Goal: Task Accomplishment & Management: Use online tool/utility

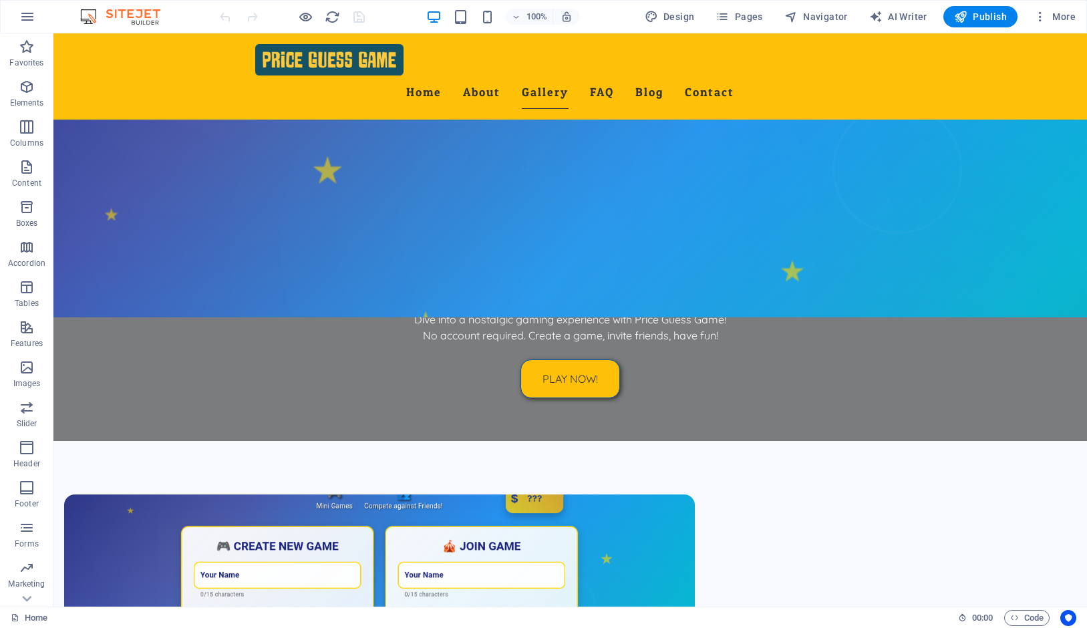
scroll to position [801, 0]
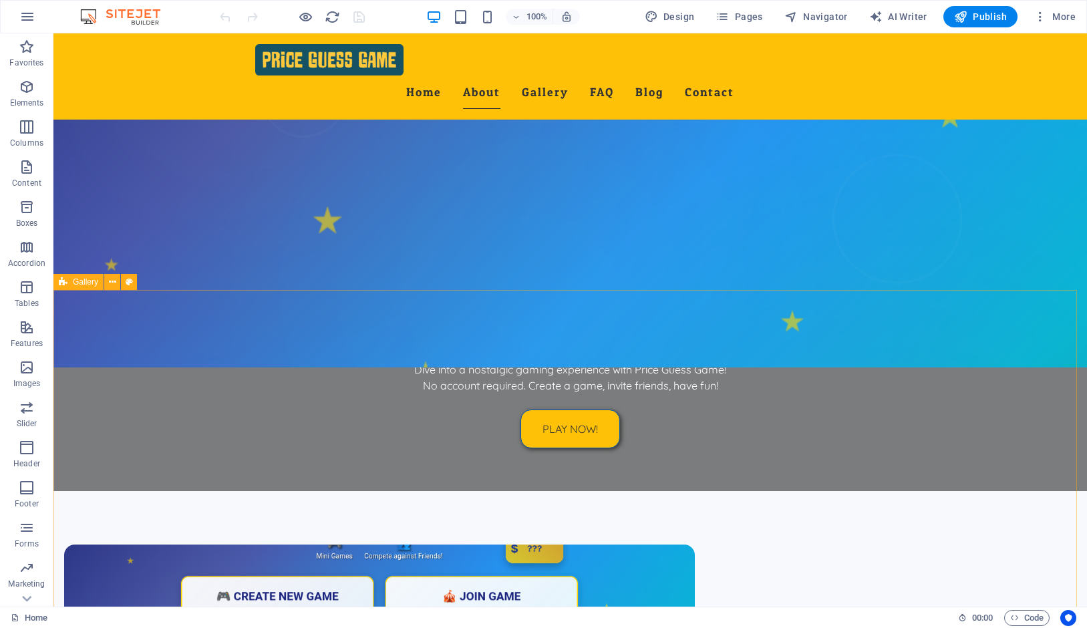
click at [61, 280] on icon at bounding box center [63, 282] width 9 height 16
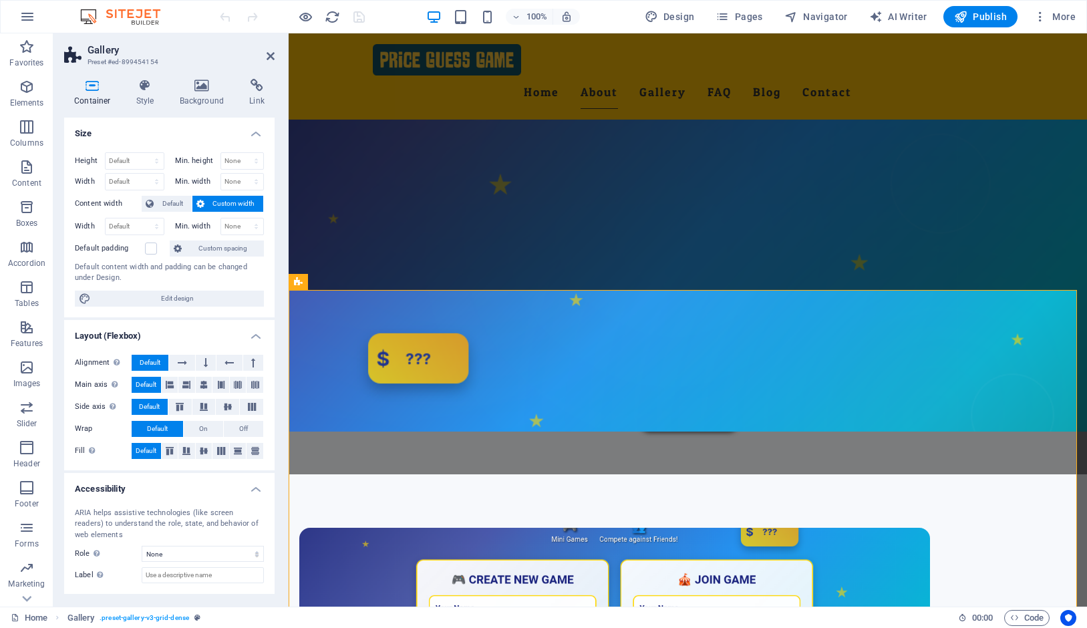
select select "rem"
select select "preset-gallery-v3-grid-dense"
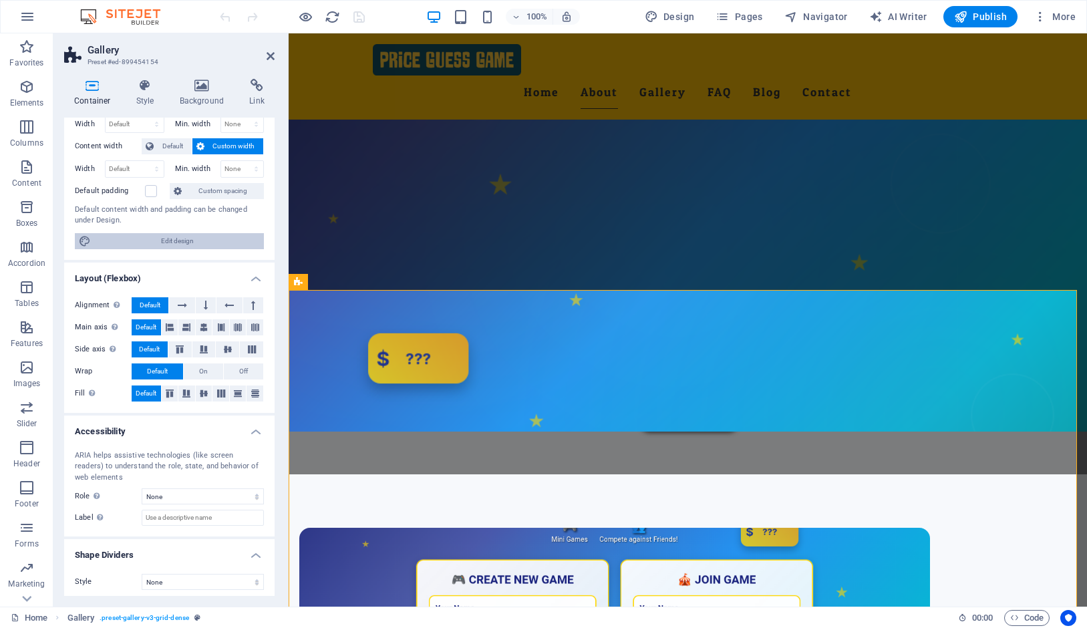
scroll to position [62, 0]
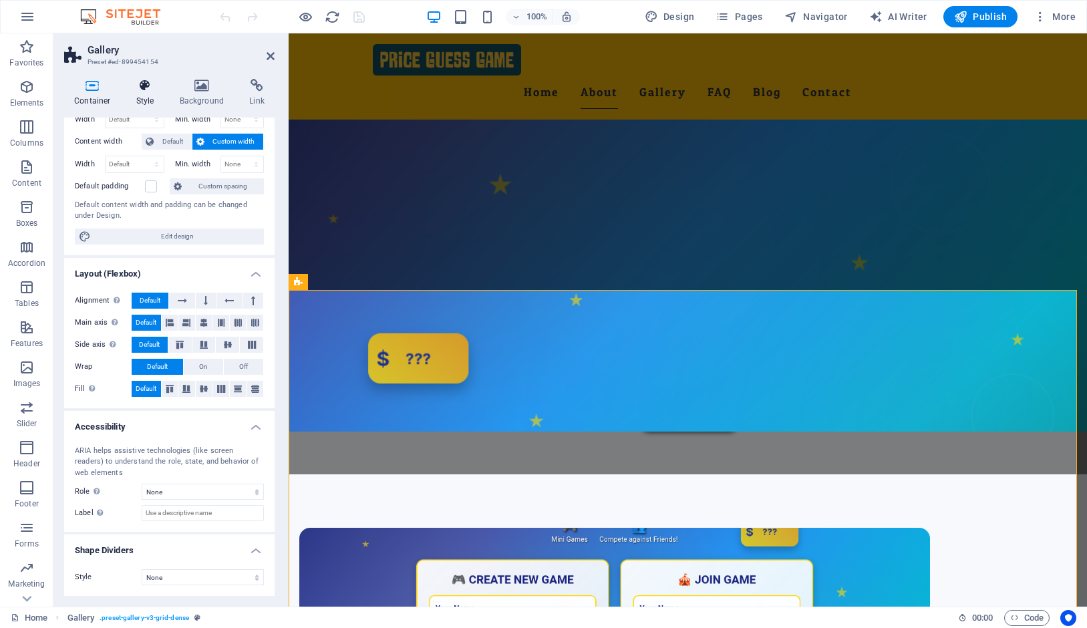
click at [139, 97] on h4 "Style" at bounding box center [147, 93] width 43 height 28
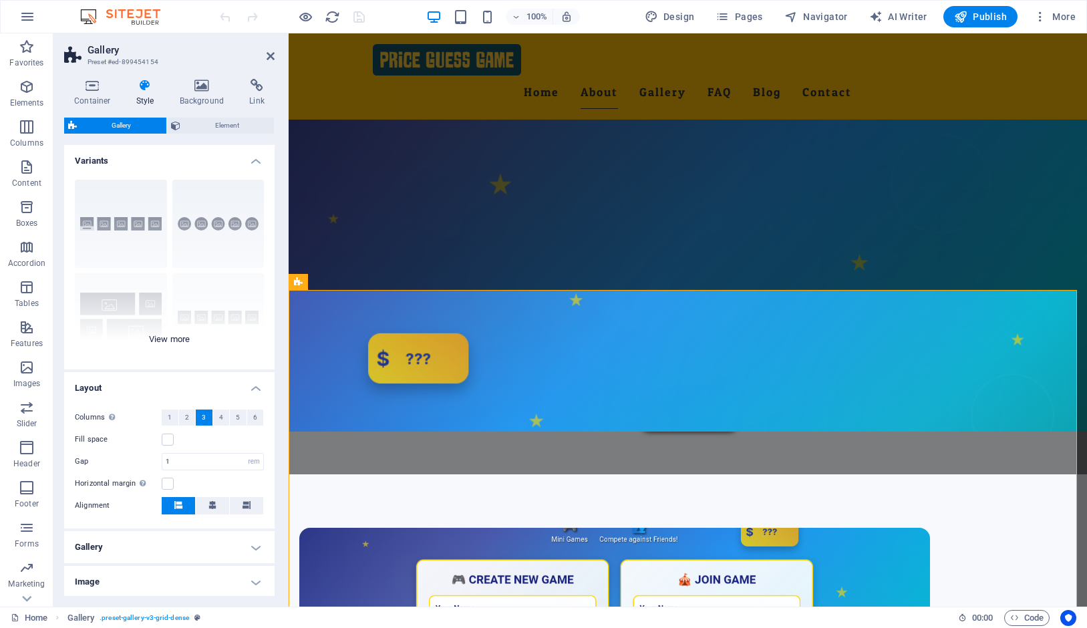
click at [168, 337] on div "Captions Circle Collage Default Grid Grid shifted" at bounding box center [169, 269] width 210 height 200
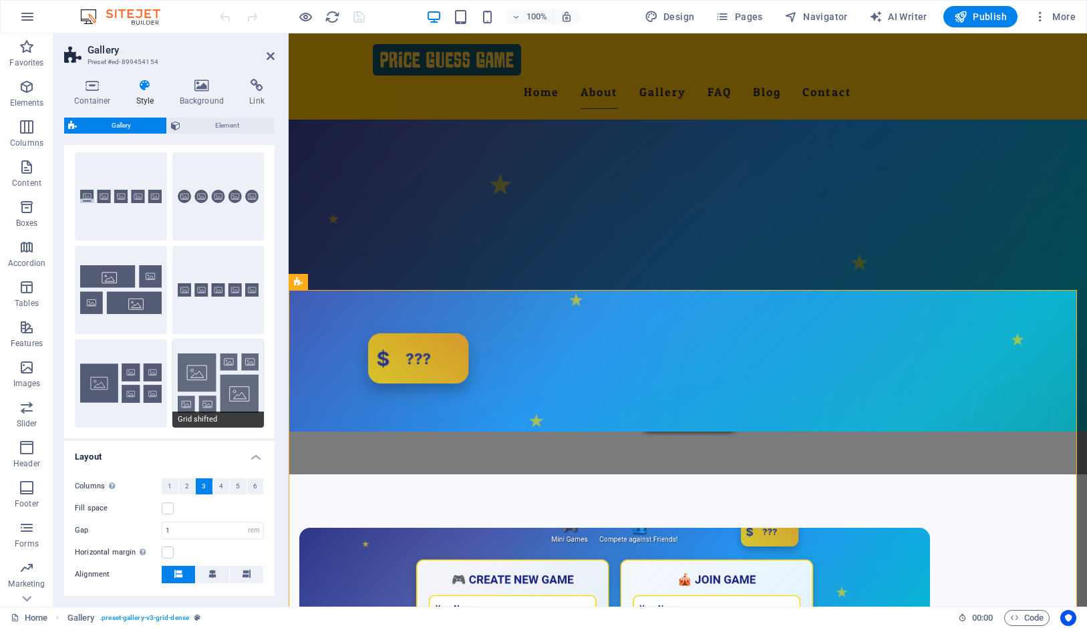
scroll to position [0, 0]
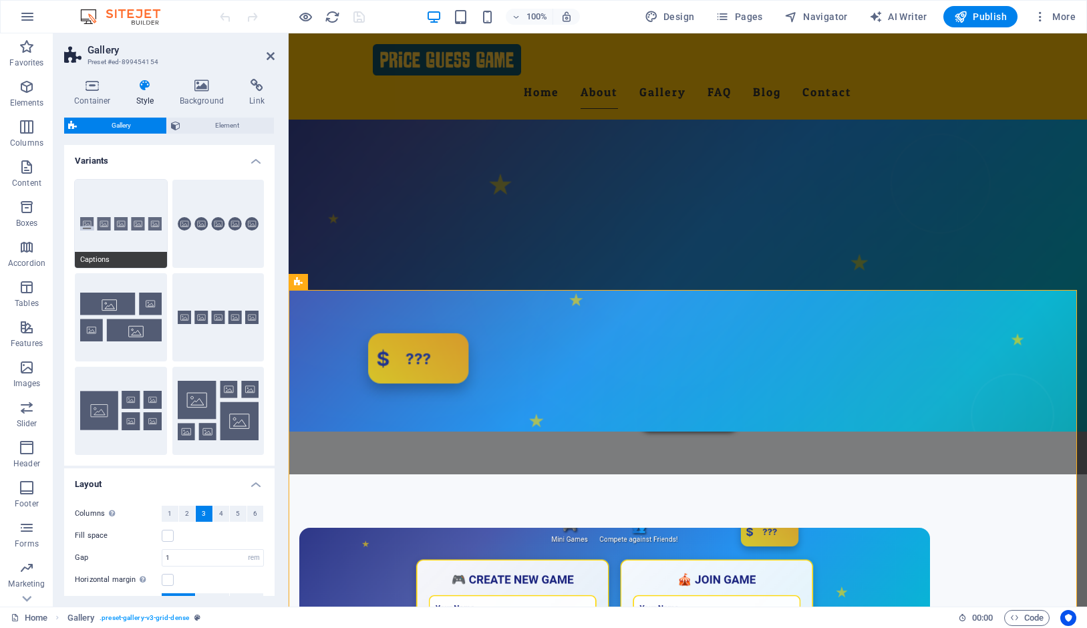
click at [134, 226] on button "Captions" at bounding box center [121, 224] width 92 height 88
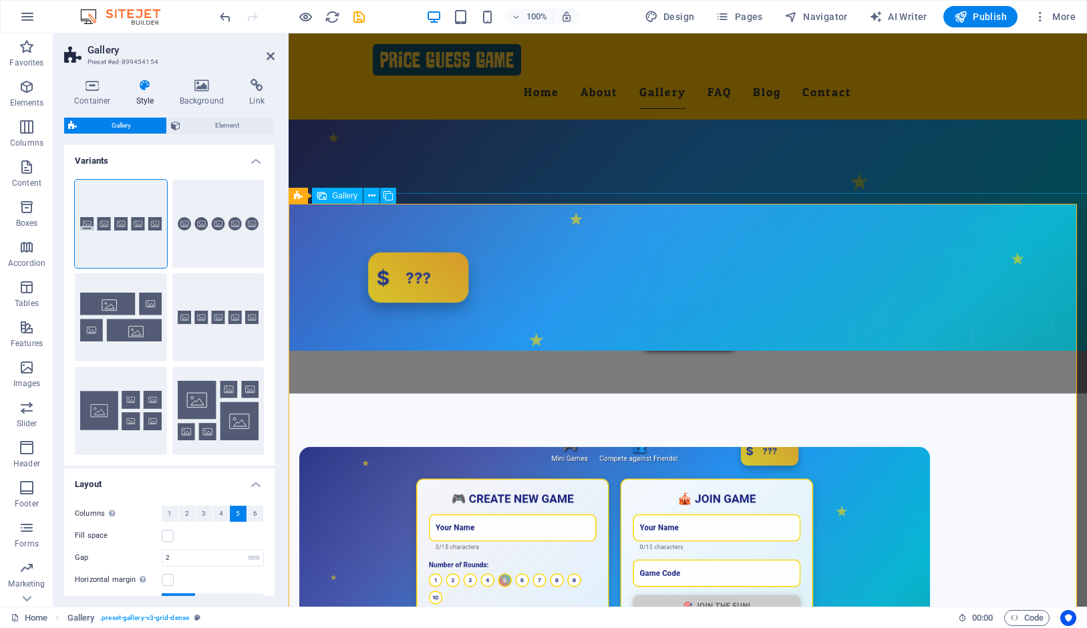
scroll to position [876, 0]
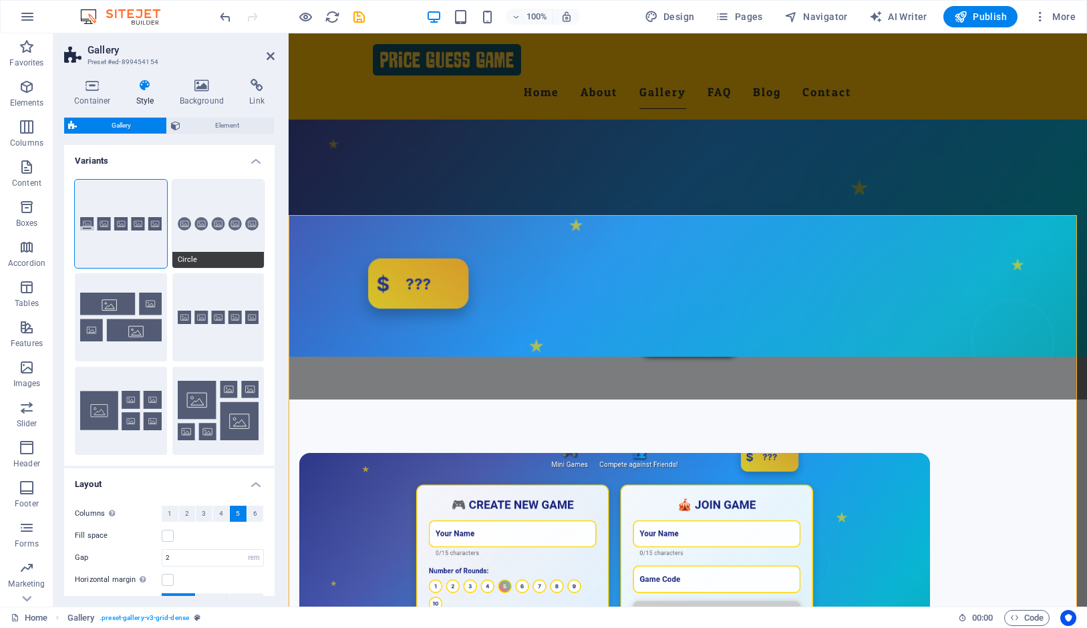
click at [212, 236] on button "Circle" at bounding box center [218, 224] width 92 height 88
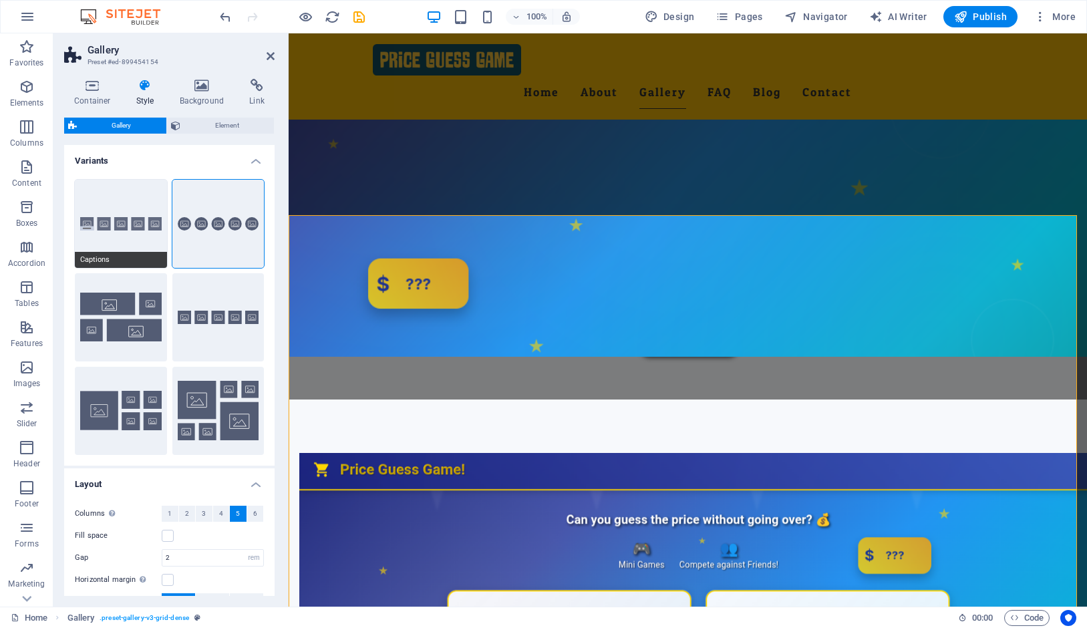
click at [114, 233] on button "Captions" at bounding box center [121, 224] width 92 height 88
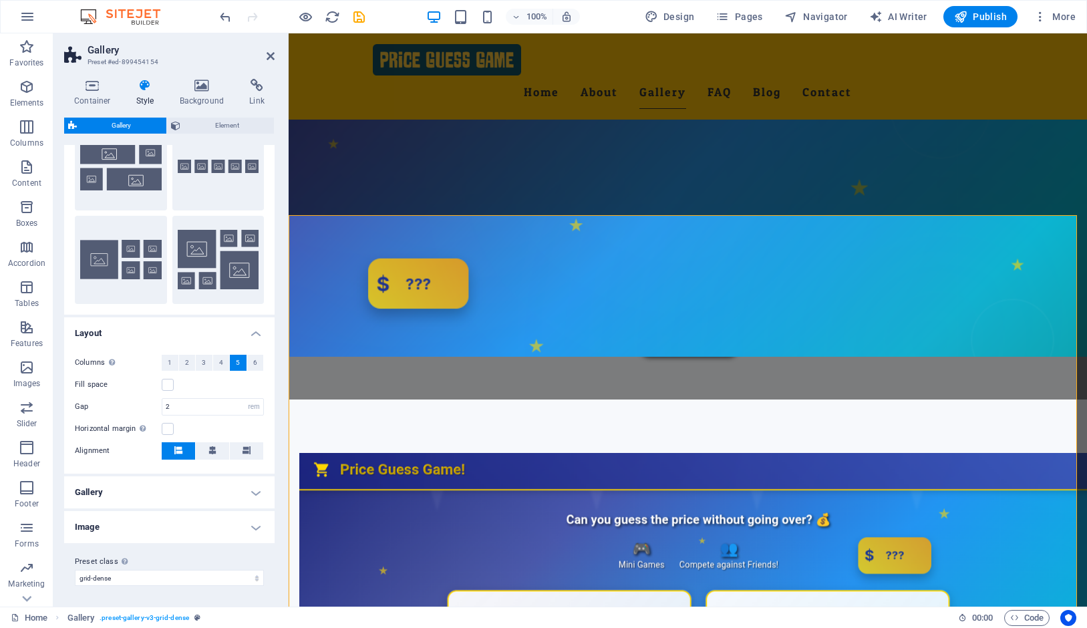
scroll to position [152, 0]
drag, startPoint x: 178, startPoint y: 406, endPoint x: 155, endPoint y: 410, distance: 23.6
click at [162, 410] on input "2" at bounding box center [212, 406] width 101 height 16
click at [202, 307] on div "Captions Circle Collage Default Grid Grid shifted" at bounding box center [169, 165] width 210 height 297
click at [189, 407] on input "2" at bounding box center [212, 406] width 101 height 16
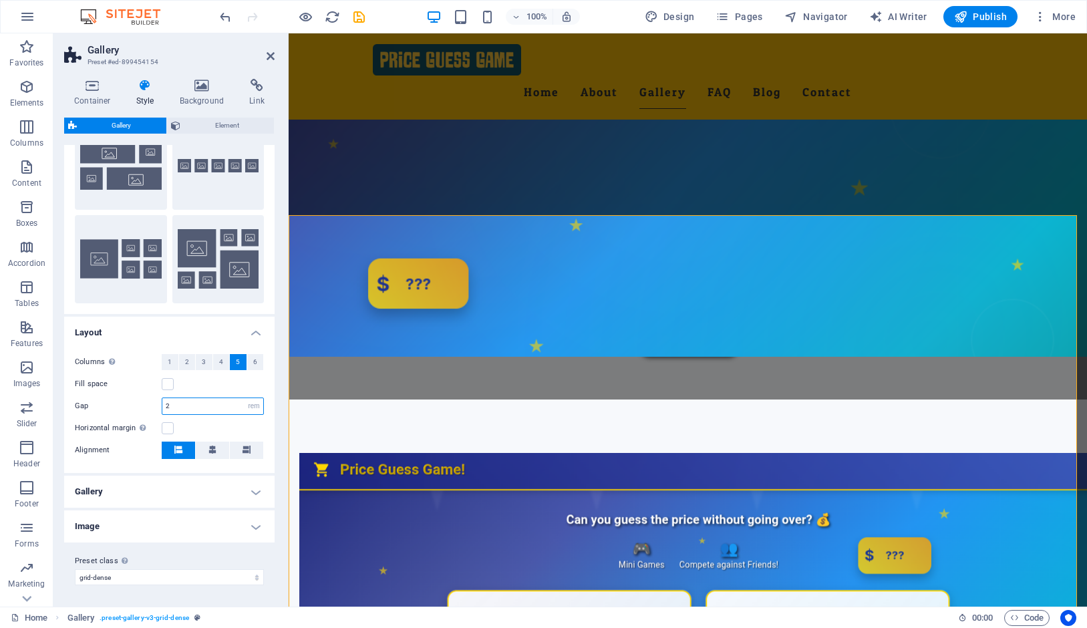
click at [189, 407] on input "2" at bounding box center [212, 406] width 101 height 16
type input "1"
click at [215, 309] on div "Captions Circle Collage Default Grid Grid shifted" at bounding box center [169, 165] width 210 height 297
click at [152, 494] on h4 "Gallery" at bounding box center [169, 492] width 210 height 32
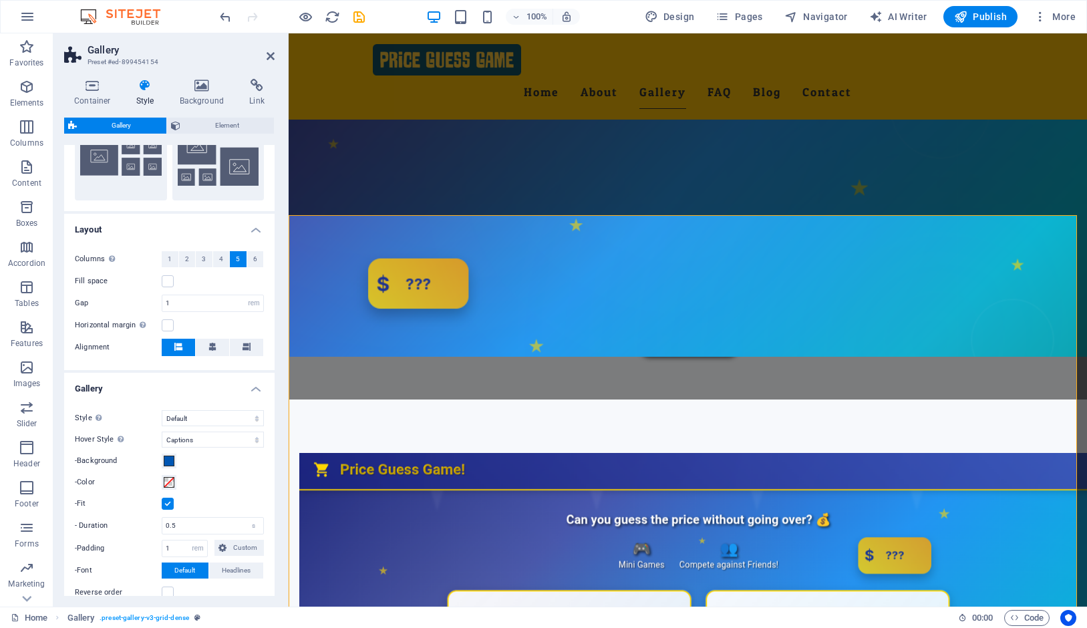
scroll to position [288, 0]
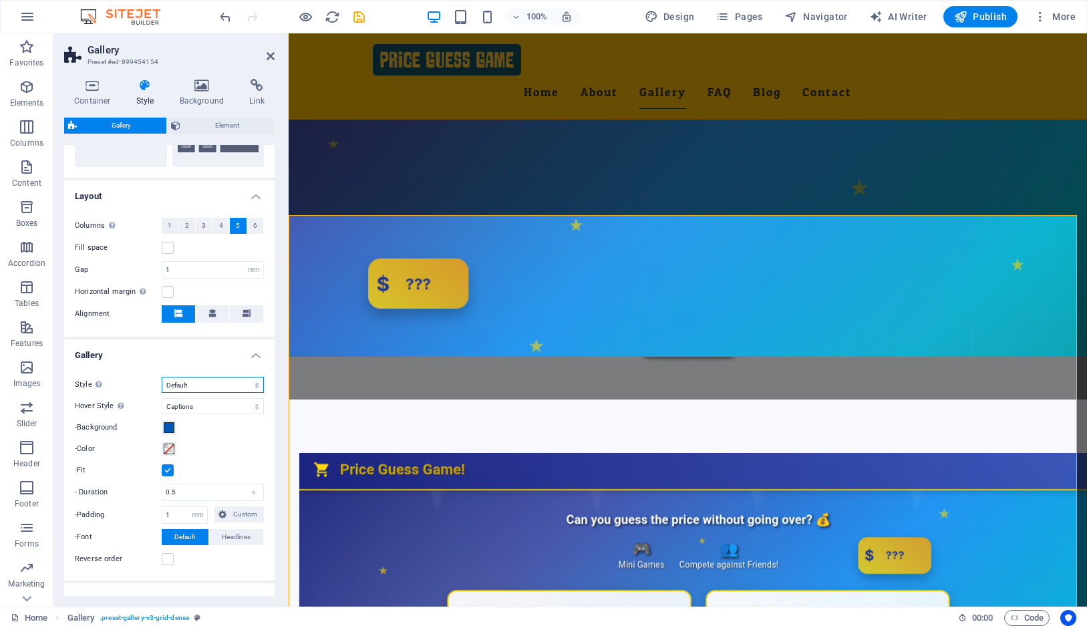
click option "Default" at bounding box center [0, 0] width 0 height 0
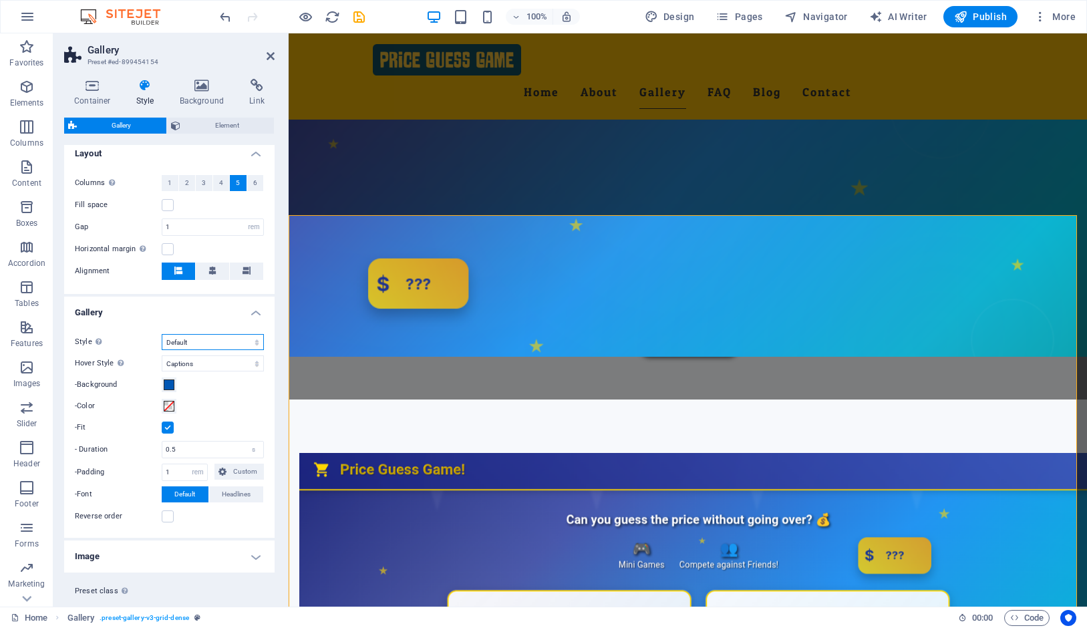
scroll to position [361, 0]
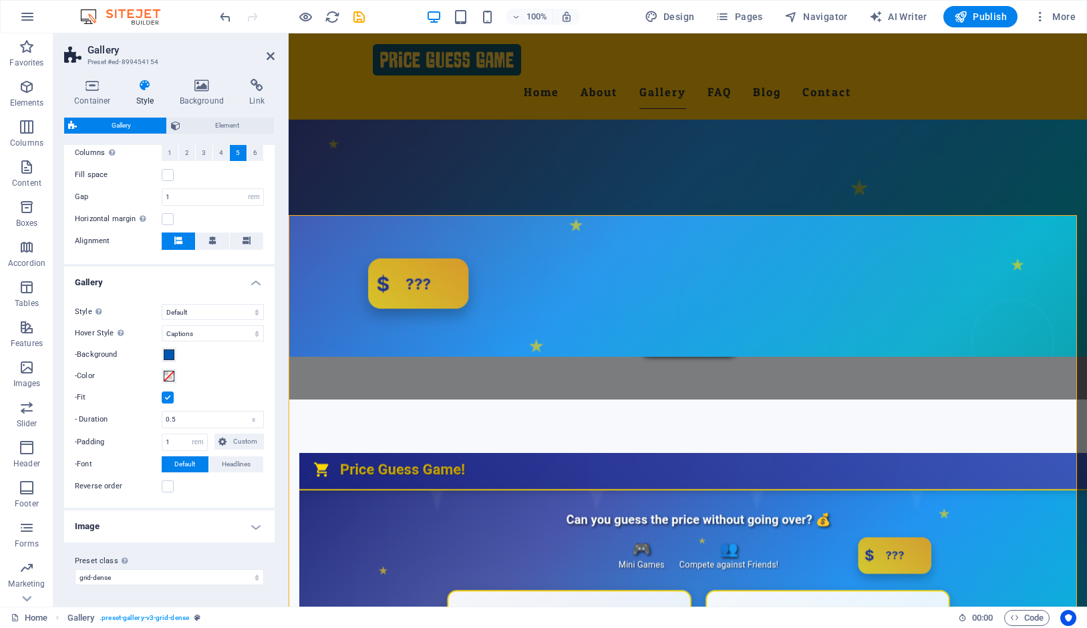
click at [242, 521] on h4 "Image" at bounding box center [169, 526] width 210 height 32
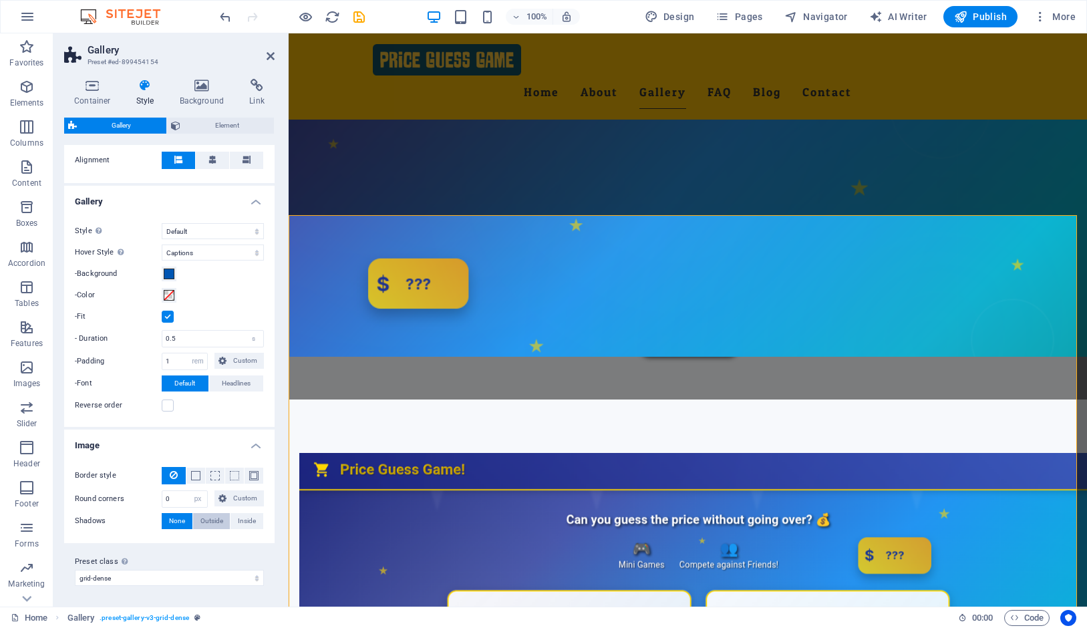
click at [203, 524] on span "Outside" at bounding box center [211, 521] width 23 height 16
type input "2"
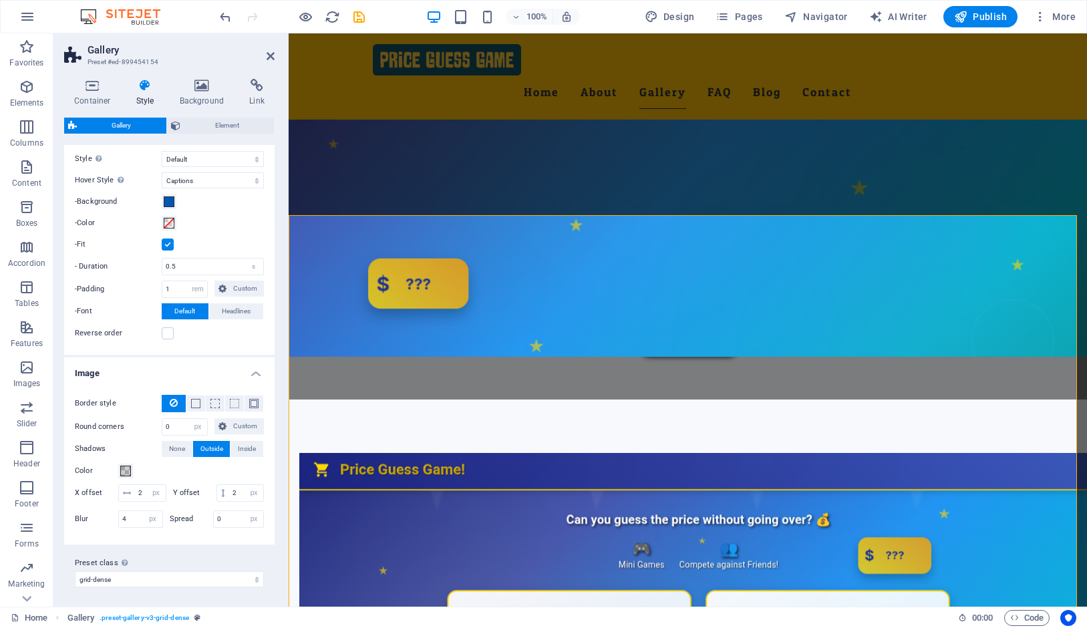
scroll to position [515, 0]
drag, startPoint x: 129, startPoint y: 518, endPoint x: 102, endPoint y: 522, distance: 27.1
click at [119, 522] on input "4" at bounding box center [140, 518] width 43 height 16
type input "8"
click at [165, 532] on div "Border style -Width 1 px rem vh vw Custom Custom 1 px rem vh vw 1 px rem vh vw …" at bounding box center [169, 461] width 216 height 163
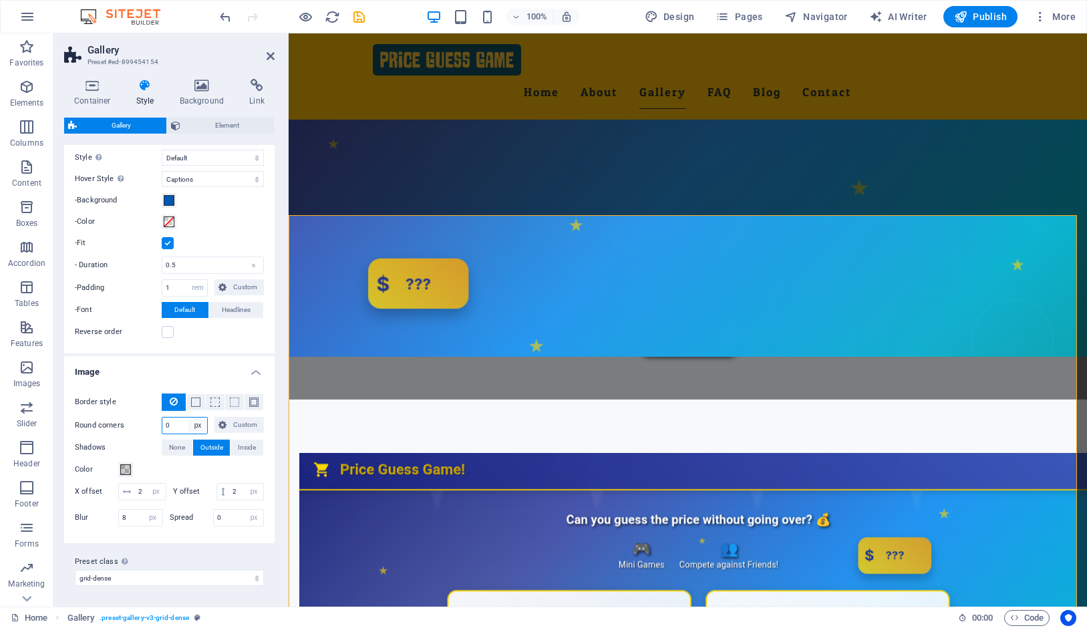
select select "rem"
click option "rem" at bounding box center [0, 0] width 0 height 0
click at [174, 427] on input "0" at bounding box center [184, 426] width 45 height 16
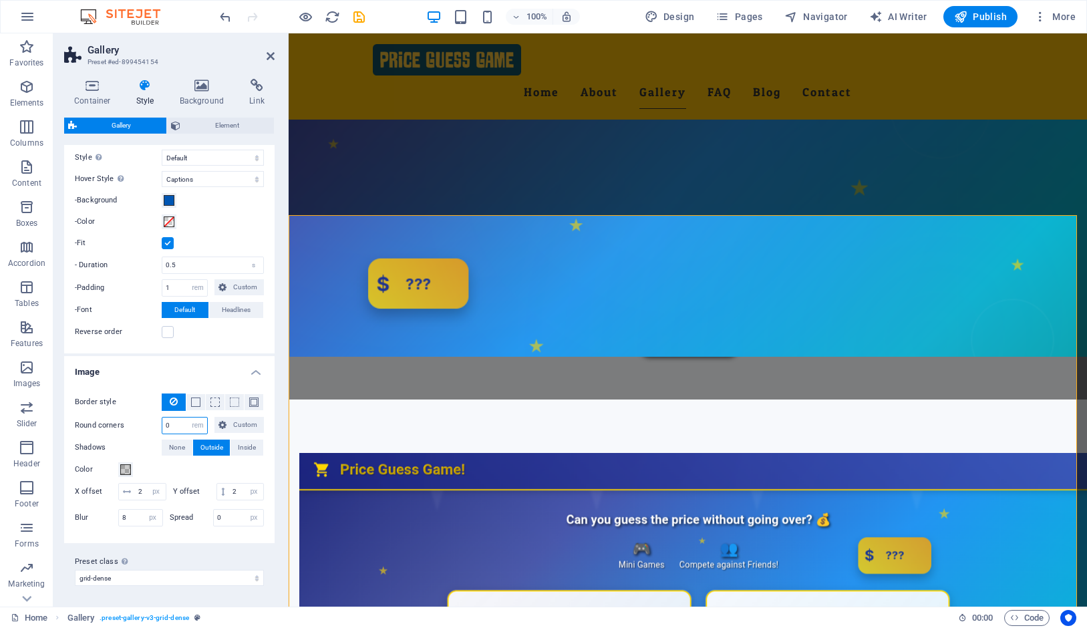
type input "1"
click at [174, 373] on h4 "Image" at bounding box center [169, 368] width 210 height 24
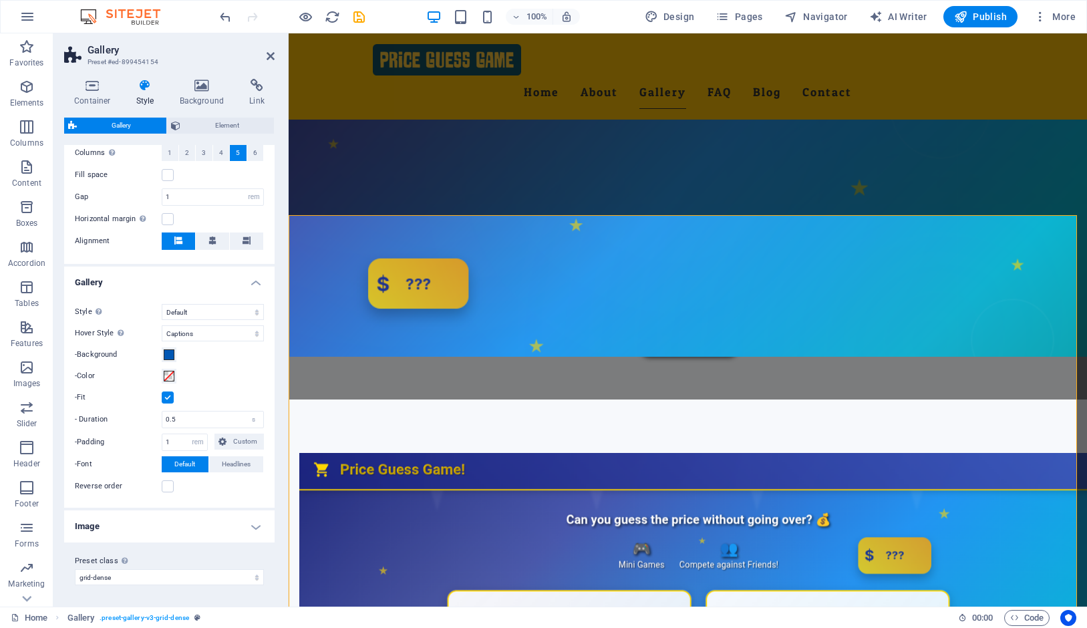
scroll to position [361, 0]
click at [56, 304] on div "Container Style Background Link Size Height Default px rem % vh vw Min. height …" at bounding box center [169, 337] width 232 height 538
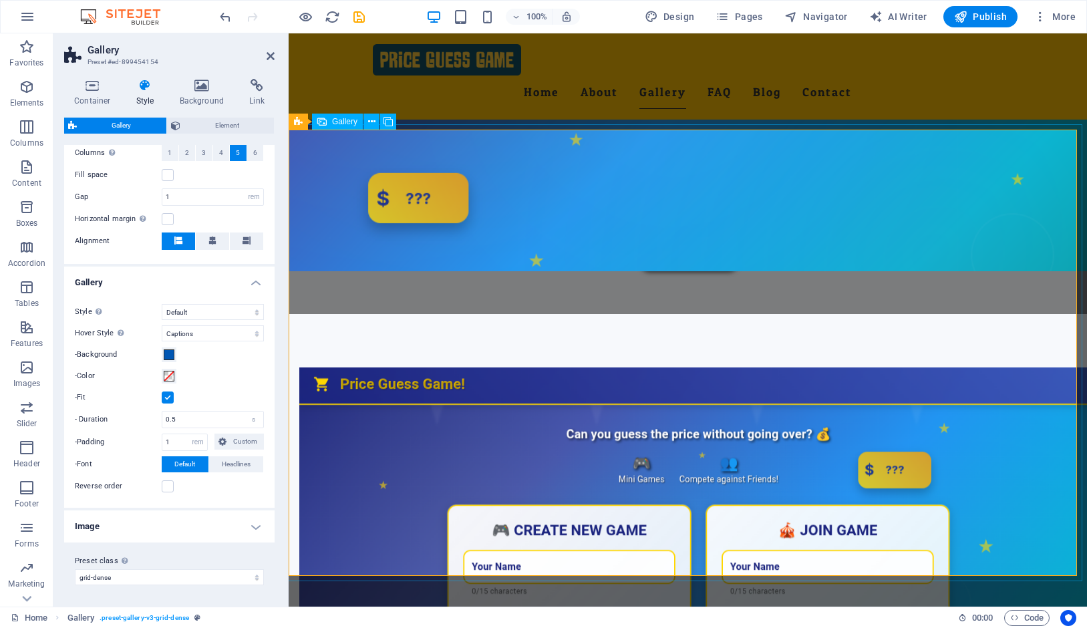
scroll to position [887, 0]
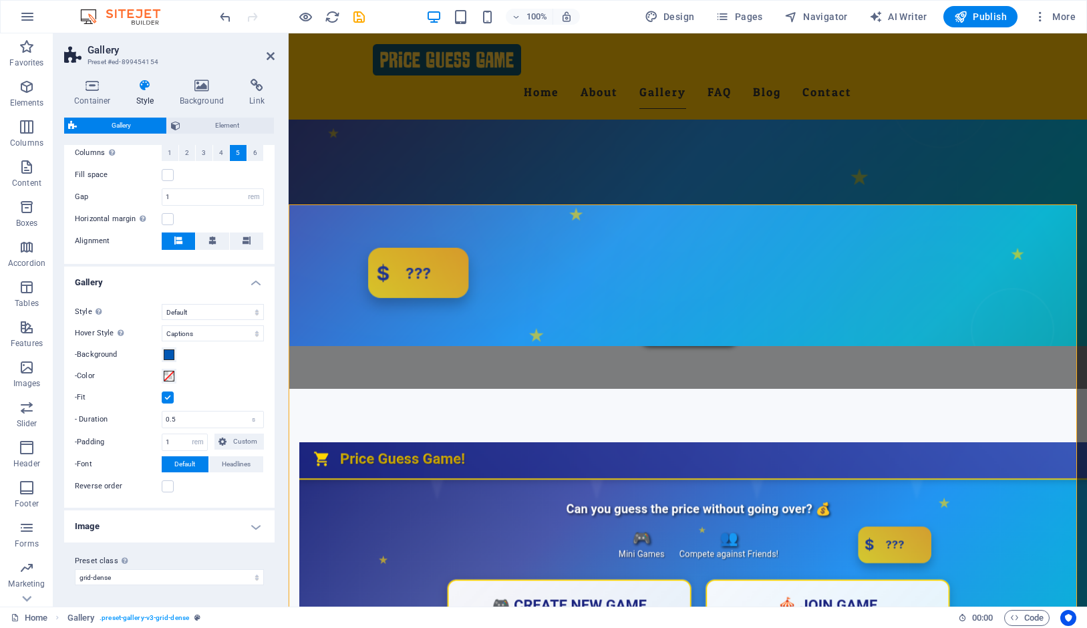
click at [208, 528] on h4 "Image" at bounding box center [169, 526] width 210 height 32
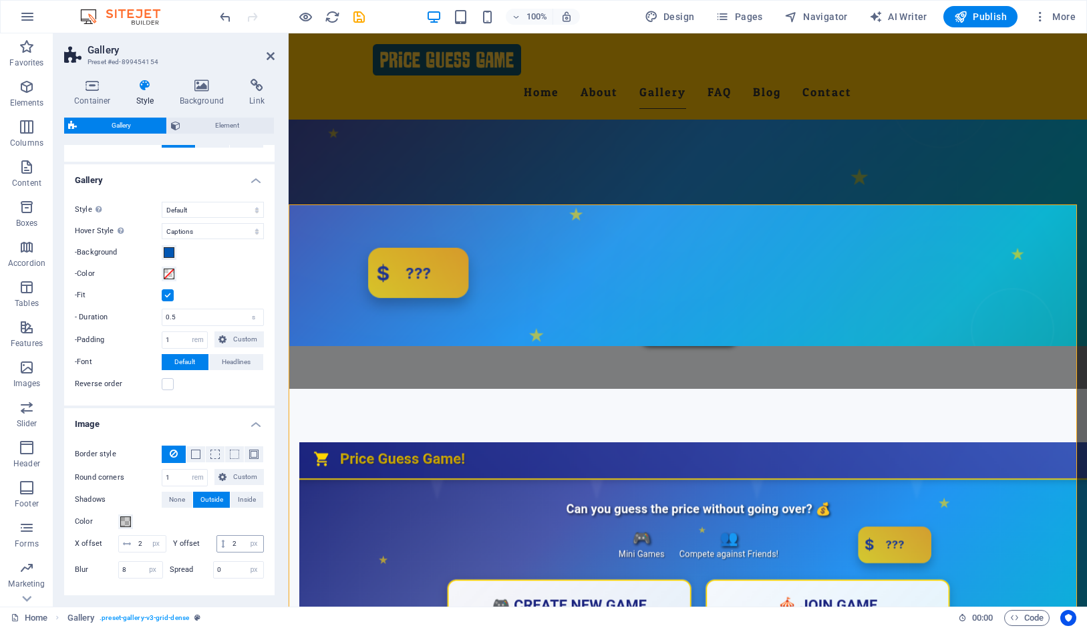
scroll to position [515, 0]
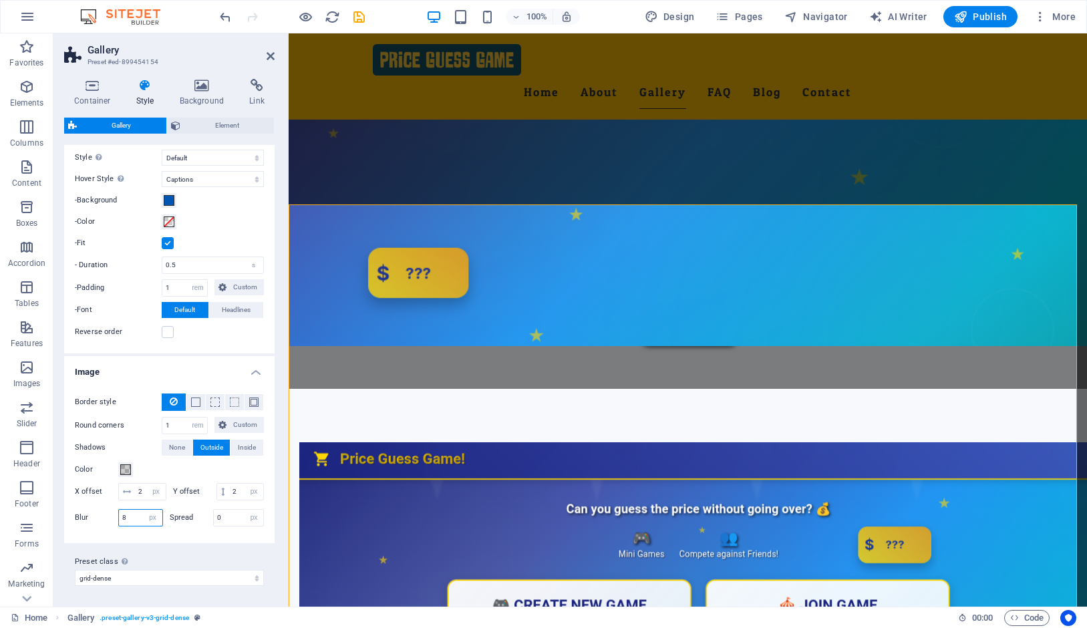
drag, startPoint x: 132, startPoint y: 514, endPoint x: 106, endPoint y: 522, distance: 26.6
click at [119, 522] on input "8" at bounding box center [140, 518] width 43 height 16
type input "10"
click at [189, 536] on div "Border style -Width 1 px rem vh vw Custom Custom 1 px rem vh vw 1 px rem vh vw …" at bounding box center [169, 461] width 216 height 163
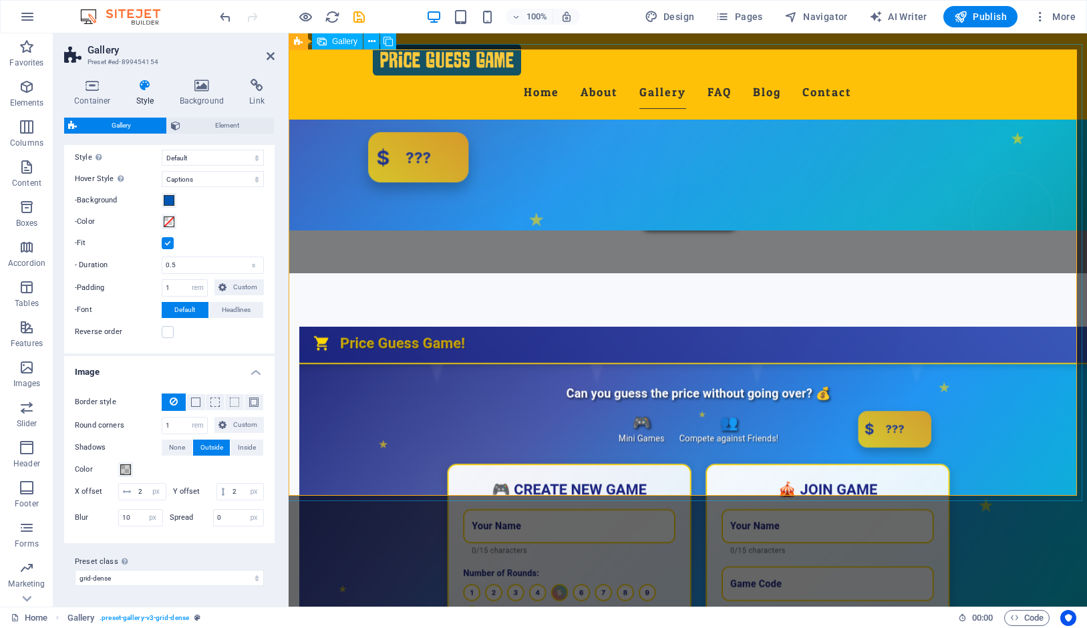
scroll to position [993, 0]
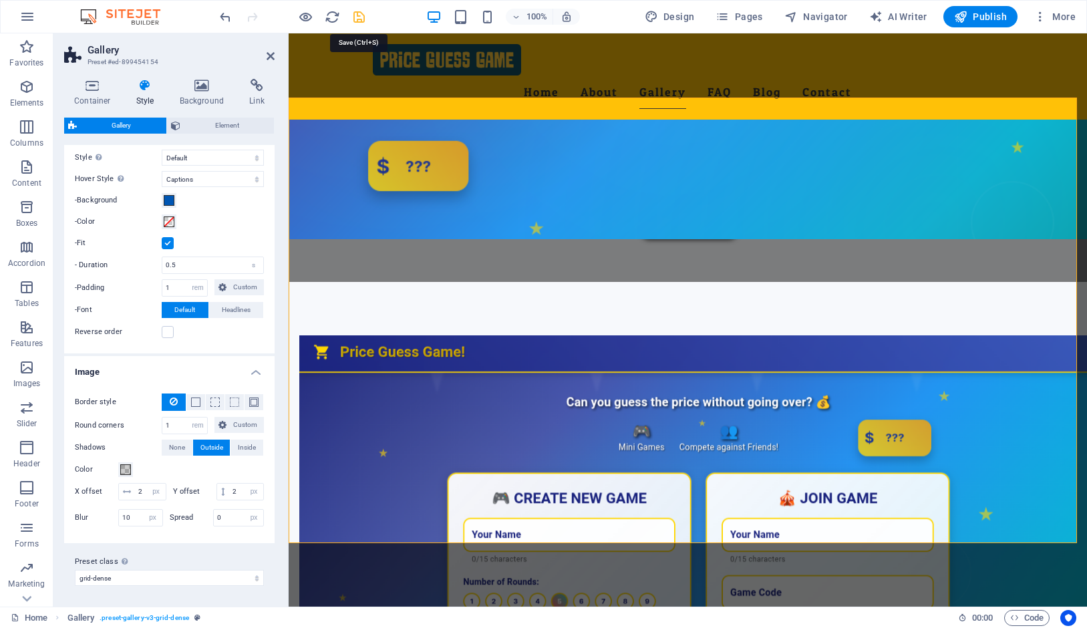
drag, startPoint x: 353, startPoint y: 16, endPoint x: 368, endPoint y: 1, distance: 21.7
click at [353, 16] on icon "save" at bounding box center [358, 16] width 15 height 15
checkbox input "false"
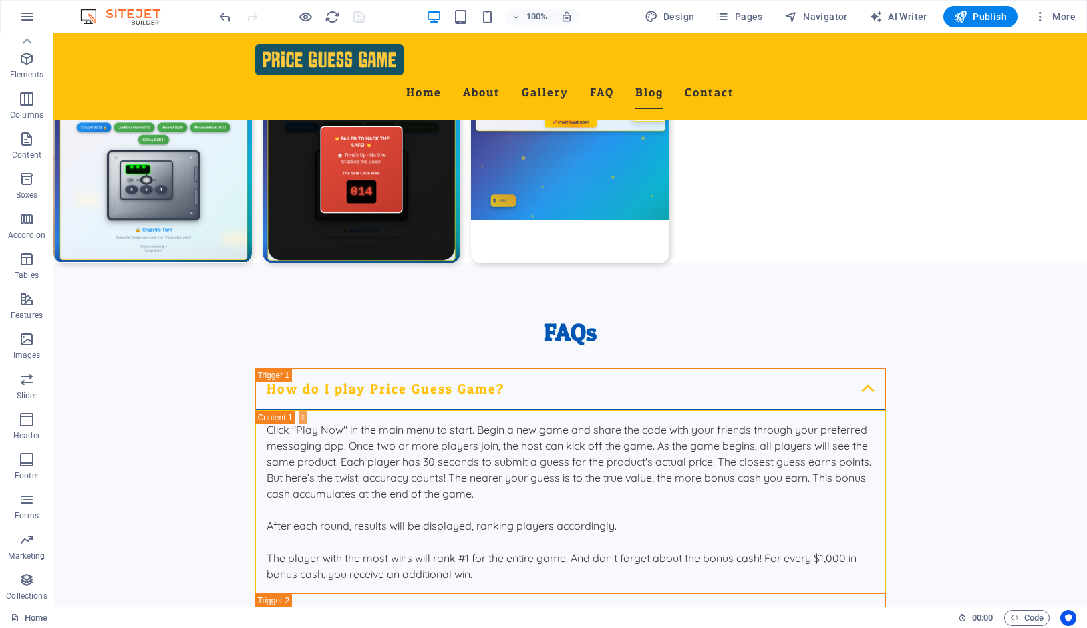
scroll to position [2543, 0]
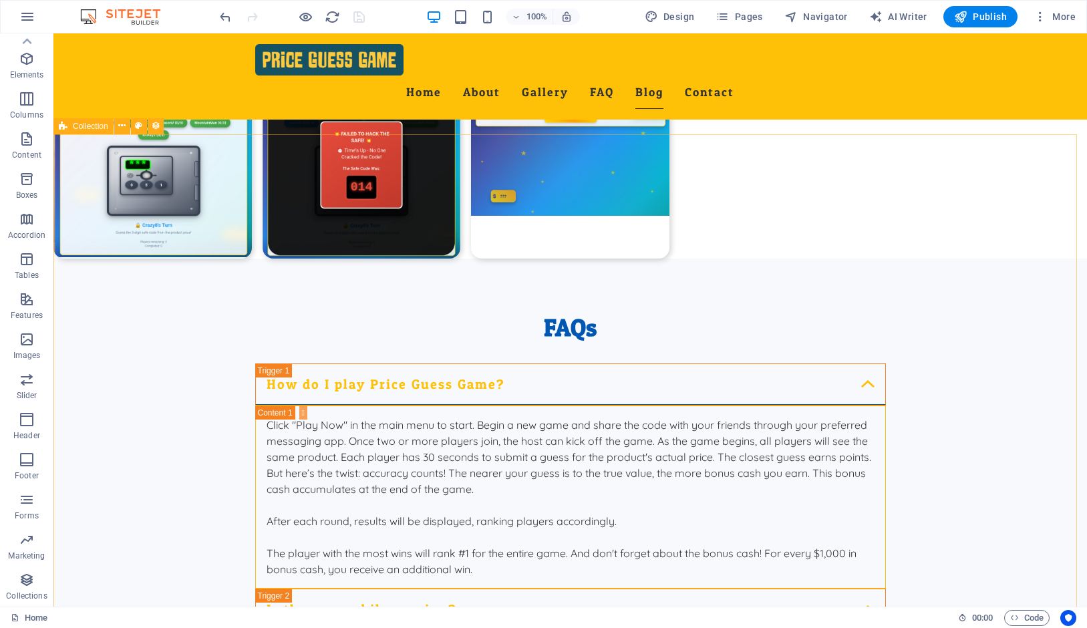
click at [75, 118] on div "Collection" at bounding box center [83, 126] width 60 height 16
select select "columns.publishing_date_DESC"
select select "columns.status"
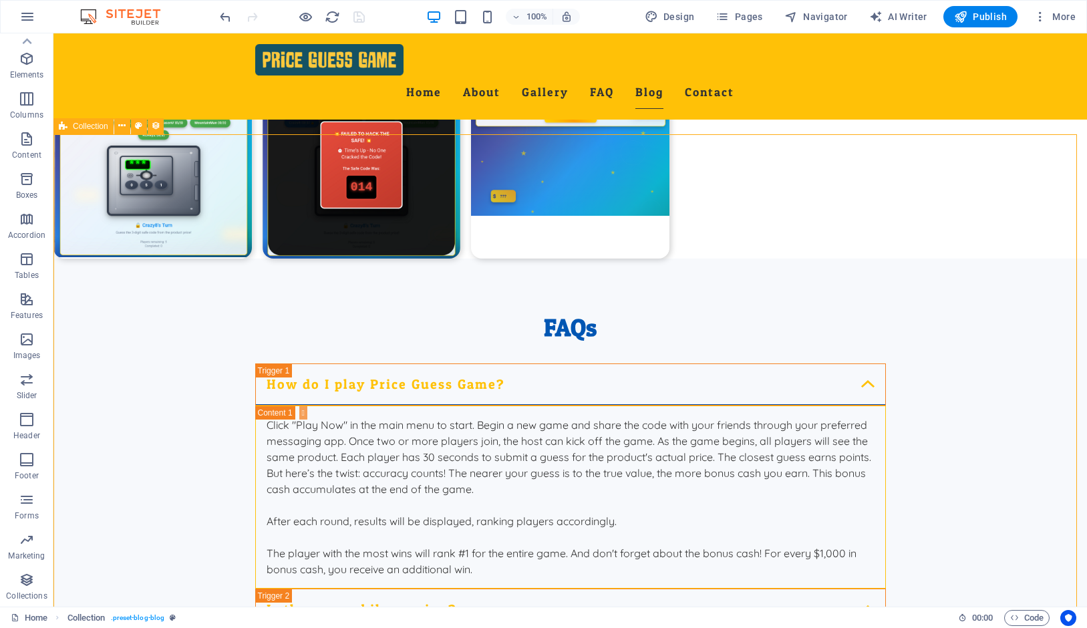
select select "columns.publishing_date"
select select "past"
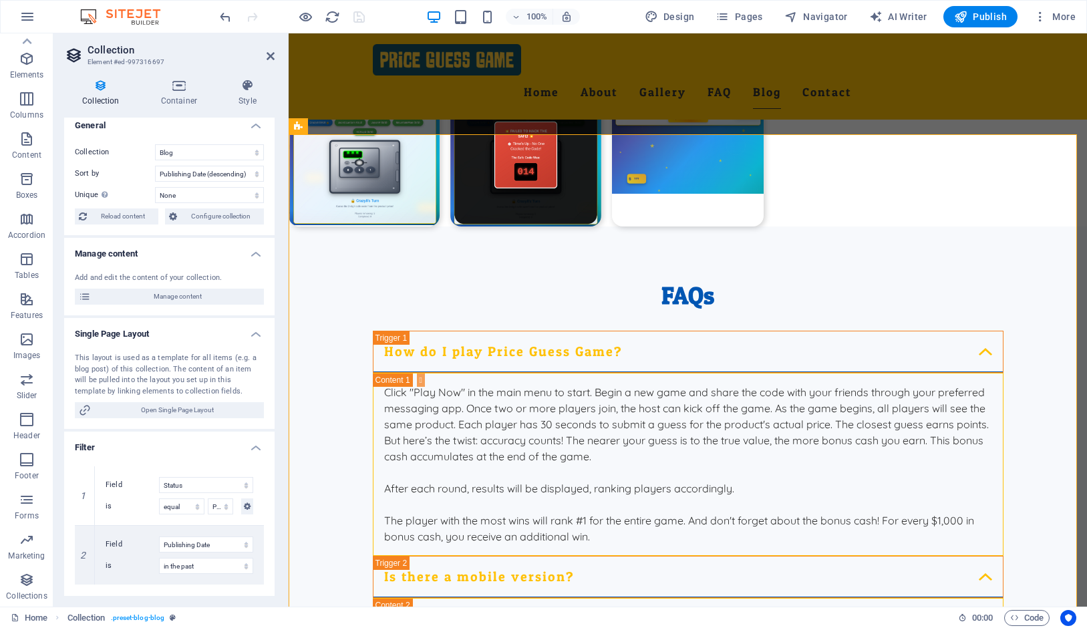
scroll to position [0, 0]
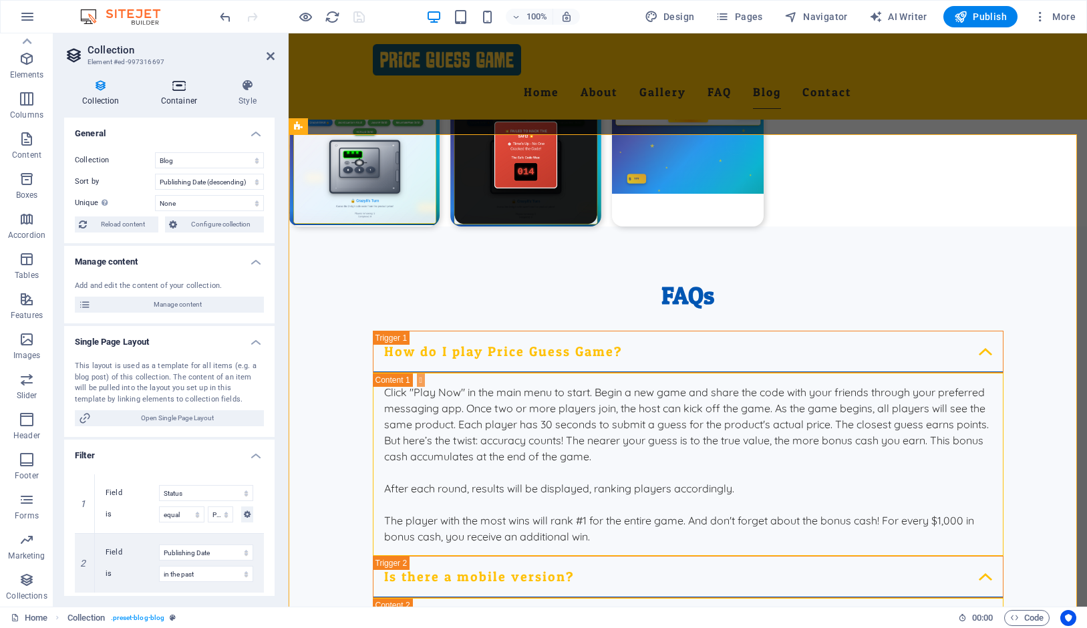
click at [182, 100] on h4 "Container" at bounding box center [181, 93] width 77 height 28
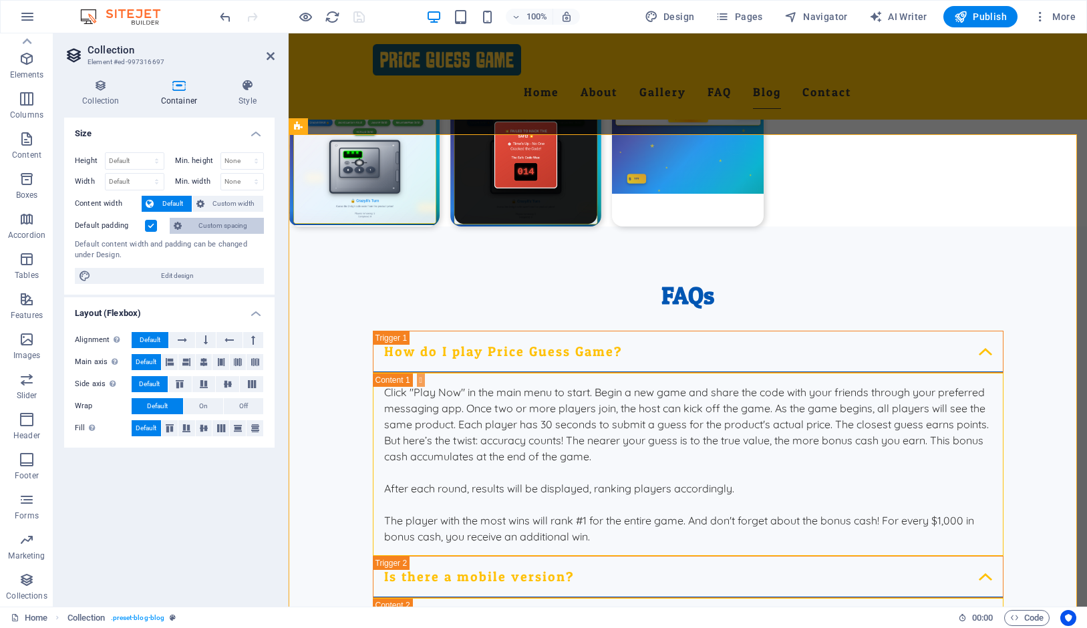
click at [186, 226] on span "Custom spacing" at bounding box center [223, 226] width 74 height 16
click at [151, 230] on label at bounding box center [151, 226] width 12 height 12
click at [0, 0] on input "Default padding" at bounding box center [0, 0] width 0 height 0
click at [198, 224] on span "Custom spacing" at bounding box center [223, 226] width 74 height 16
click at [147, 226] on label at bounding box center [151, 226] width 12 height 12
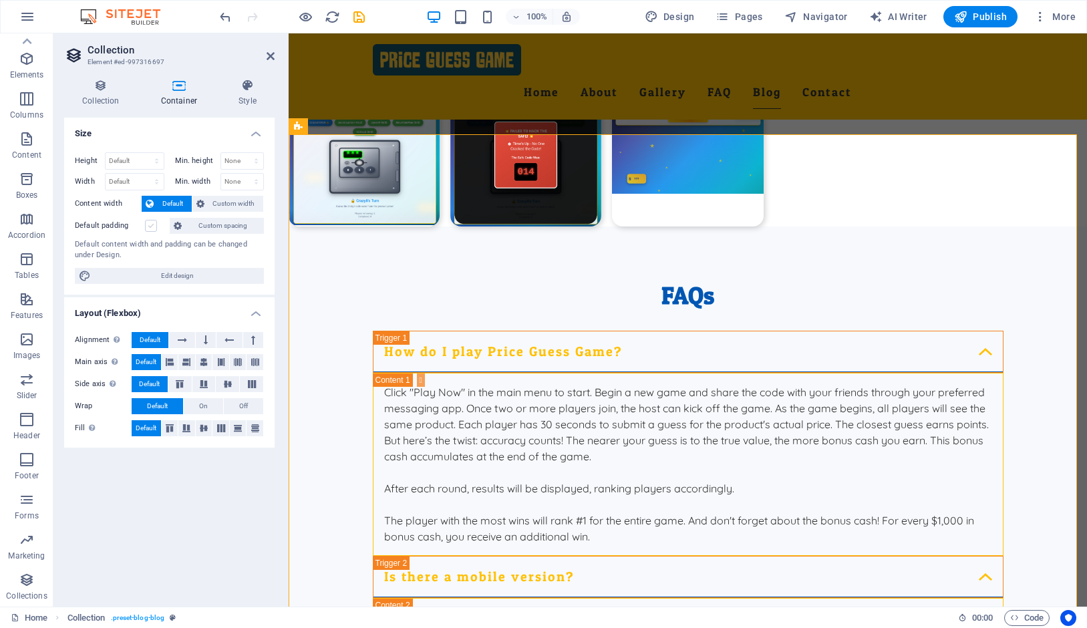
click at [0, 0] on input "Default padding" at bounding box center [0, 0] width 0 height 0
click at [158, 275] on span "Edit design" at bounding box center [177, 276] width 165 height 16
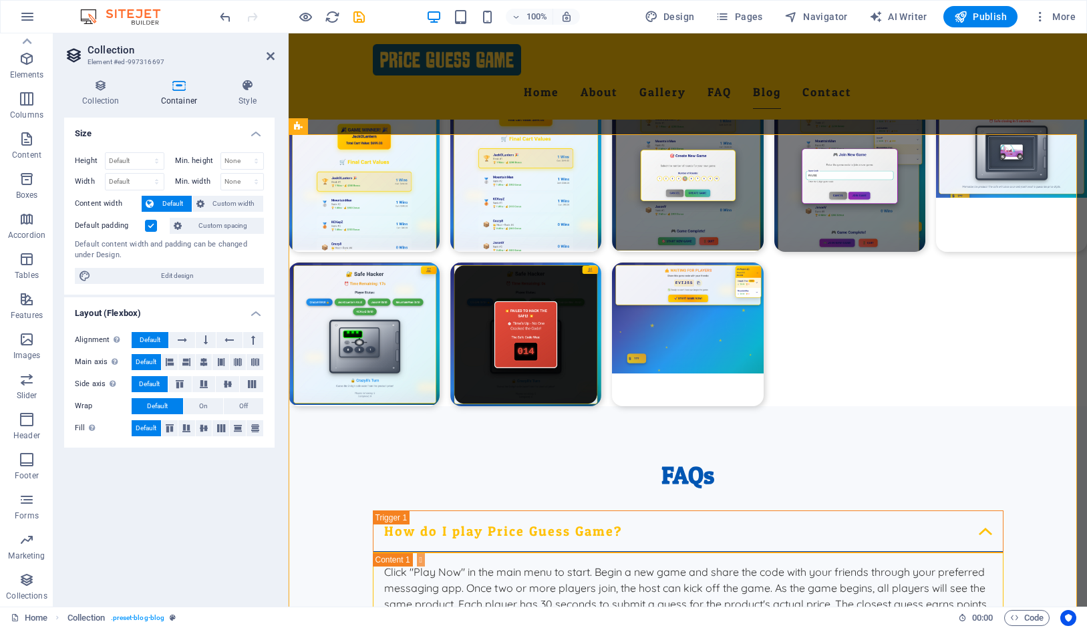
select select "px"
select select "200"
select select "px"
select select "rem"
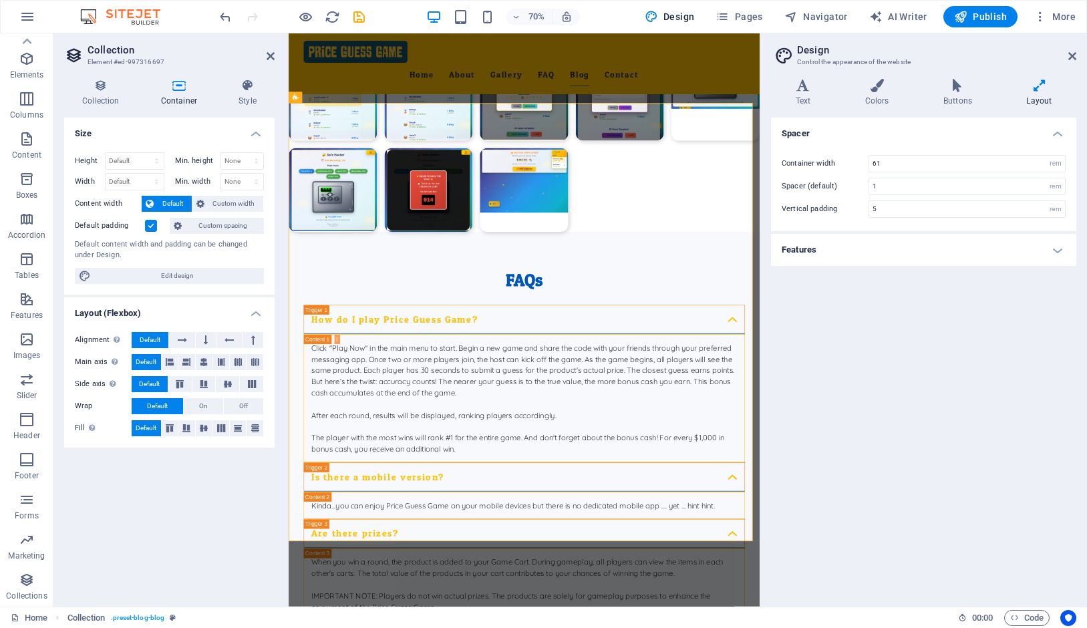
click at [933, 247] on h4 "Features" at bounding box center [923, 250] width 305 height 32
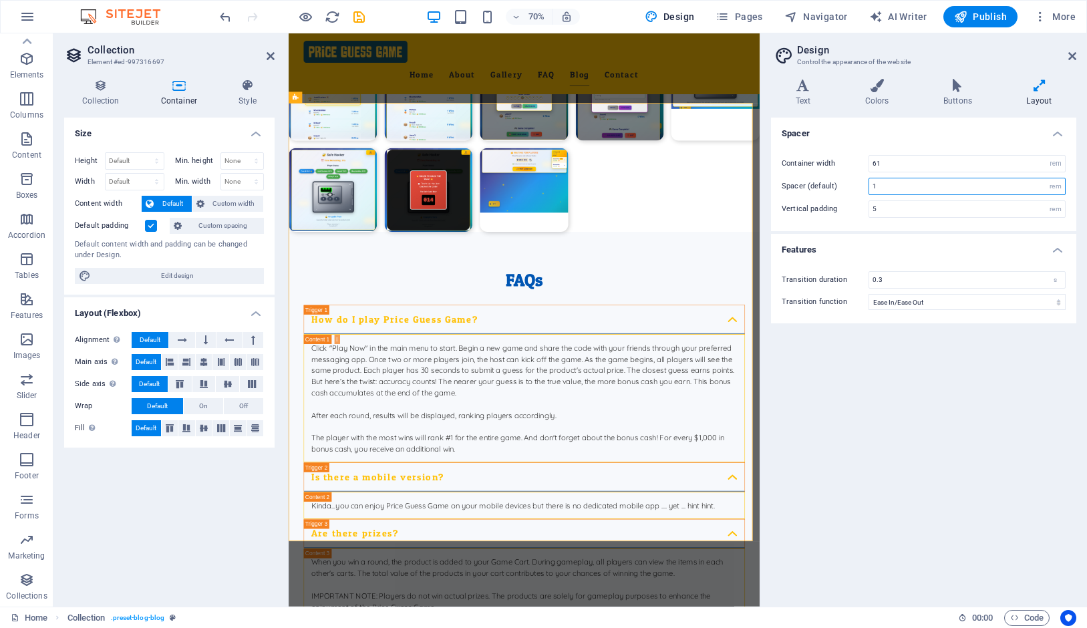
click at [889, 190] on input "1" at bounding box center [967, 186] width 196 height 16
drag, startPoint x: 889, startPoint y: 190, endPoint x: 858, endPoint y: 191, distance: 31.4
click at [869, 191] on input "1" at bounding box center [967, 186] width 196 height 16
click at [850, 192] on div "Spacer (default) 5 rem" at bounding box center [924, 186] width 284 height 17
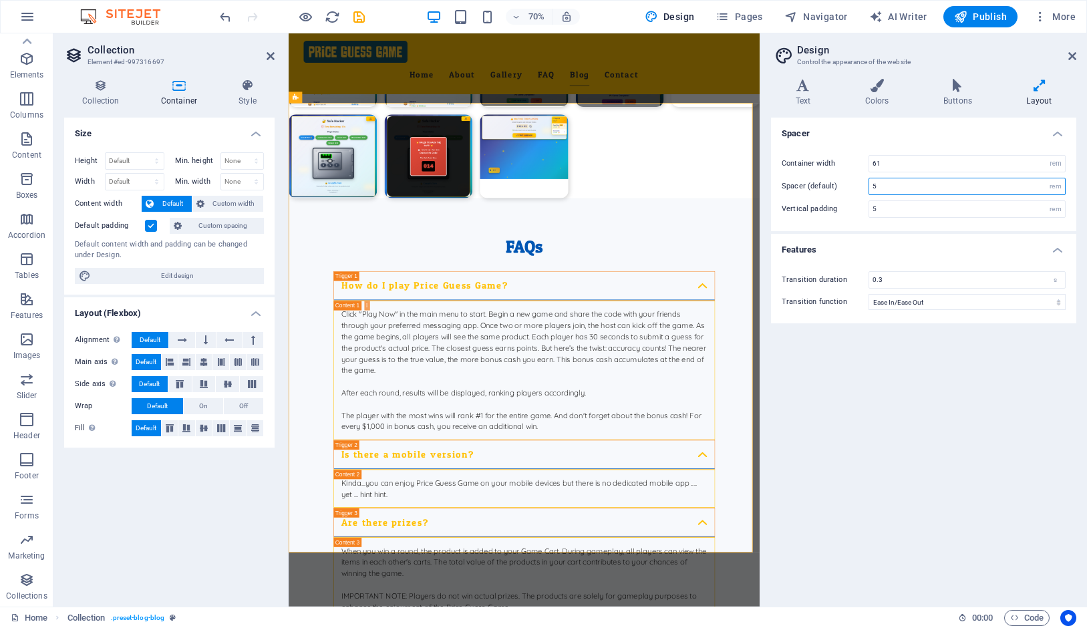
drag, startPoint x: 881, startPoint y: 187, endPoint x: 853, endPoint y: 192, distance: 27.8
click at [869, 192] on input "5" at bounding box center [967, 186] width 196 height 16
click at [848, 198] on div "Container width 61 rem px Spacer (default) 50 rem Vertical padding 5 rem" at bounding box center [923, 187] width 311 height 90
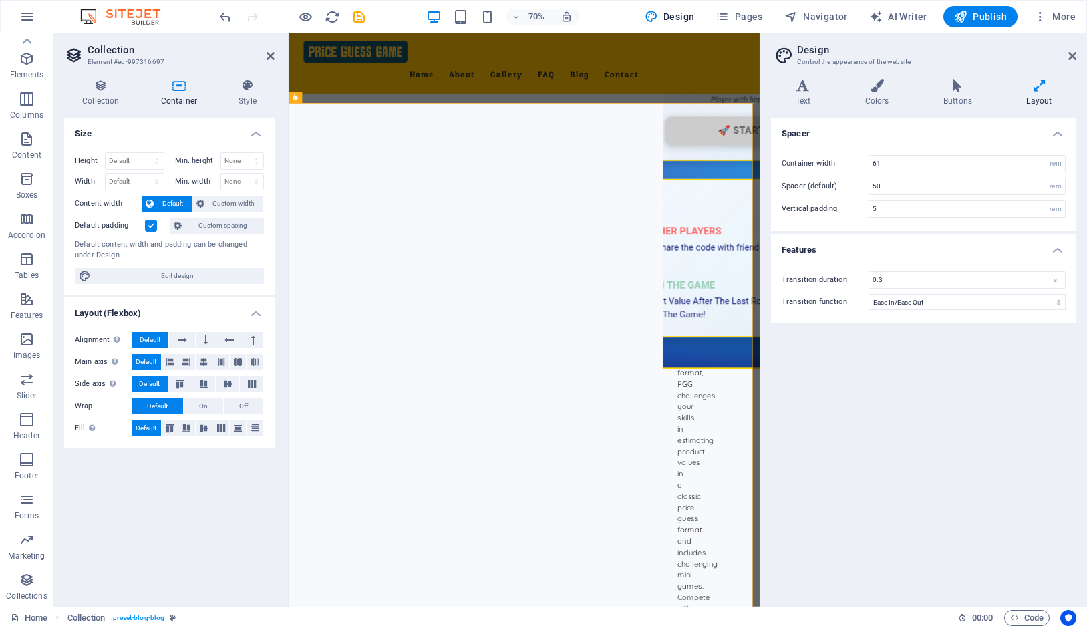
scroll to position [8645, 0]
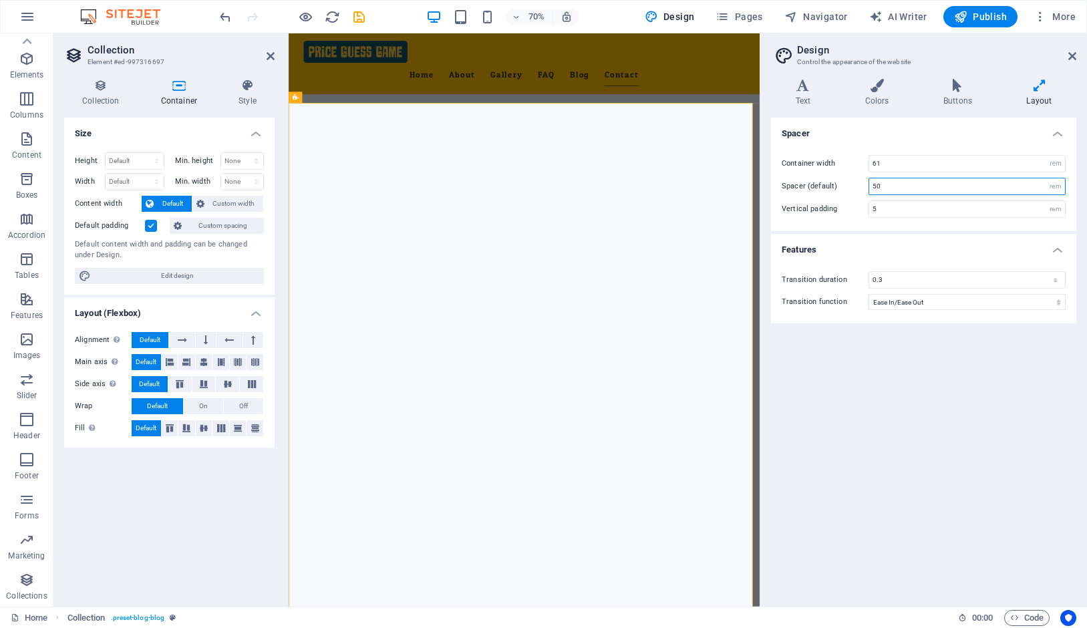
drag, startPoint x: 919, startPoint y: 187, endPoint x: 853, endPoint y: 192, distance: 65.6
click at [869, 192] on input "50" at bounding box center [967, 186] width 196 height 16
click at [922, 186] on input "50" at bounding box center [967, 186] width 196 height 16
drag, startPoint x: 887, startPoint y: 184, endPoint x: 836, endPoint y: 184, distance: 51.4
click at [869, 184] on input "50" at bounding box center [967, 186] width 196 height 16
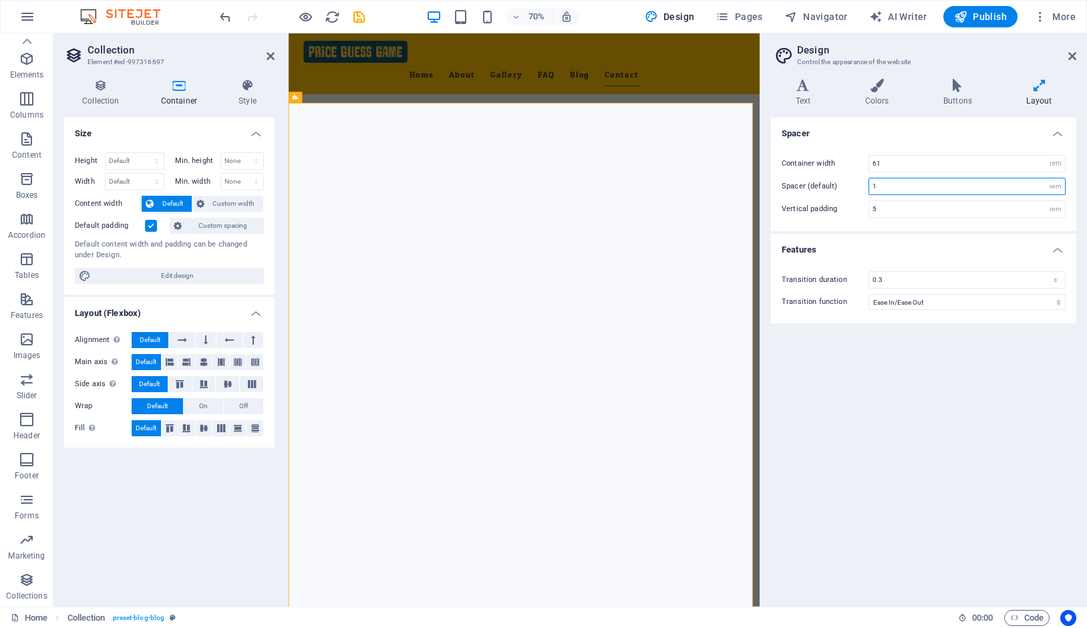
type input "1"
click at [855, 174] on div "Container width 61 rem px Spacer (default) 1 rem Vertical padding 5 rem" at bounding box center [923, 187] width 311 height 90
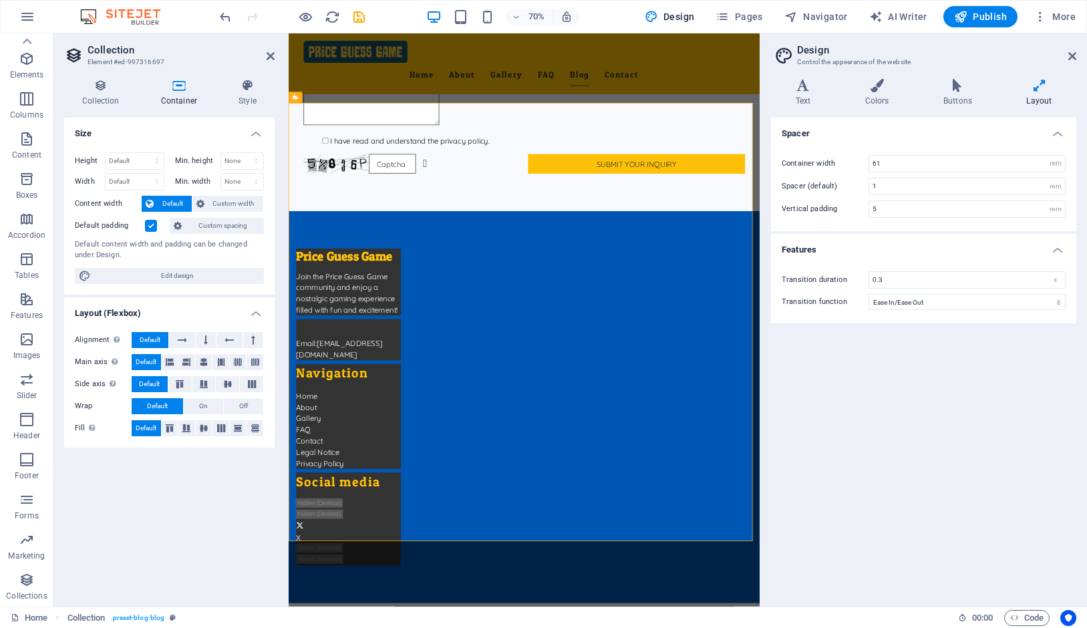
scroll to position [2408, 0]
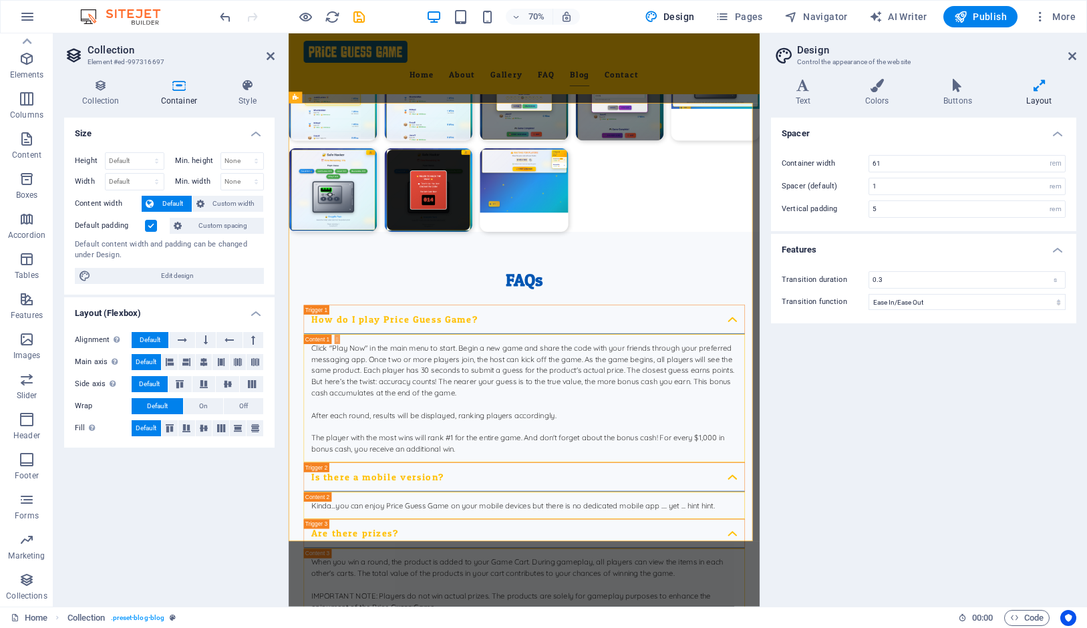
click at [974, 391] on div "Spacer Container width 61 rem px Spacer (default) 1 rem Vertical padding 5 rem …" at bounding box center [923, 357] width 305 height 478
click at [950, 95] on h4 "Buttons" at bounding box center [960, 93] width 83 height 28
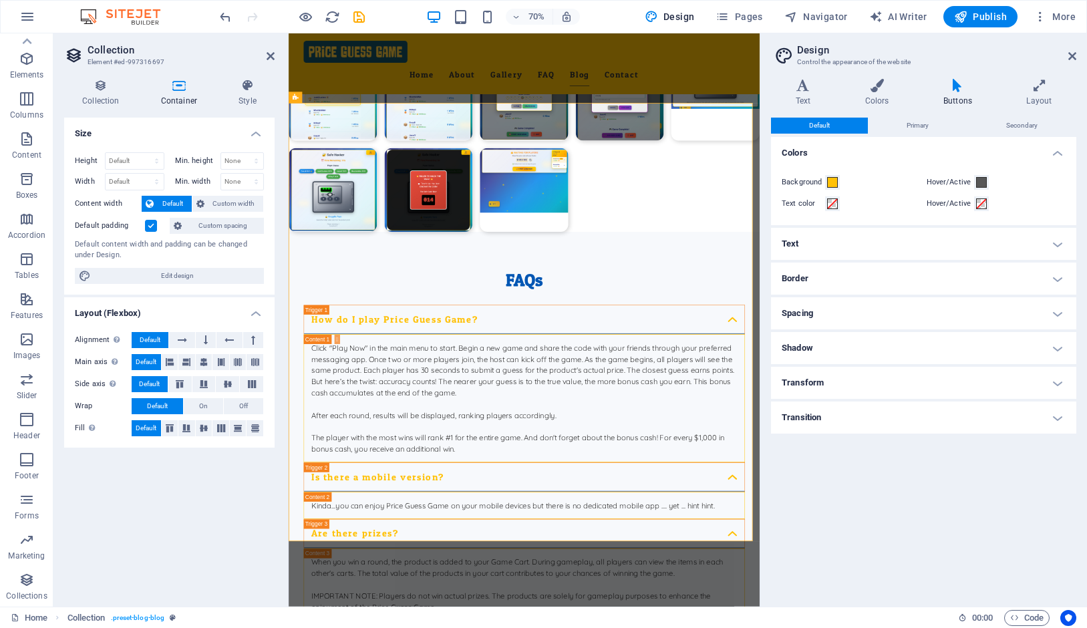
click at [867, 309] on h4 "Spacing" at bounding box center [923, 313] width 305 height 32
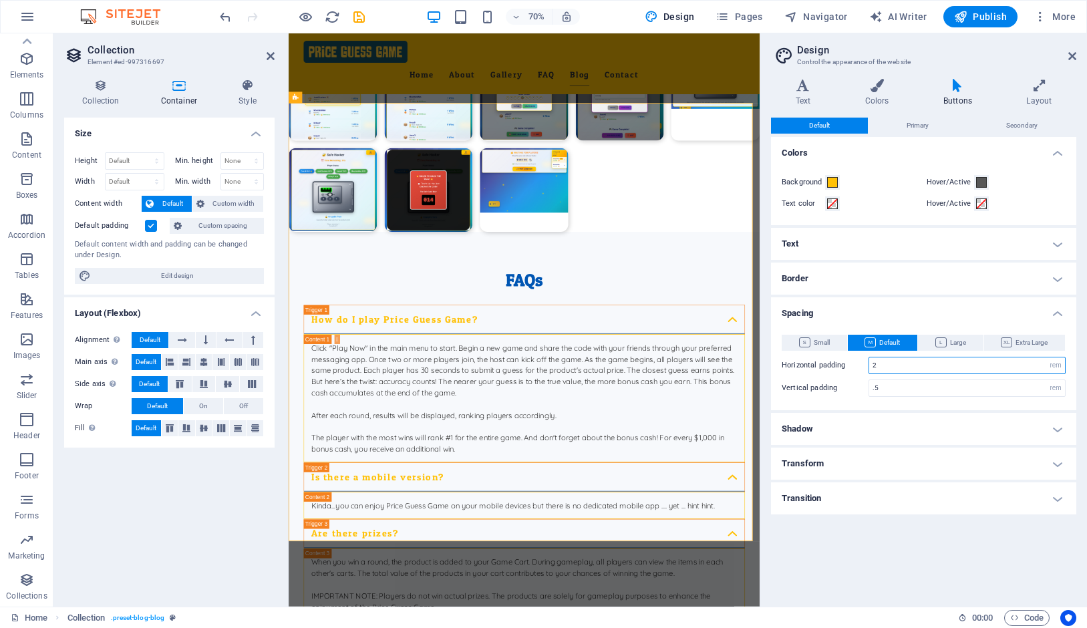
drag, startPoint x: 895, startPoint y: 366, endPoint x: 850, endPoint y: 367, distance: 44.1
click at [869, 367] on input "2" at bounding box center [967, 365] width 196 height 16
type input "8"
click at [883, 570] on div "Default Primary Secondary Colors Background Hover/Active Text color Hover/Activ…" at bounding box center [923, 357] width 305 height 478
click at [952, 340] on span "Large" at bounding box center [950, 343] width 31 height 16
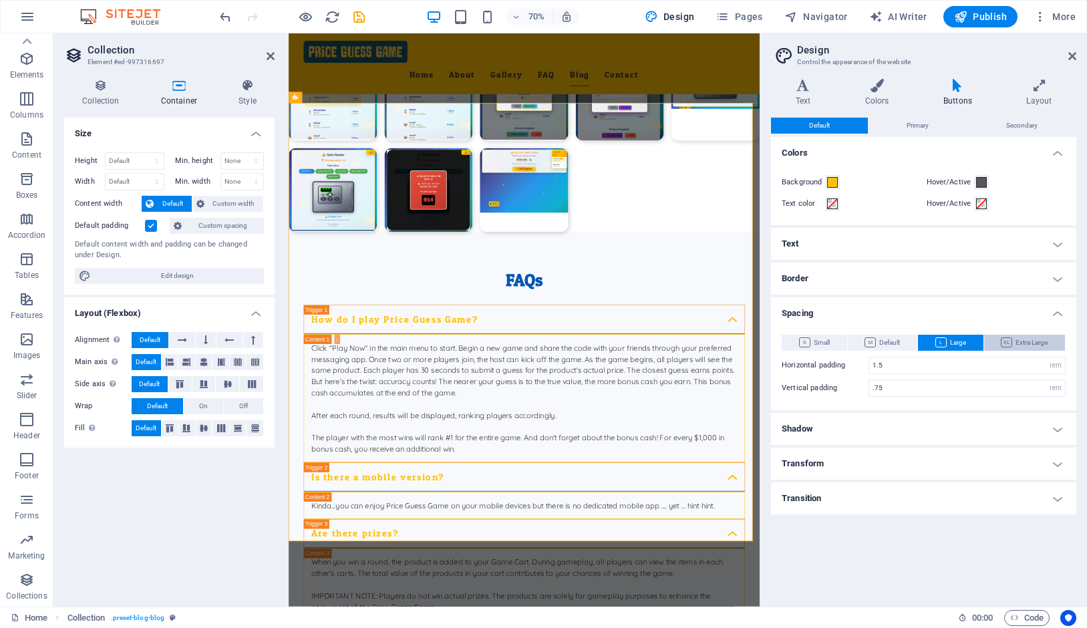
click at [1026, 343] on span "Extra Large" at bounding box center [1024, 343] width 47 height 16
click at [878, 424] on h4 "Shadow" at bounding box center [923, 429] width 305 height 32
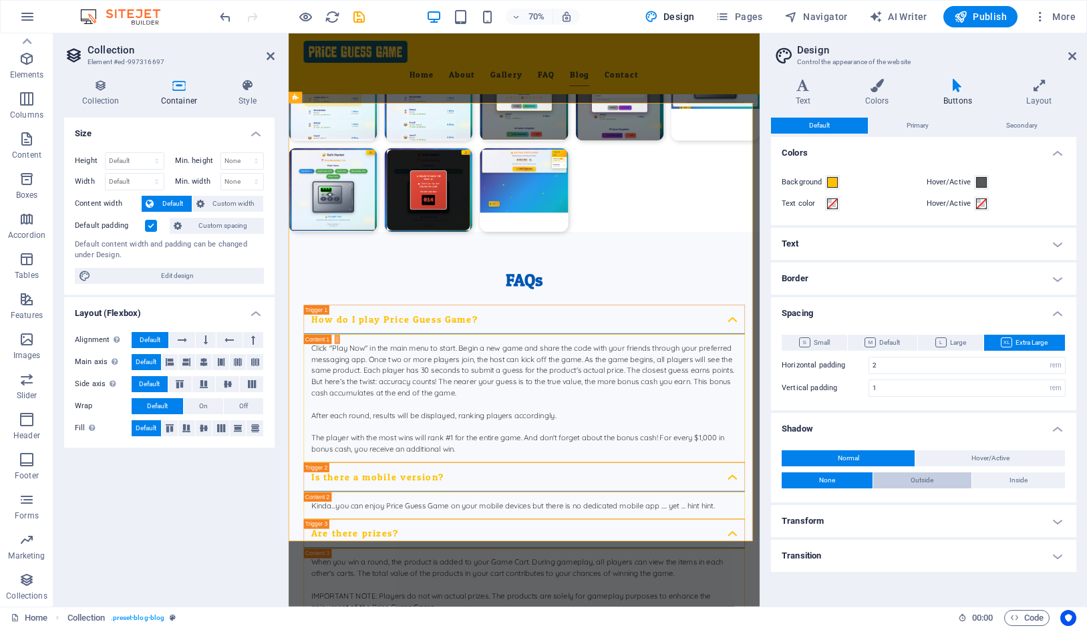
click at [918, 481] on span "Outside" at bounding box center [922, 480] width 23 height 16
type input "2"
type input "4"
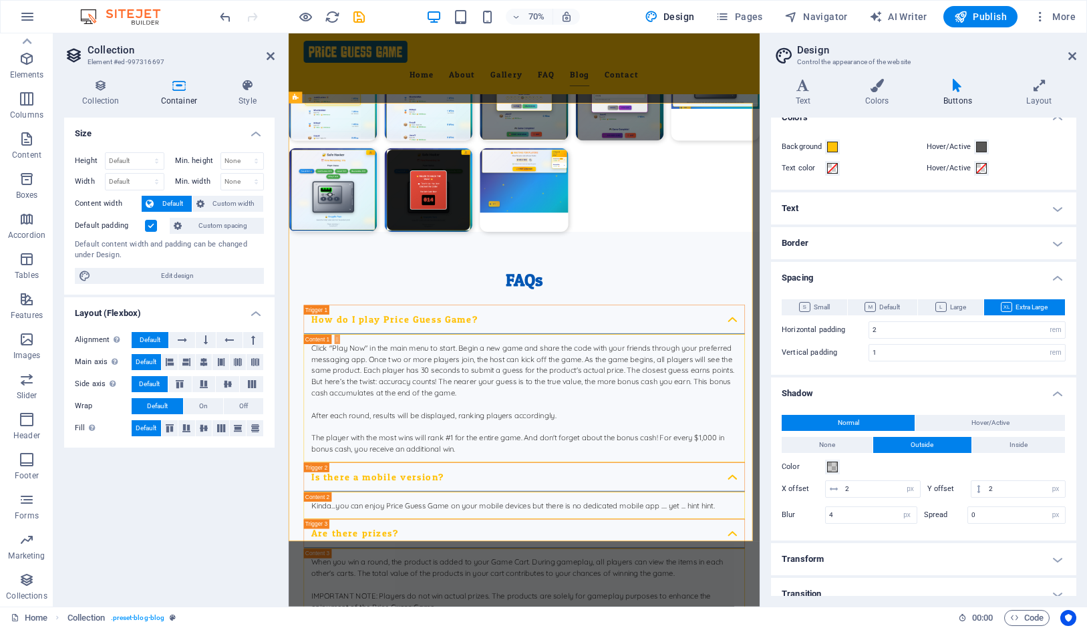
scroll to position [49, 0]
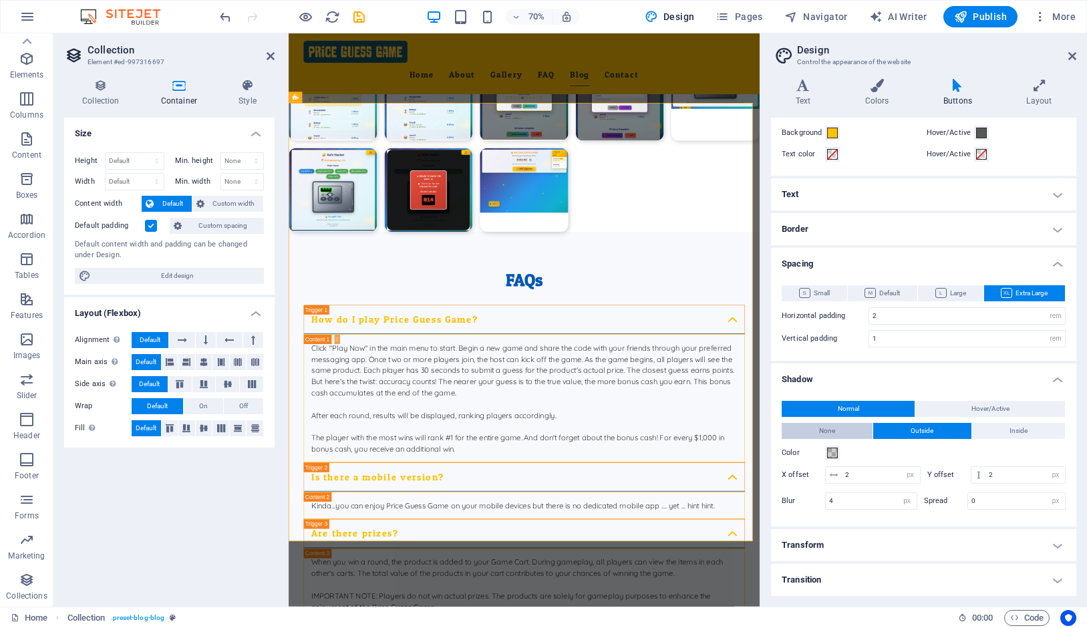
click at [856, 426] on button "None" at bounding box center [827, 431] width 91 height 16
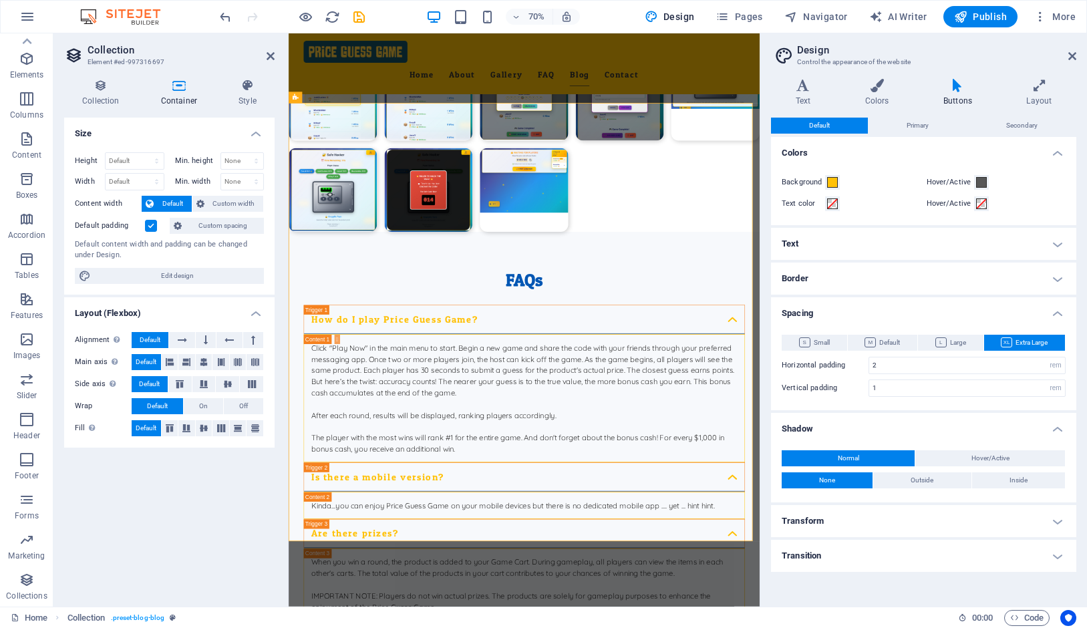
scroll to position [0, 0]
click at [816, 339] on span "Small" at bounding box center [814, 343] width 31 height 16
click at [881, 89] on icon at bounding box center [876, 85] width 73 height 13
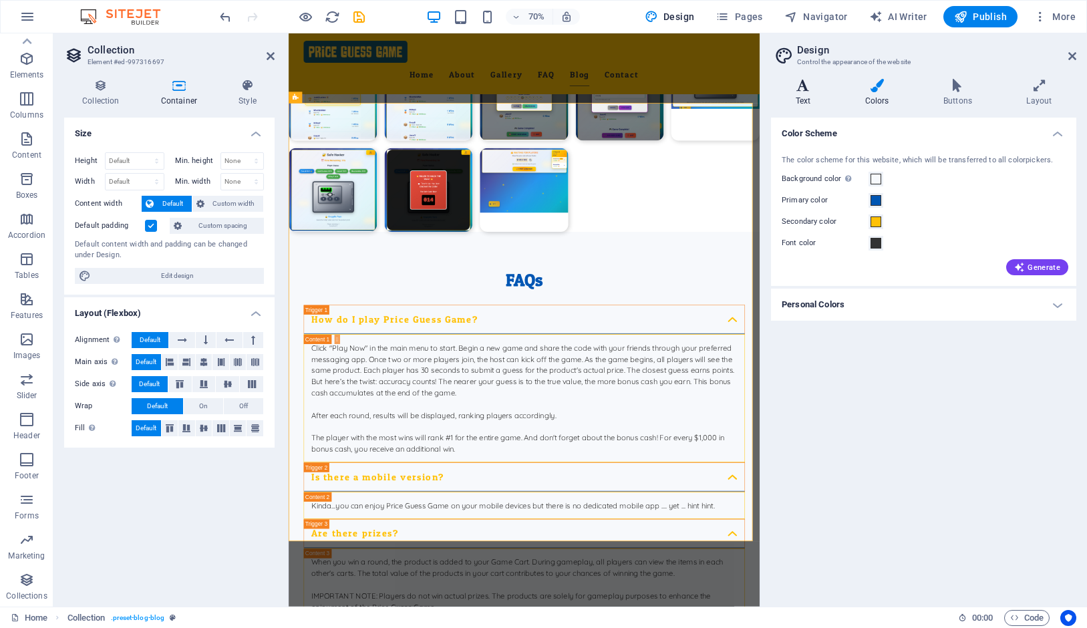
click at [818, 100] on h4 "Text" at bounding box center [805, 93] width 69 height 28
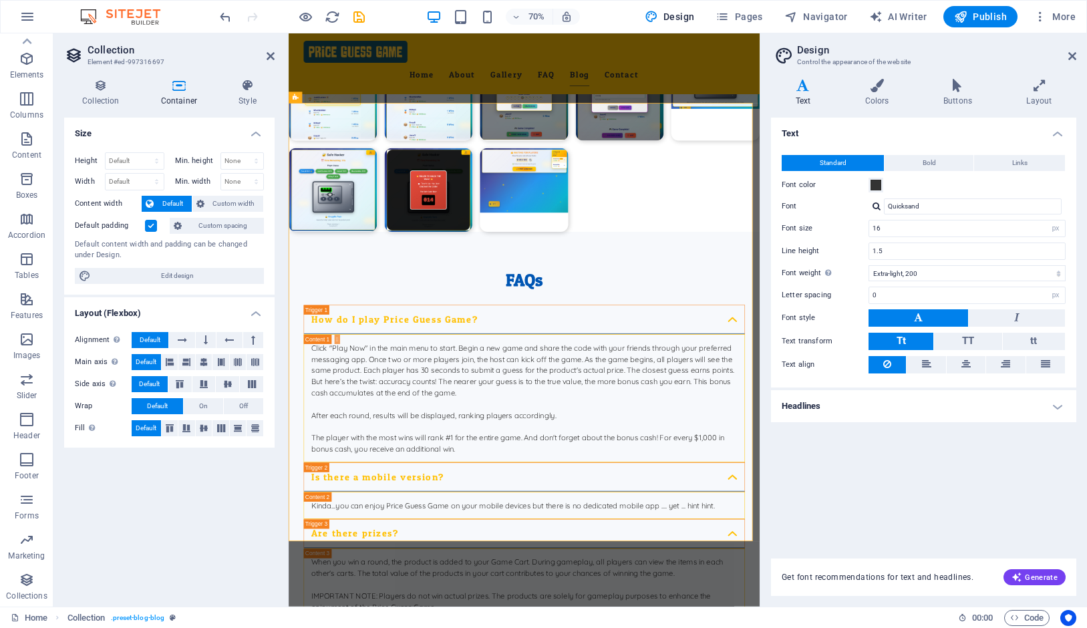
click at [1039, 439] on div "Text Standard Bold Links Font color Font Quicksand Font size 16 rem px Line hei…" at bounding box center [923, 330] width 305 height 425
click at [1018, 166] on span "Links" at bounding box center [1019, 163] width 15 height 16
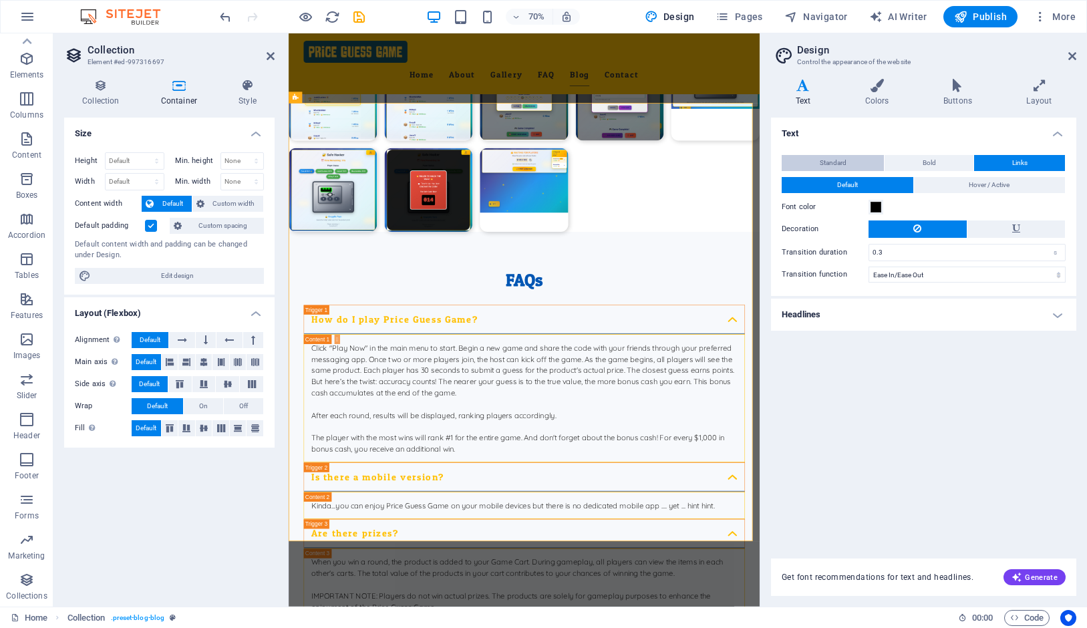
click at [844, 167] on span "Standard" at bounding box center [833, 163] width 27 height 16
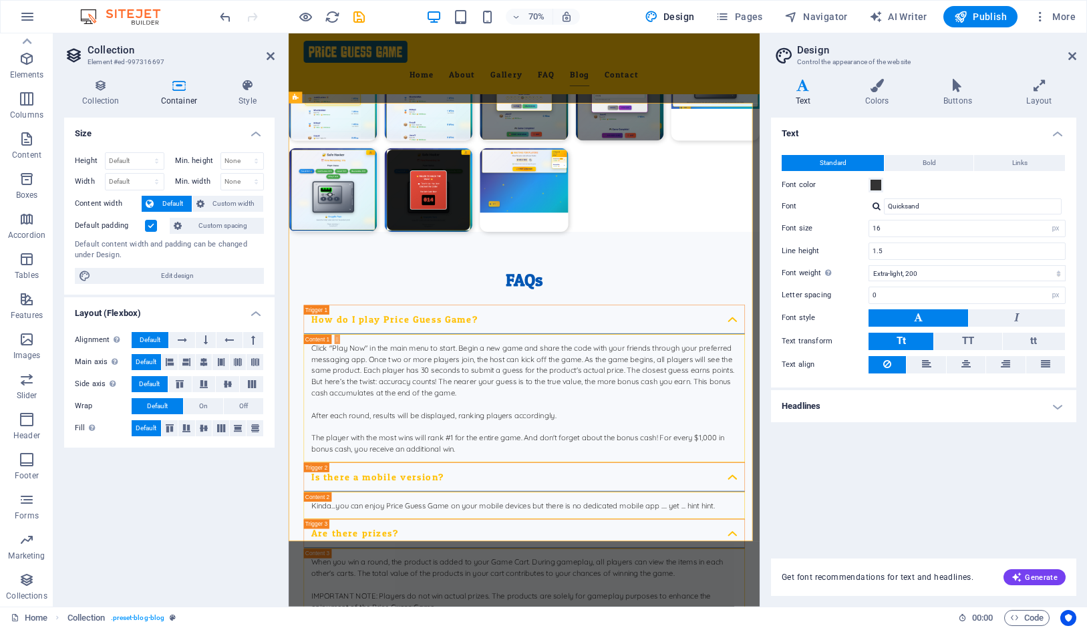
click at [1036, 400] on h4 "Headlines" at bounding box center [923, 406] width 305 height 32
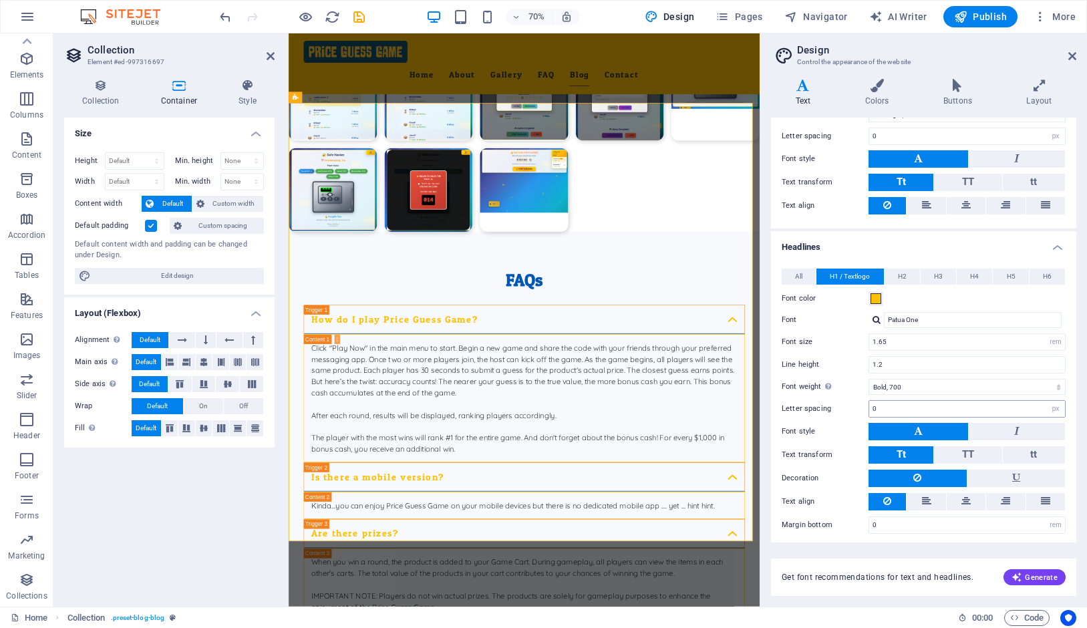
scroll to position [161, 0]
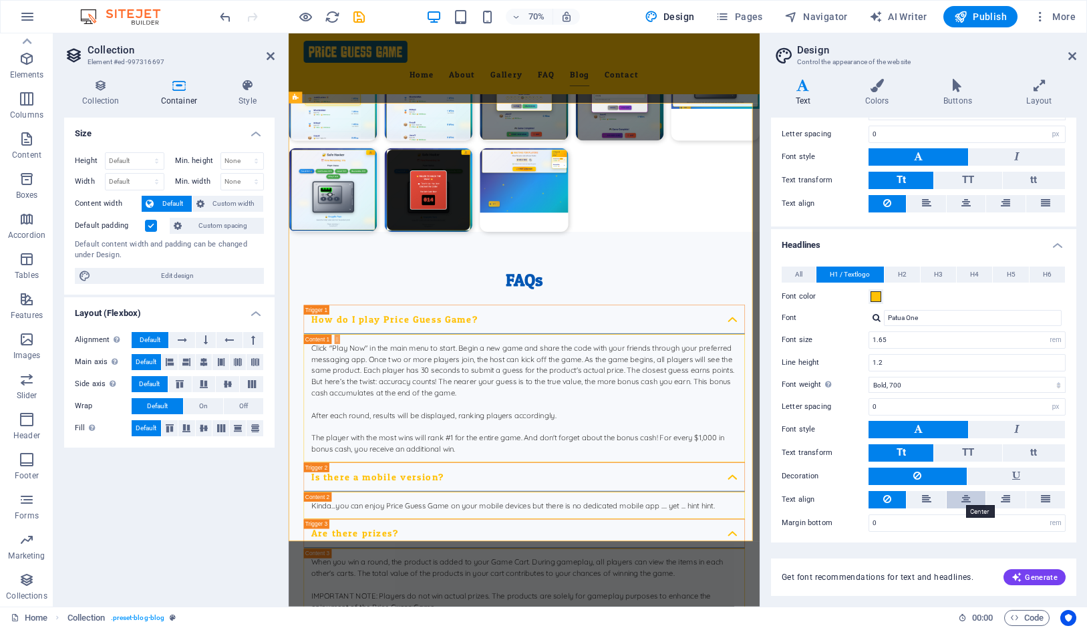
click at [961, 498] on icon at bounding box center [965, 499] width 9 height 16
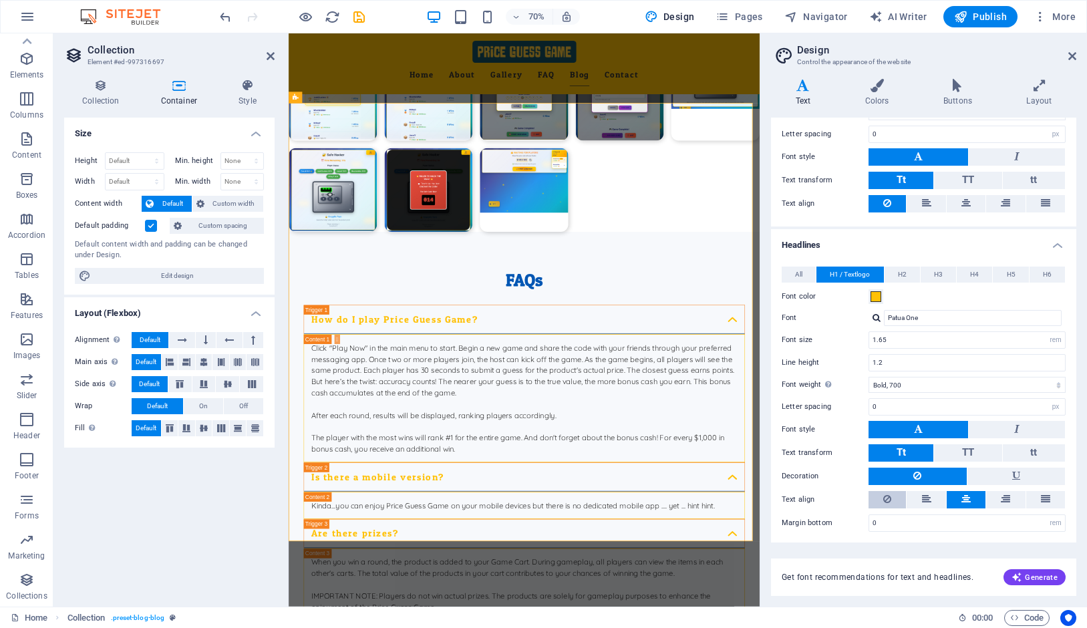
click at [888, 497] on icon at bounding box center [887, 499] width 8 height 16
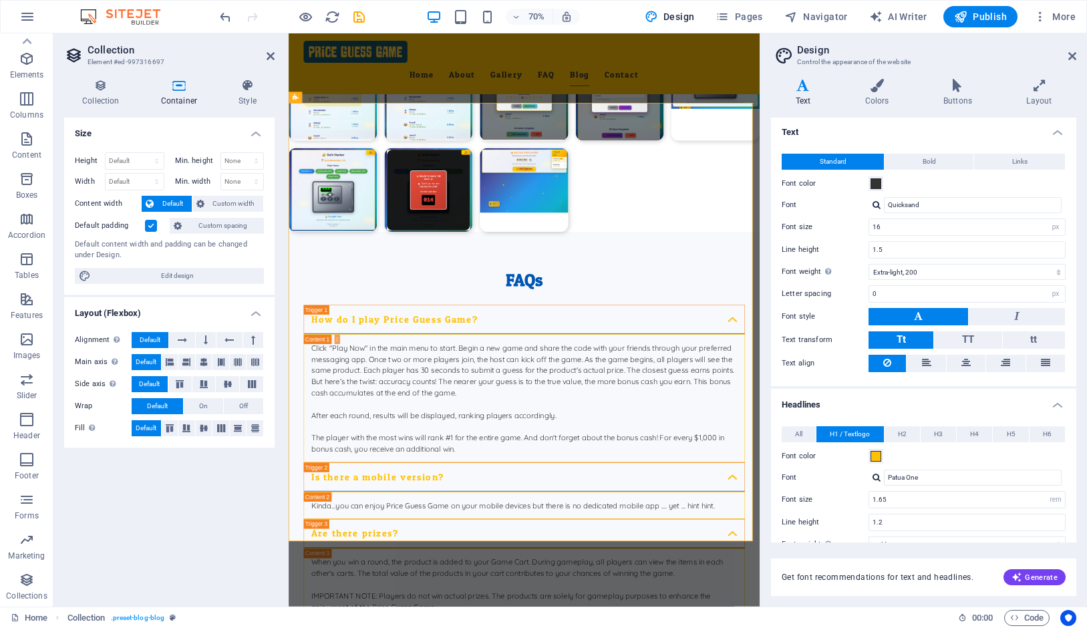
scroll to position [0, 0]
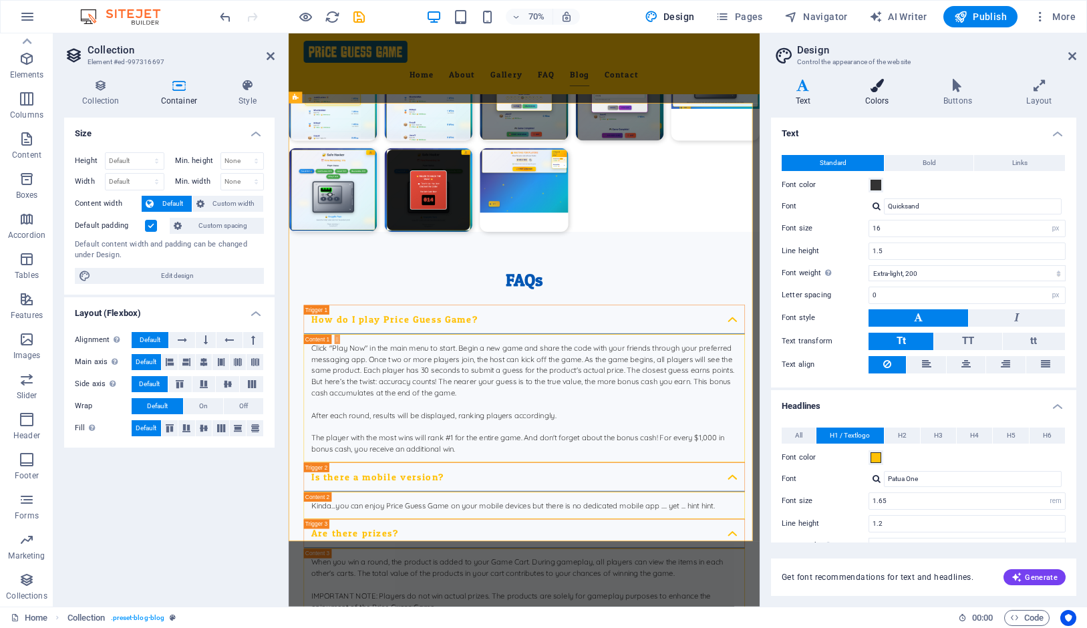
click at [876, 95] on h4 "Colors" at bounding box center [879, 93] width 78 height 28
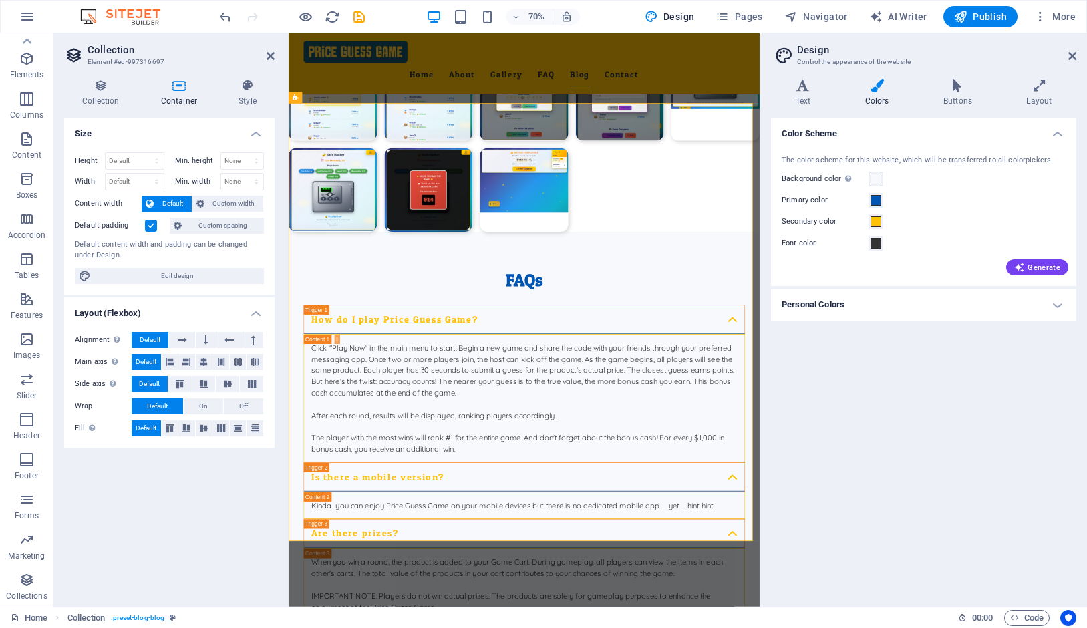
click at [917, 94] on h4 "Colors" at bounding box center [879, 93] width 78 height 28
click at [937, 92] on icon at bounding box center [957, 85] width 77 height 13
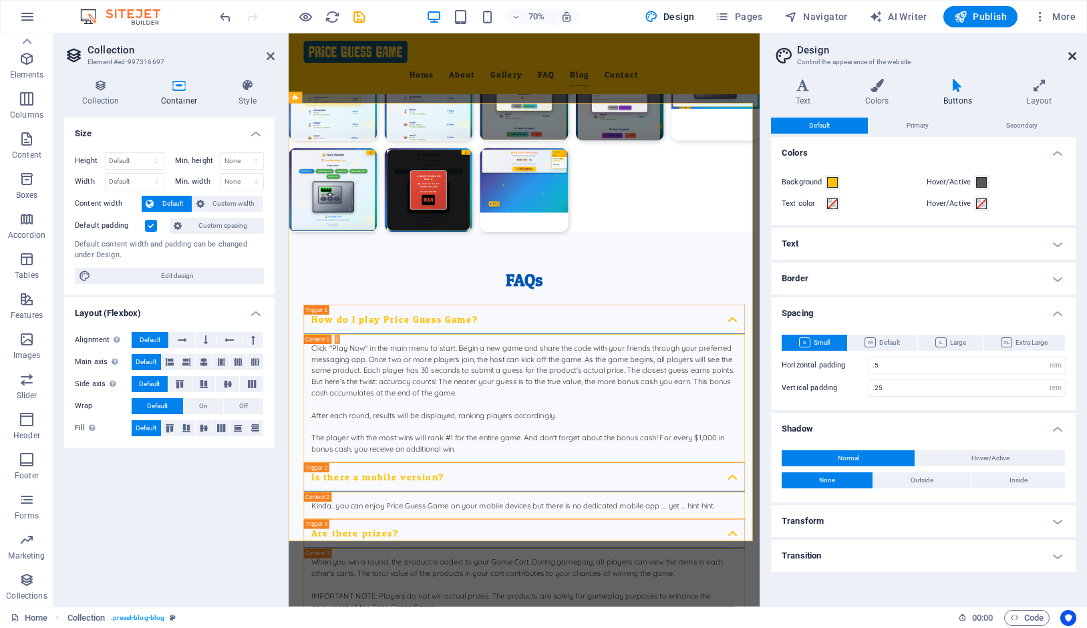
click at [1074, 56] on icon at bounding box center [1072, 56] width 8 height 11
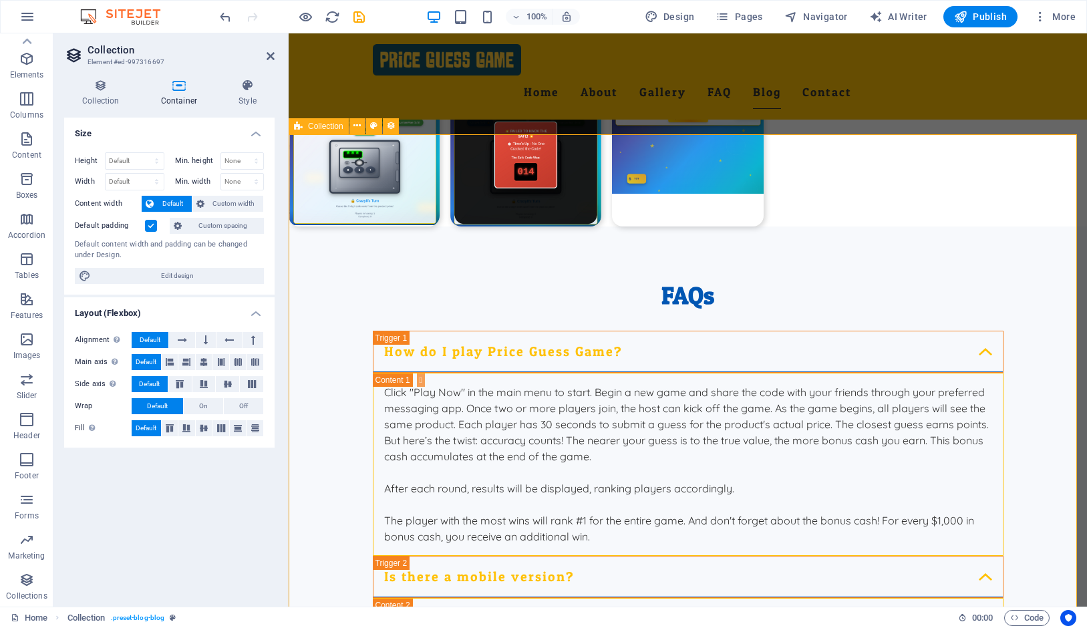
click at [307, 126] on div "Collection" at bounding box center [319, 126] width 60 height 16
click at [208, 358] on icon at bounding box center [204, 362] width 8 height 16
click at [167, 360] on icon at bounding box center [170, 362] width 8 height 16
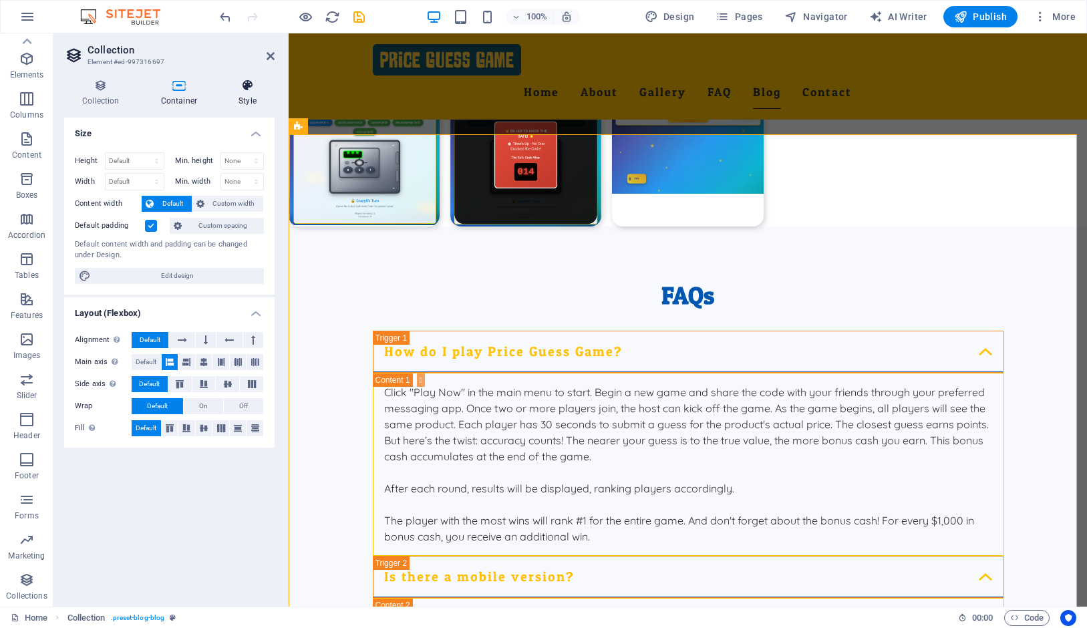
click at [249, 98] on h4 "Style" at bounding box center [247, 93] width 54 height 28
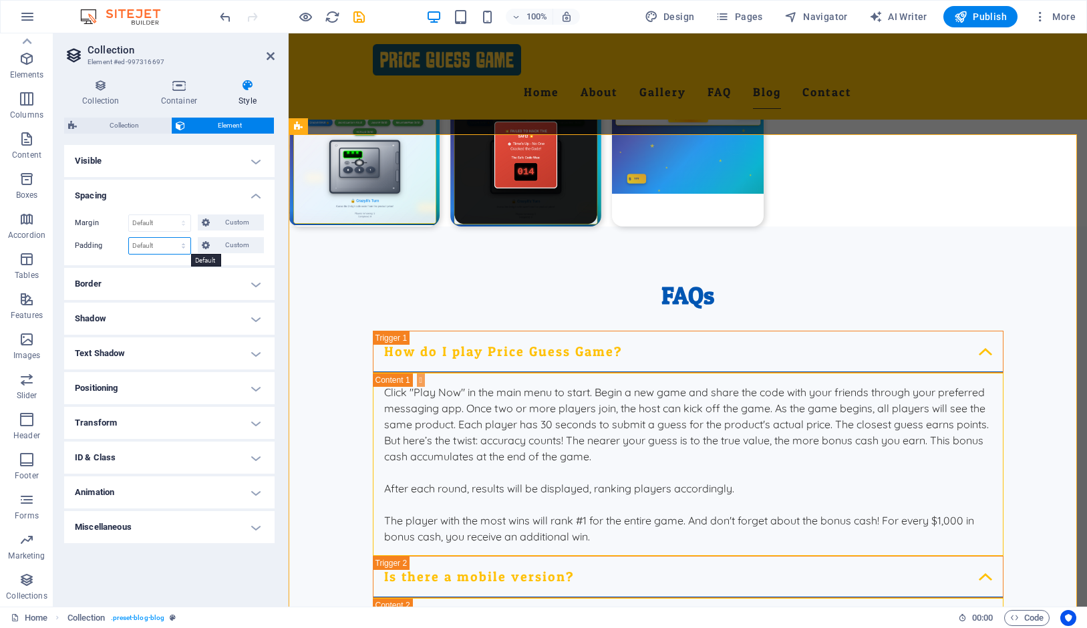
select select "rem"
click option "rem" at bounding box center [0, 0] width 0 height 0
type input "0"
click at [156, 247] on input "0" at bounding box center [159, 246] width 61 height 16
drag, startPoint x: 151, startPoint y: 246, endPoint x: 99, endPoint y: 247, distance: 52.1
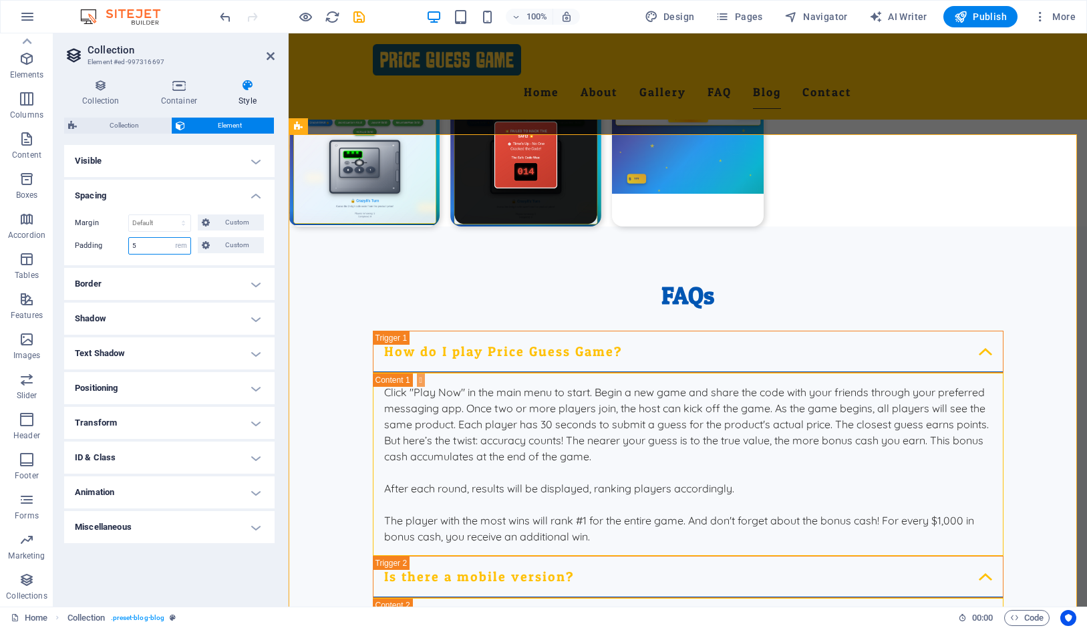
click at [129, 247] on input "5" at bounding box center [159, 246] width 61 height 16
type input "1"
select select "default"
click option "Default" at bounding box center [0, 0] width 0 height 0
select select "DISABLED_OPTION_VALUE"
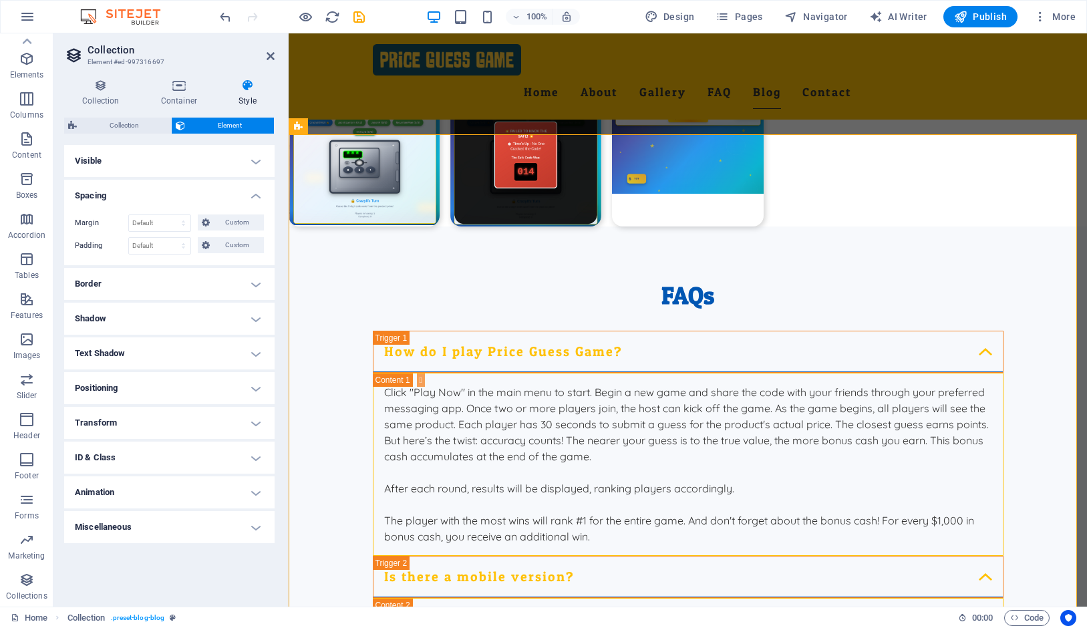
click at [218, 494] on h4 "Animation" at bounding box center [169, 492] width 210 height 32
click at [75, 525] on select "Don't animate Show / Hide Slide up/down Zoom in/out Slide left to right Slide r…" at bounding box center [169, 533] width 189 height 16
select select "move-left-to-right"
click option "Slide left to right" at bounding box center [0, 0] width 0 height 0
select select "scroll"
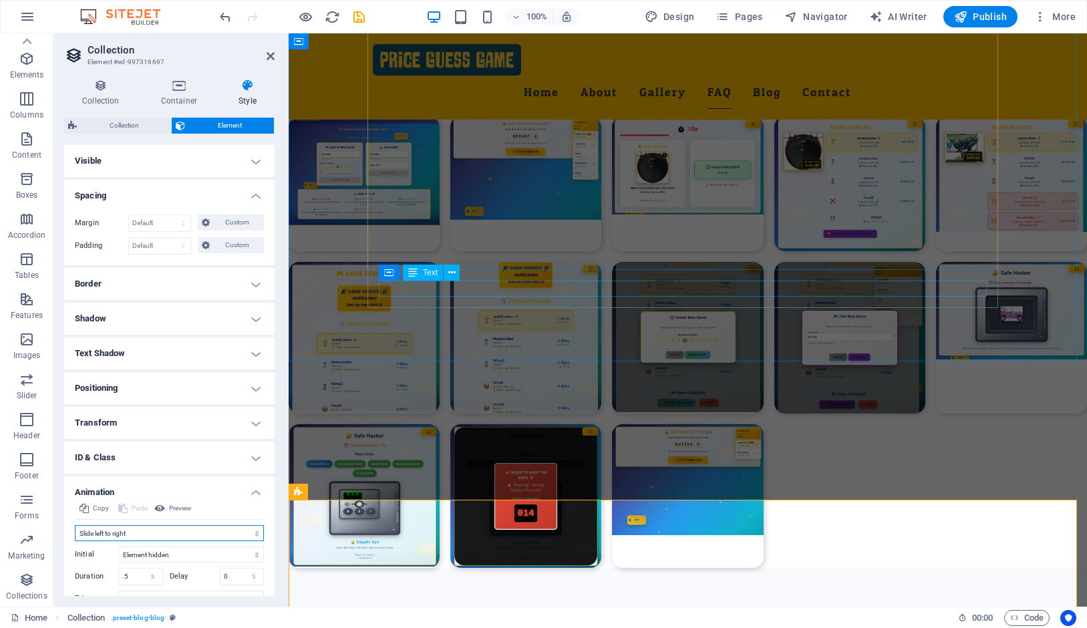
scroll to position [2034, 0]
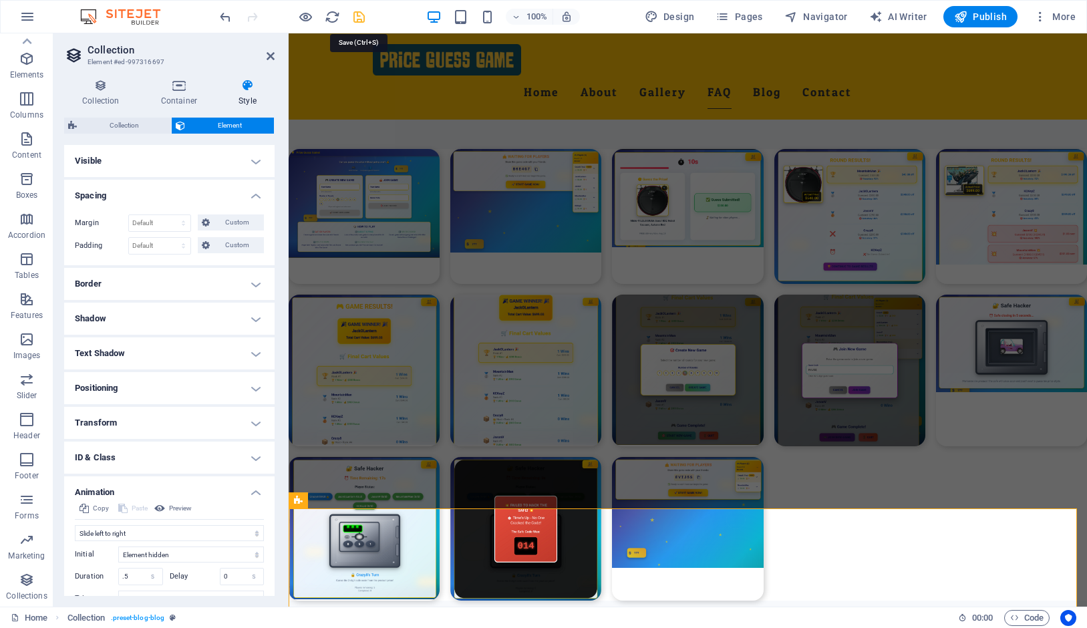
click at [354, 16] on icon "save" at bounding box center [358, 16] width 15 height 15
checkbox input "false"
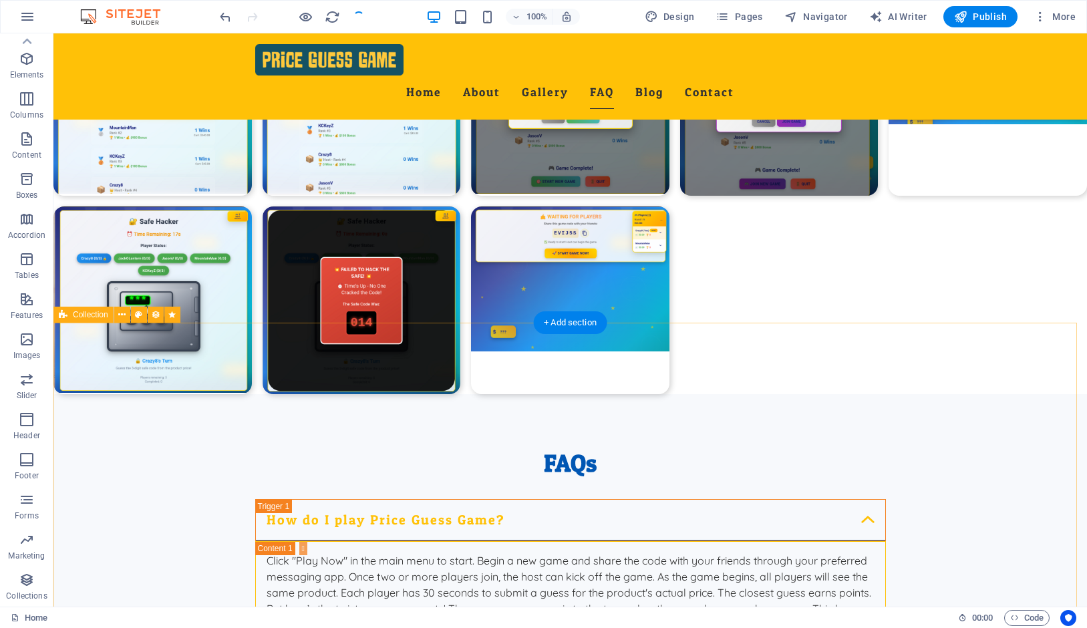
scroll to position [2414, 0]
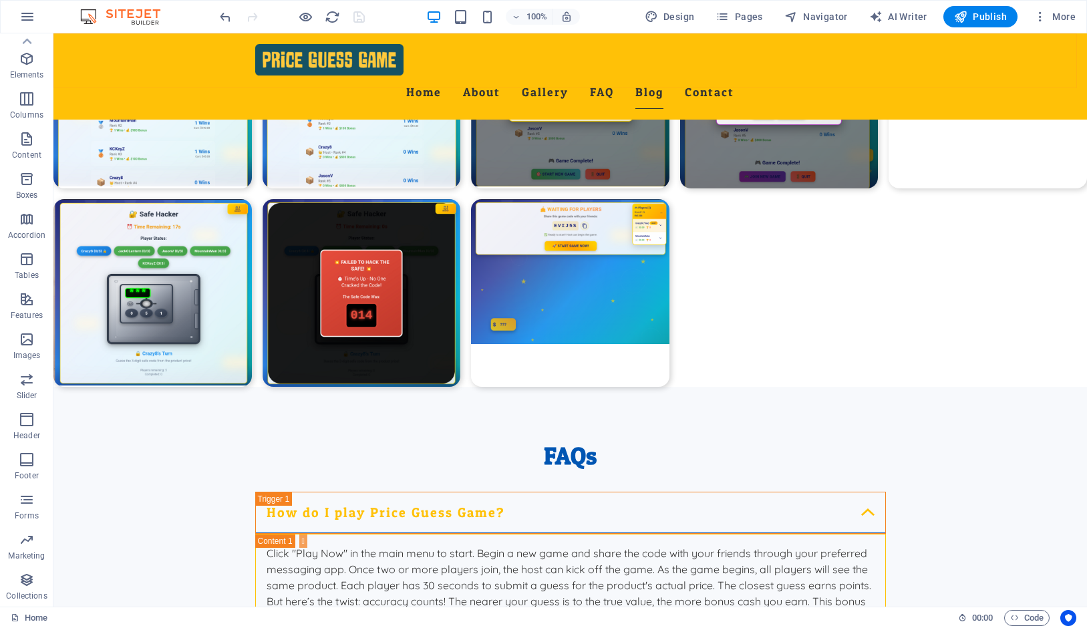
click at [1060, 53] on div "Home About Gallery FAQ Blog Contact" at bounding box center [569, 76] width 1033 height 86
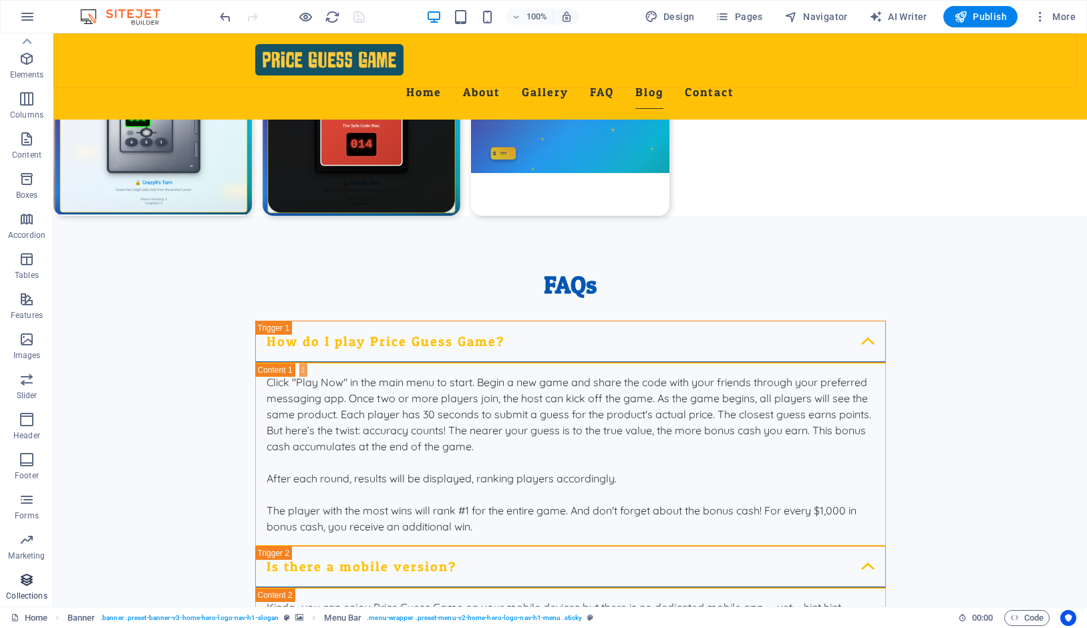
scroll to position [2628, 0]
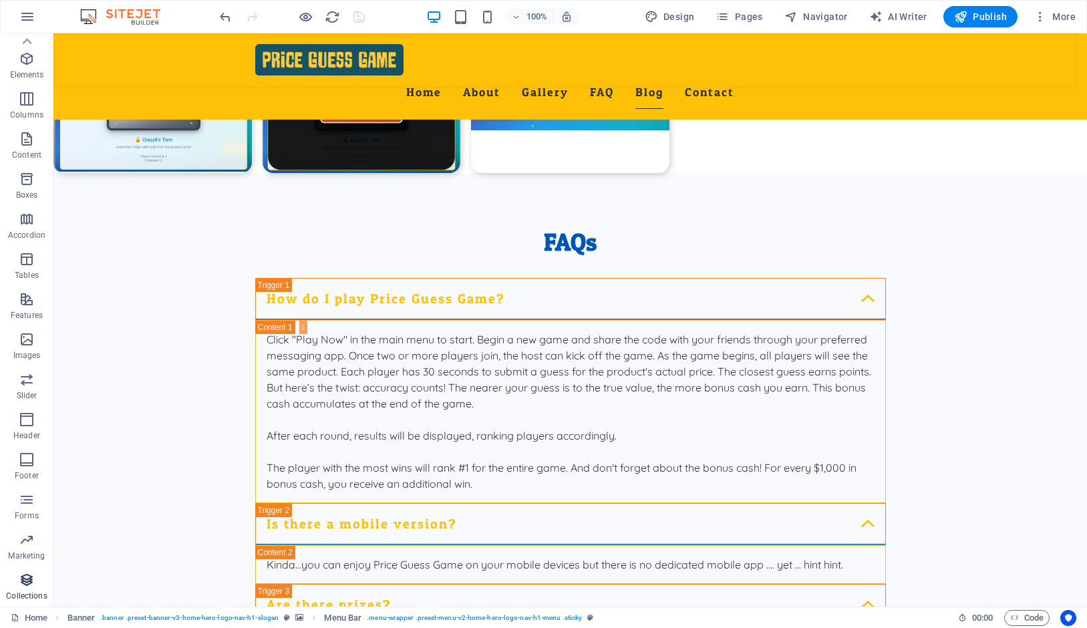
click at [27, 587] on icon "button" at bounding box center [27, 580] width 16 height 16
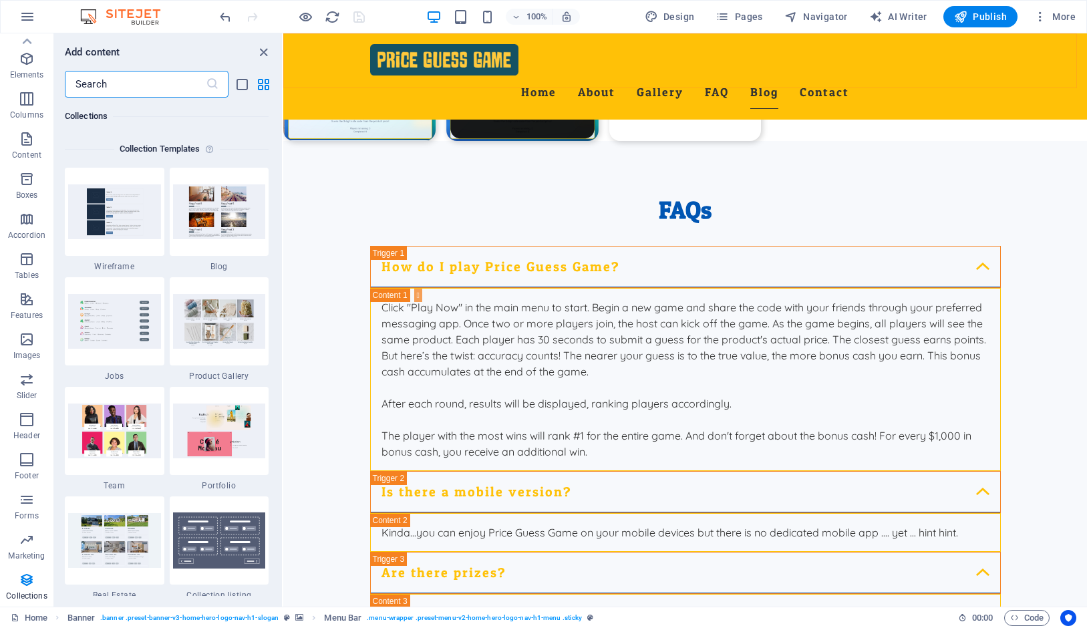
scroll to position [12318, 0]
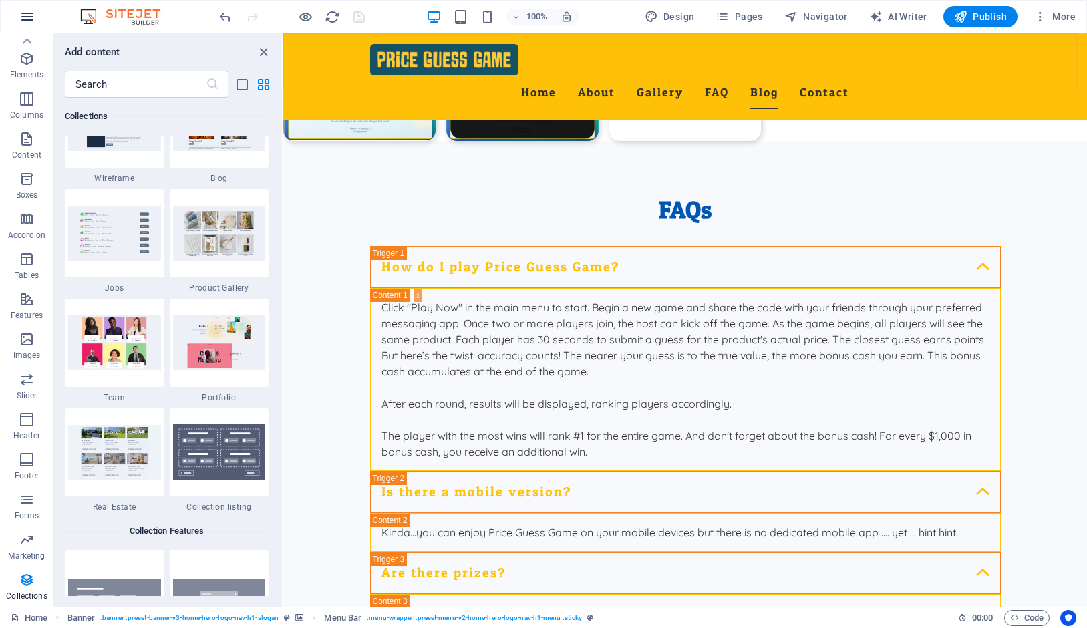
click at [23, 9] on icon "button" at bounding box center [27, 17] width 16 height 16
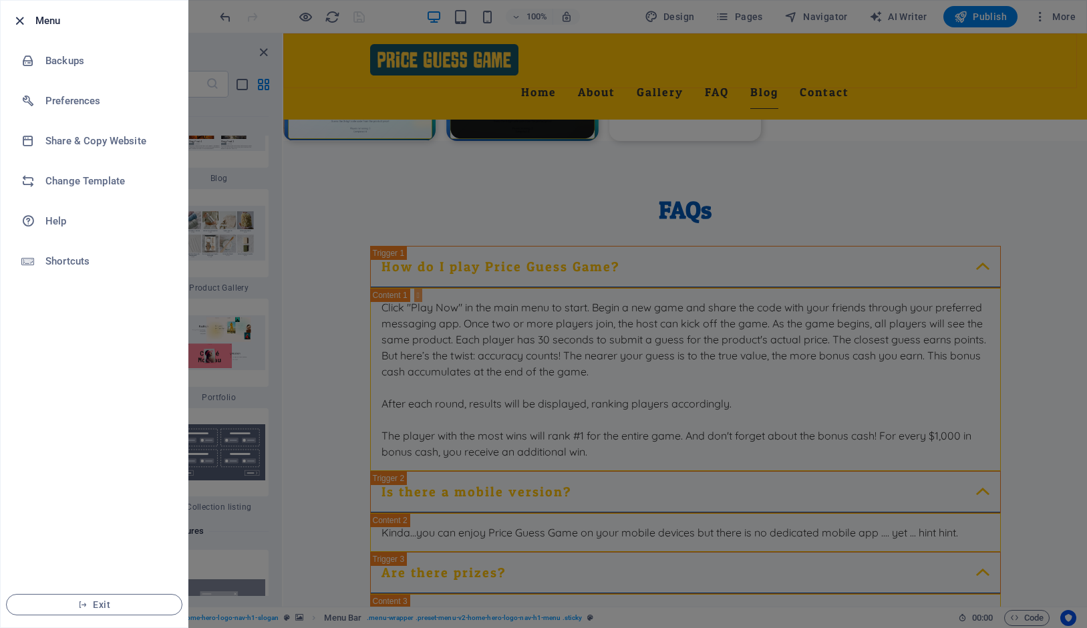
click at [22, 21] on icon "button" at bounding box center [19, 20] width 15 height 15
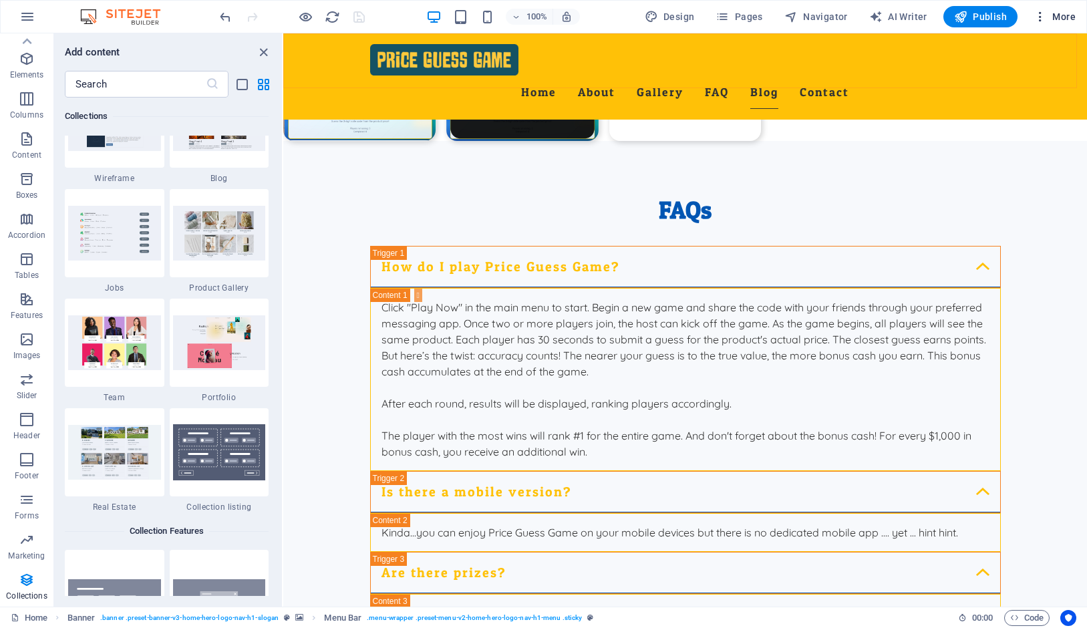
click at [1046, 16] on icon "button" at bounding box center [1039, 16] width 13 height 13
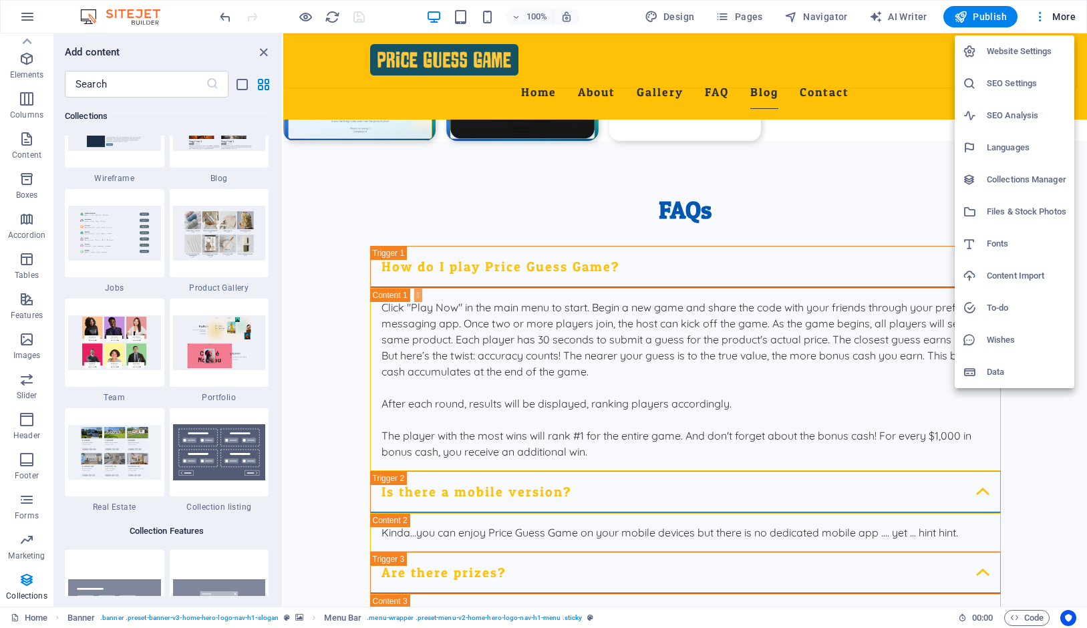
click at [1011, 176] on h6 "Collections Manager" at bounding box center [1026, 180] width 79 height 16
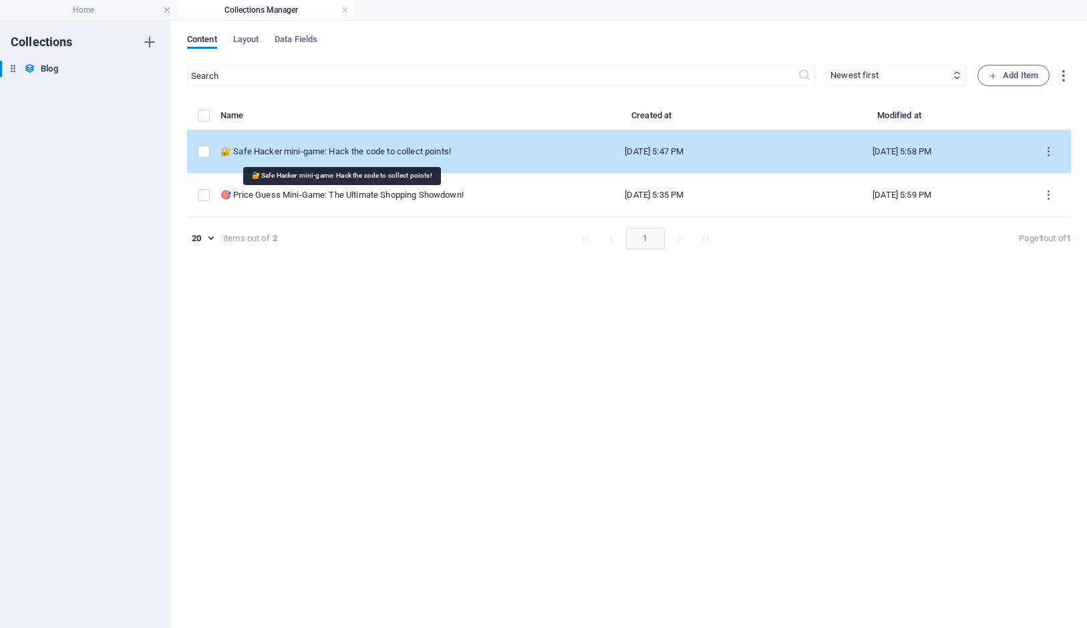
click at [282, 152] on div "🔐 Safe Hacker mini-game: Hack the code to collect points!" at bounding box center [369, 152] width 299 height 12
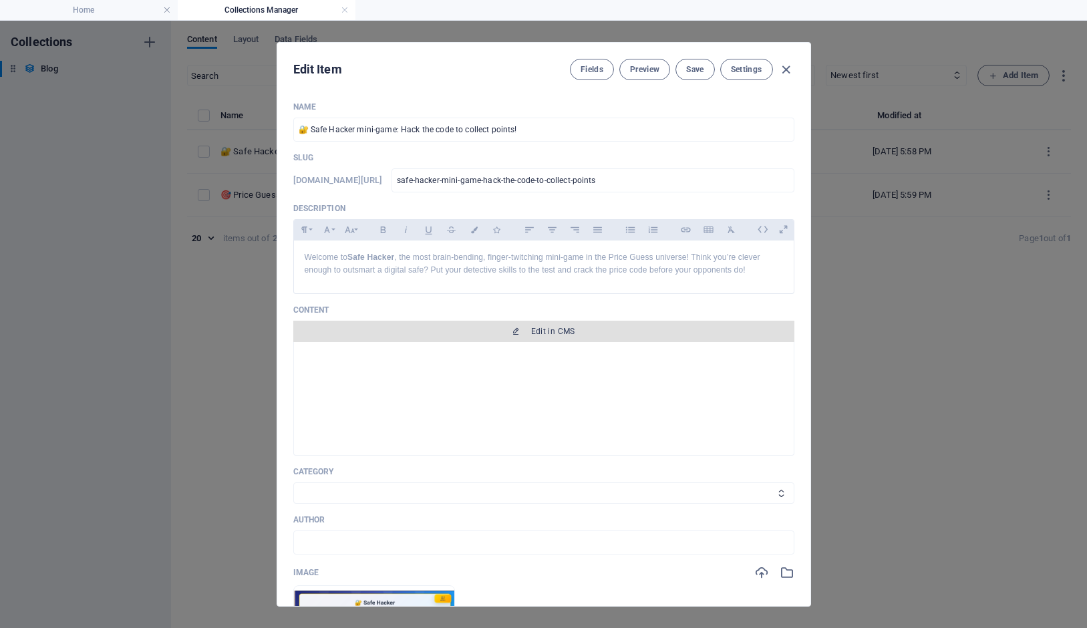
click at [531, 337] on span "Edit in CMS" at bounding box center [553, 331] width 44 height 11
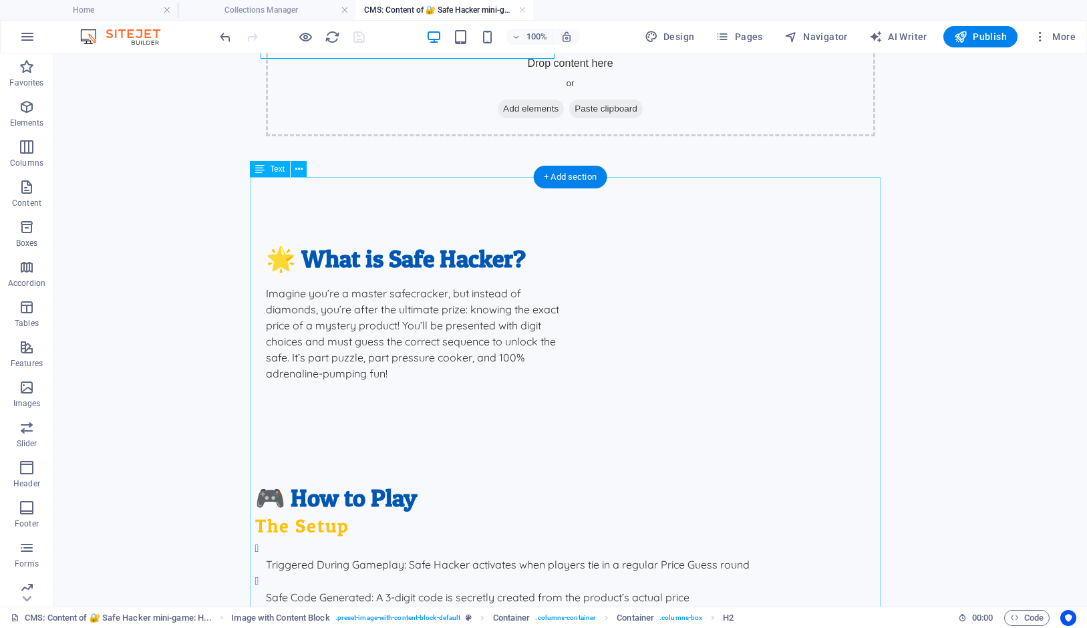
scroll to position [374, 0]
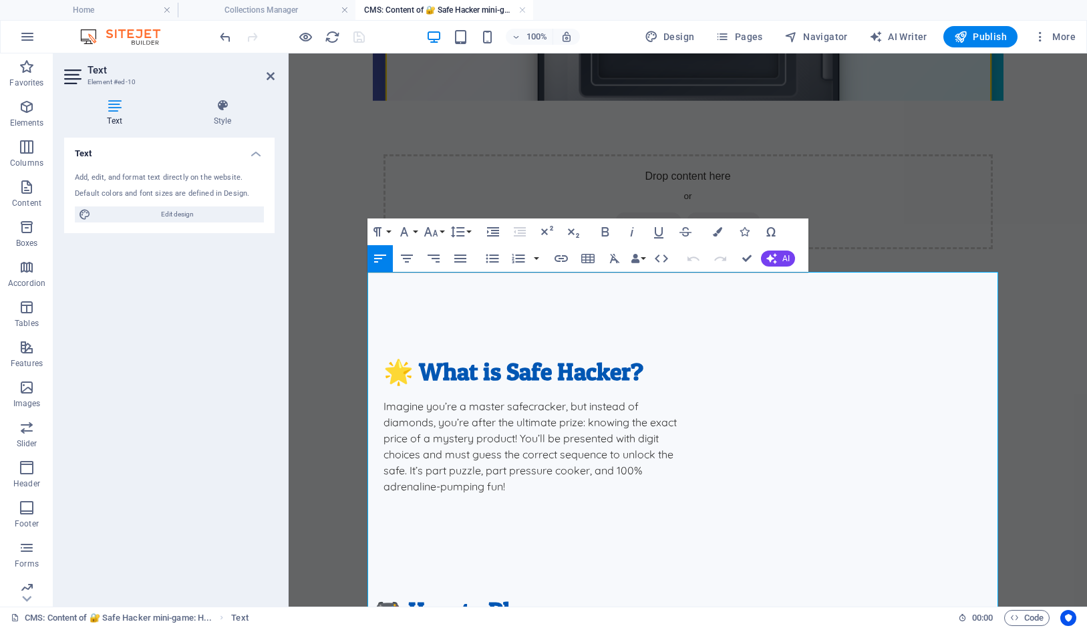
scroll to position [245, 0]
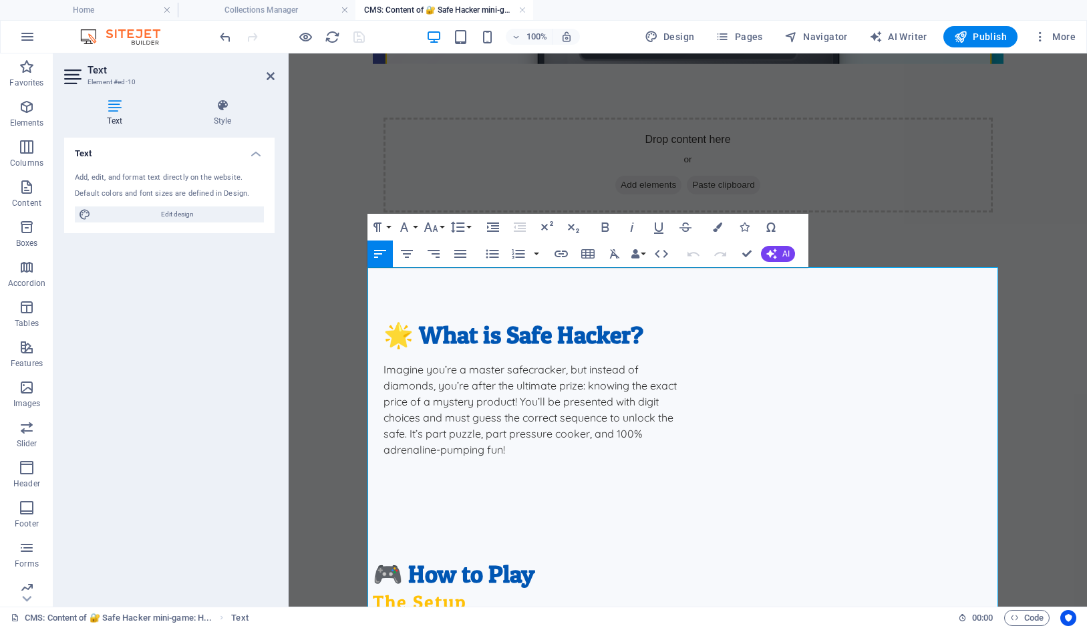
drag, startPoint x: 862, startPoint y: 398, endPoint x: 373, endPoint y: 395, distance: 489.0
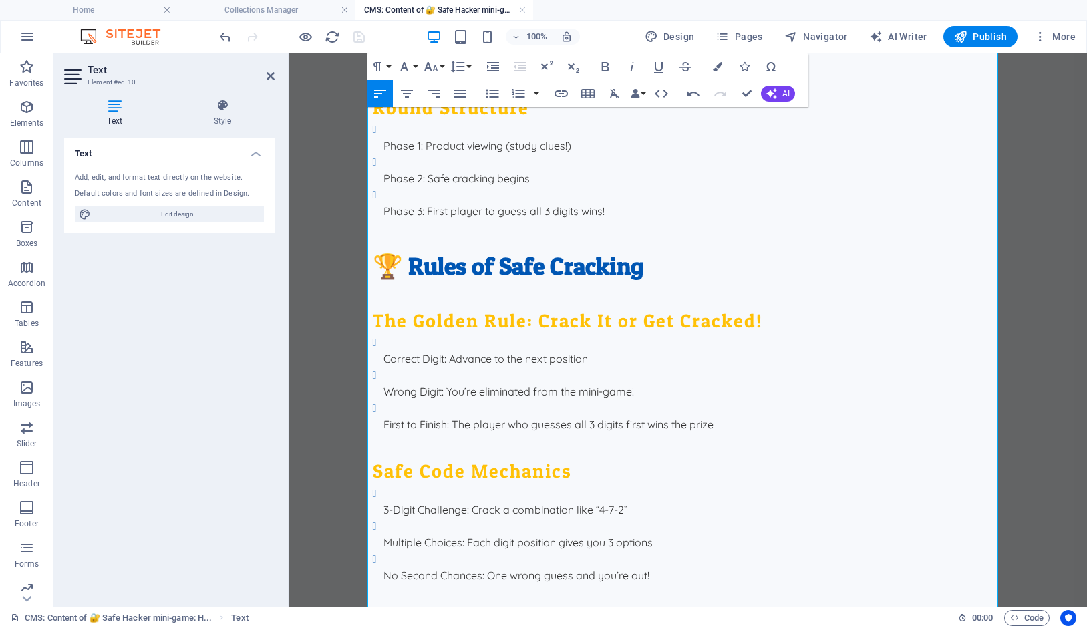
scroll to position [1036, 0]
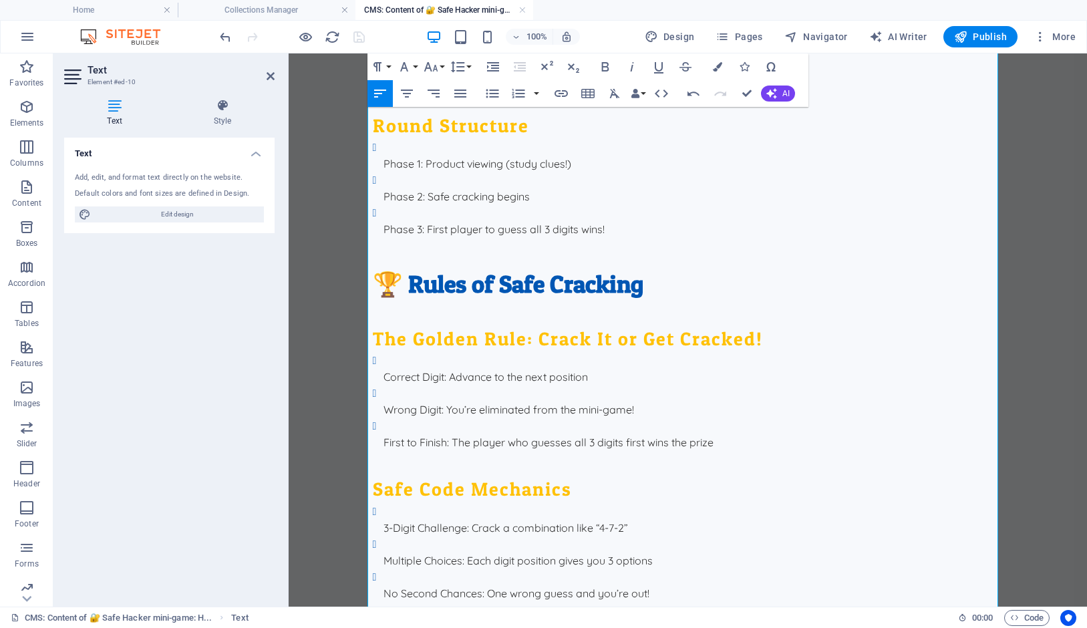
click at [661, 434] on p "First to Finish : The player who guesses all 3 digits first wins the prize" at bounding box center [693, 442] width 620 height 16
click at [699, 434] on p "First to Finish : The player who guesses all 3 digits first wins the prize" at bounding box center [693, 442] width 620 height 16
drag, startPoint x: 714, startPoint y: 198, endPoint x: 663, endPoint y: 197, distance: 51.5
click at [663, 434] on p "First to Finish : The player who guesses all 3 digits first wins the prize" at bounding box center [693, 442] width 620 height 16
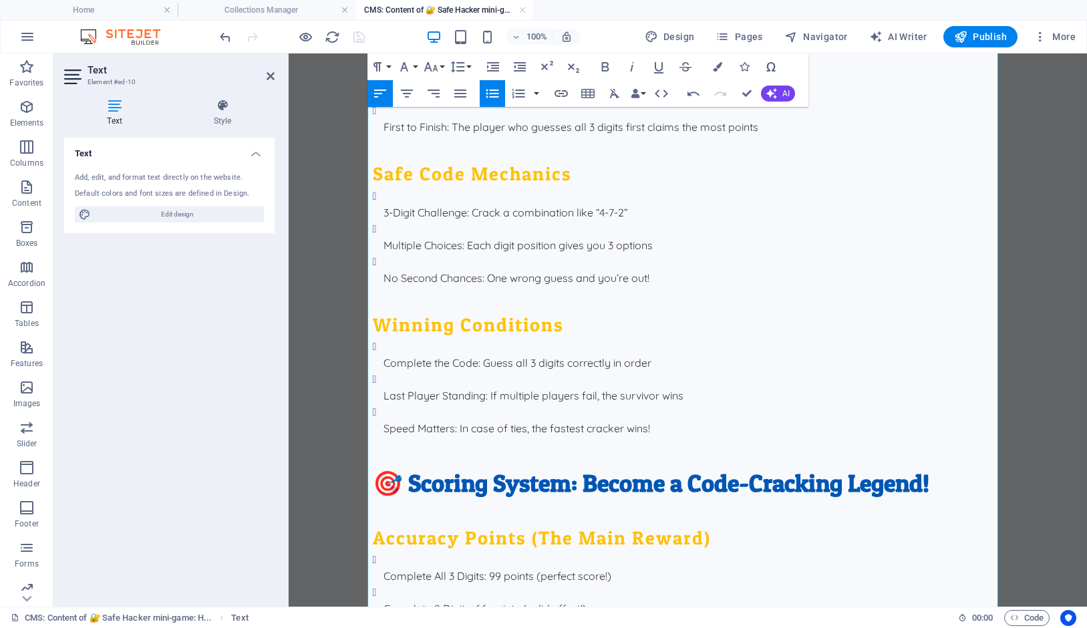
scroll to position [1313, 0]
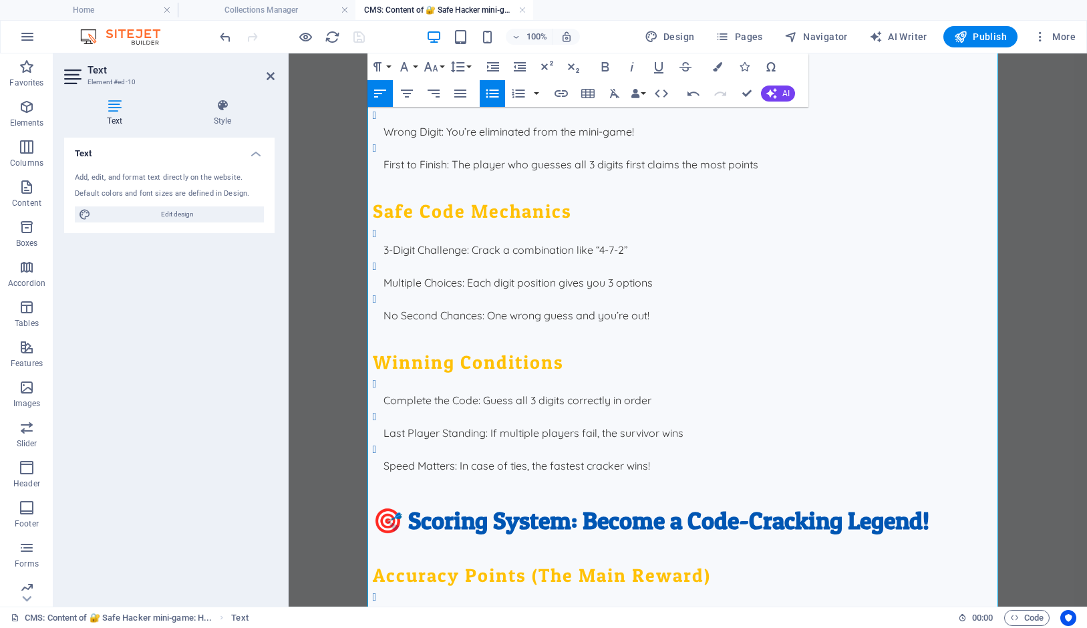
click at [673, 425] on p "Last Player Standing : If multiple players fail, the survivor wins" at bounding box center [693, 433] width 620 height 16
click at [672, 425] on p "Last Player Standing : If multiple players fail, the survivor wins" at bounding box center [693, 433] width 620 height 16
click at [679, 425] on p "Last Player Standing : If multiple players fail, the survivor wins" at bounding box center [693, 433] width 620 height 16
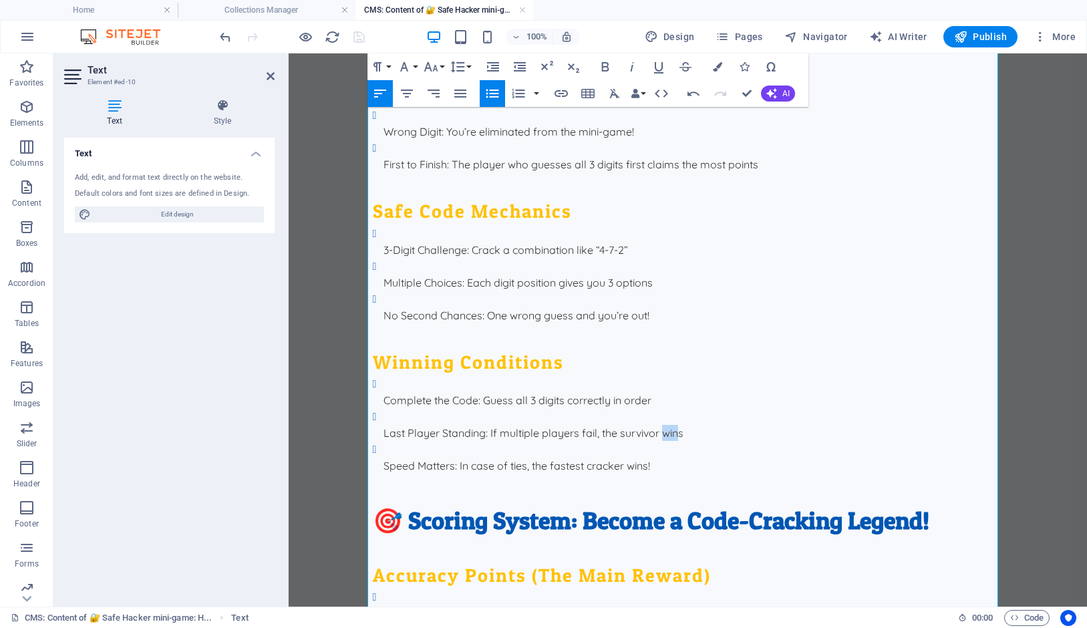
drag, startPoint x: 675, startPoint y: 189, endPoint x: 658, endPoint y: 188, distance: 16.7
click at [658, 425] on p "Last Player Standing : If multiple players fail, the survivor wins" at bounding box center [693, 433] width 620 height 16
click at [669, 425] on p "Last Player Standing : If multiple players fail, the survivor wins" at bounding box center [693, 433] width 620 height 16
click at [681, 425] on p "Last Player Standing : If multiple players fail, the survivor wins" at bounding box center [693, 433] width 620 height 16
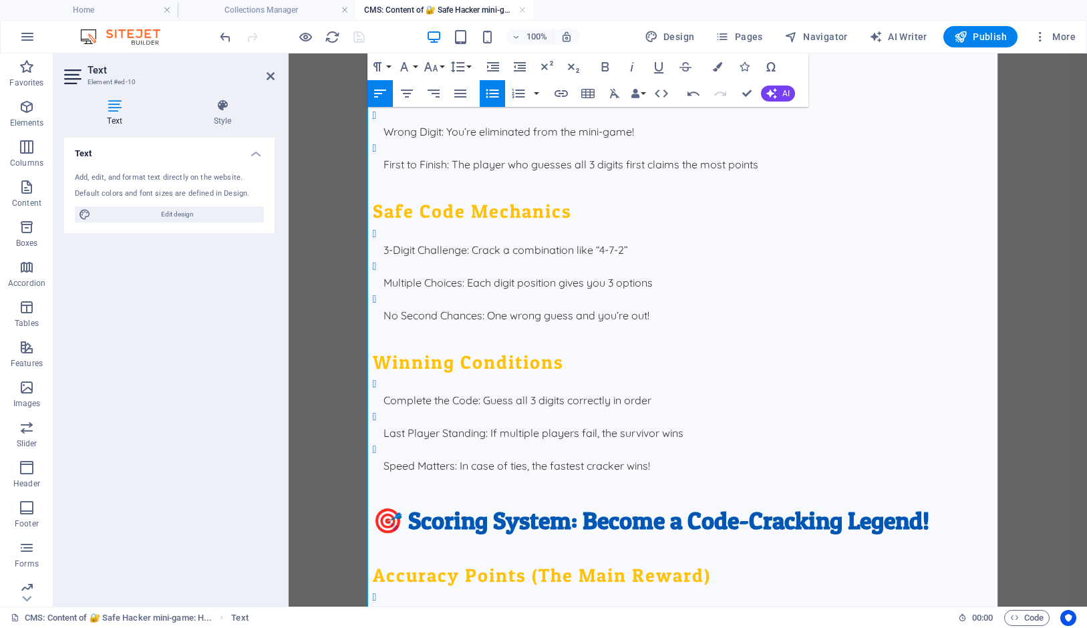
drag, startPoint x: 682, startPoint y: 189, endPoint x: 369, endPoint y: 188, distance: 313.3
click at [373, 375] on ul "Complete the Code : Guess all 3 digits correctly in order Last Player Standing …" at bounding box center [688, 424] width 631 height 98
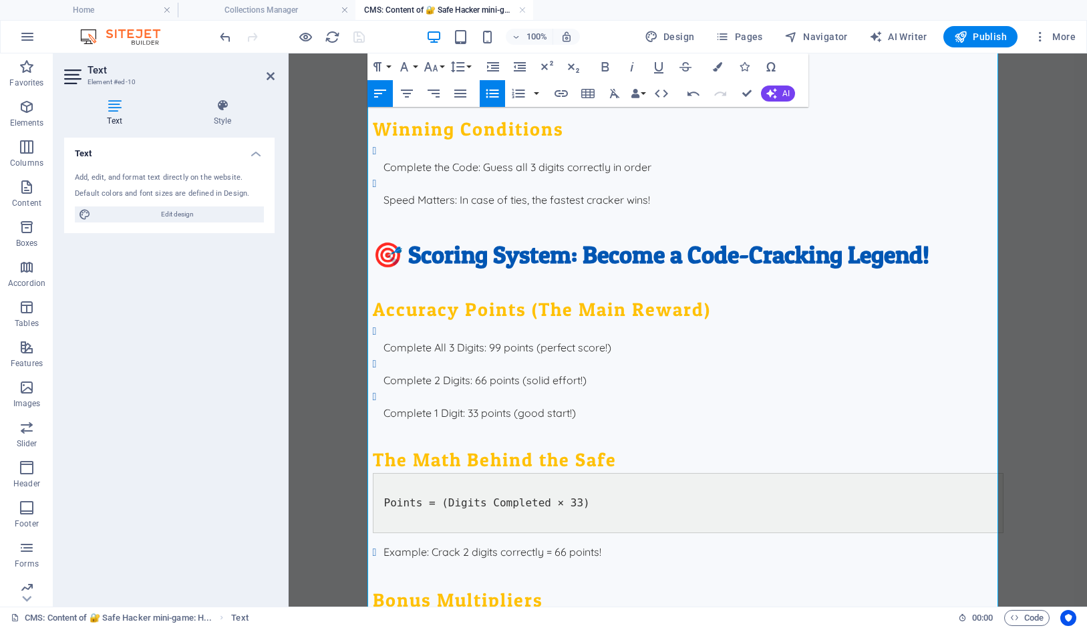
scroll to position [1559, 0]
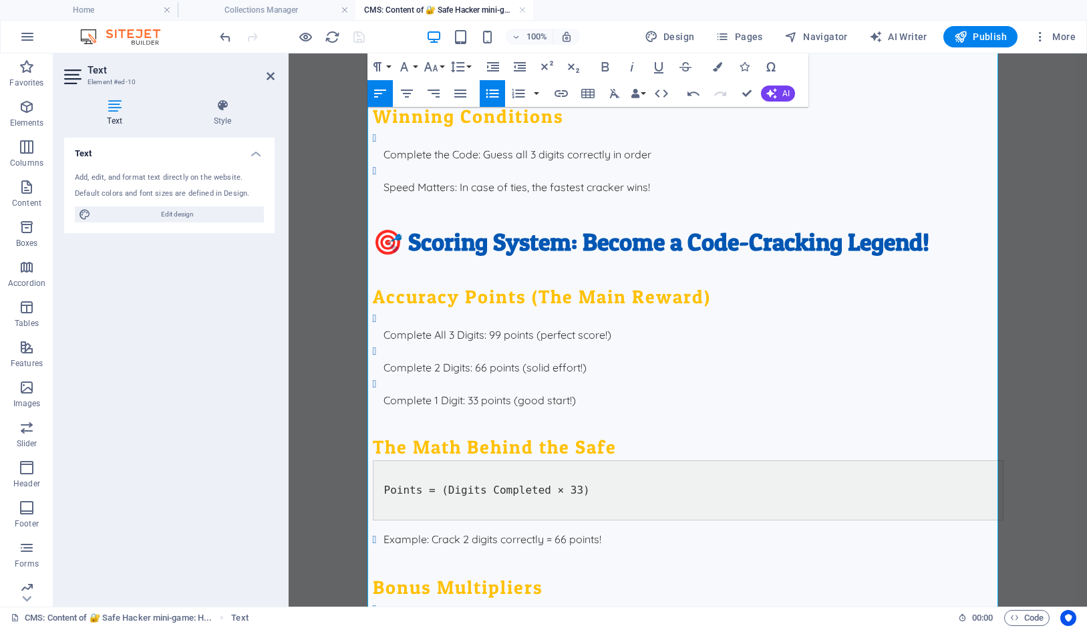
click at [612, 531] on li "Example : Crack 2 digits correctly = 66 points!" at bounding box center [693, 539] width 620 height 17
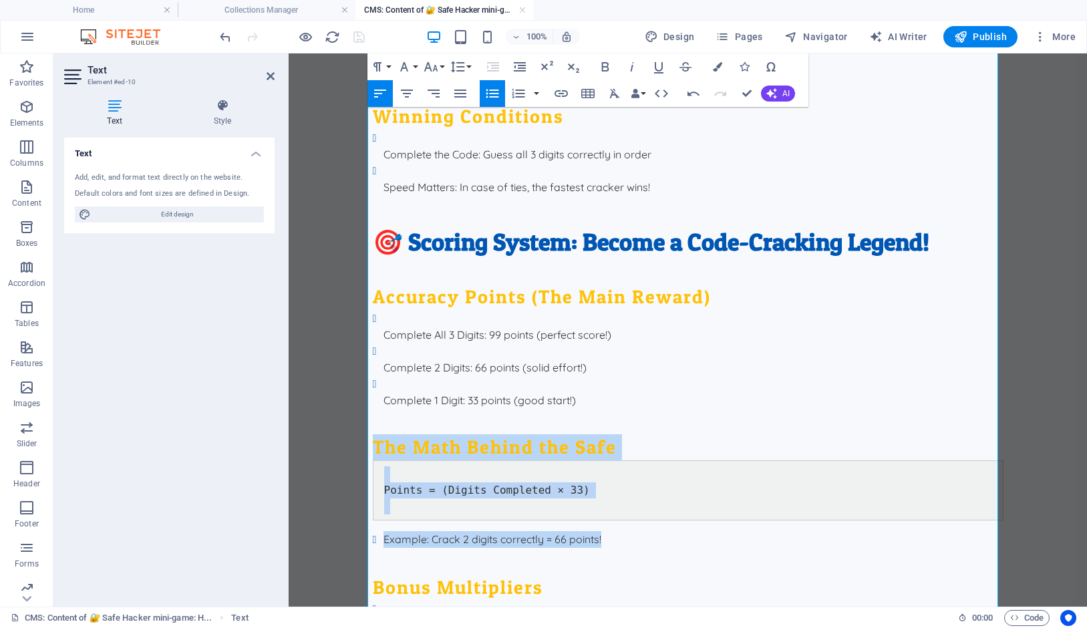
drag, startPoint x: 607, startPoint y: 293, endPoint x: 368, endPoint y: 202, distance: 256.1
click at [373, 202] on div "🎮 How to Play The Setup Safe Code Generated : A 3-digit code is secretly create…" at bounding box center [688, 487] width 631 height 2582
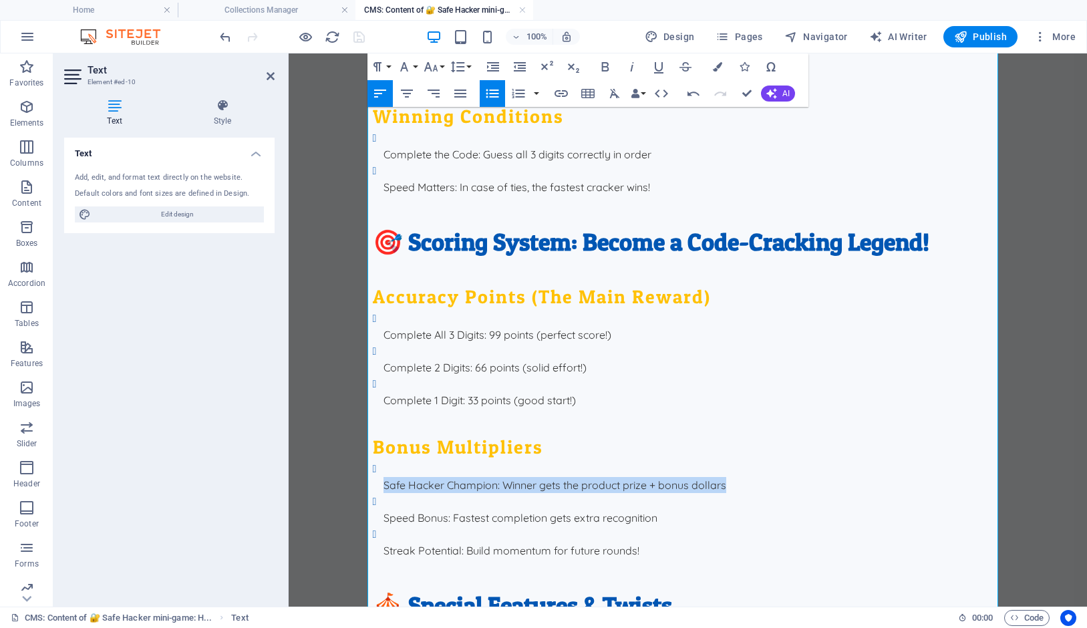
drag, startPoint x: 723, startPoint y: 236, endPoint x: 337, endPoint y: 238, distance: 386.1
click at [337, 238] on body "Skip to main content Drop content here or Add elements Paste clipboard 🌟 What i…" at bounding box center [688, 129] width 798 height 3270
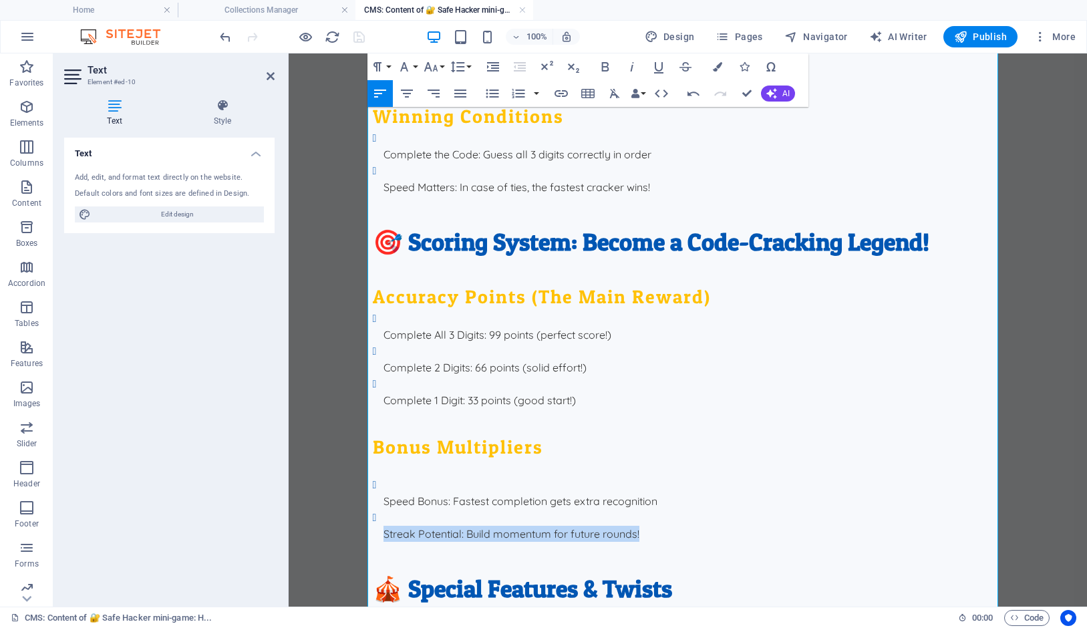
drag, startPoint x: 638, startPoint y: 284, endPoint x: 360, endPoint y: 285, distance: 277.9
click at [362, 285] on div "Drop content here or Add elements Paste clipboard 🌟 What is Safe Hacker? Imagin…" at bounding box center [688, 120] width 652 height 3253
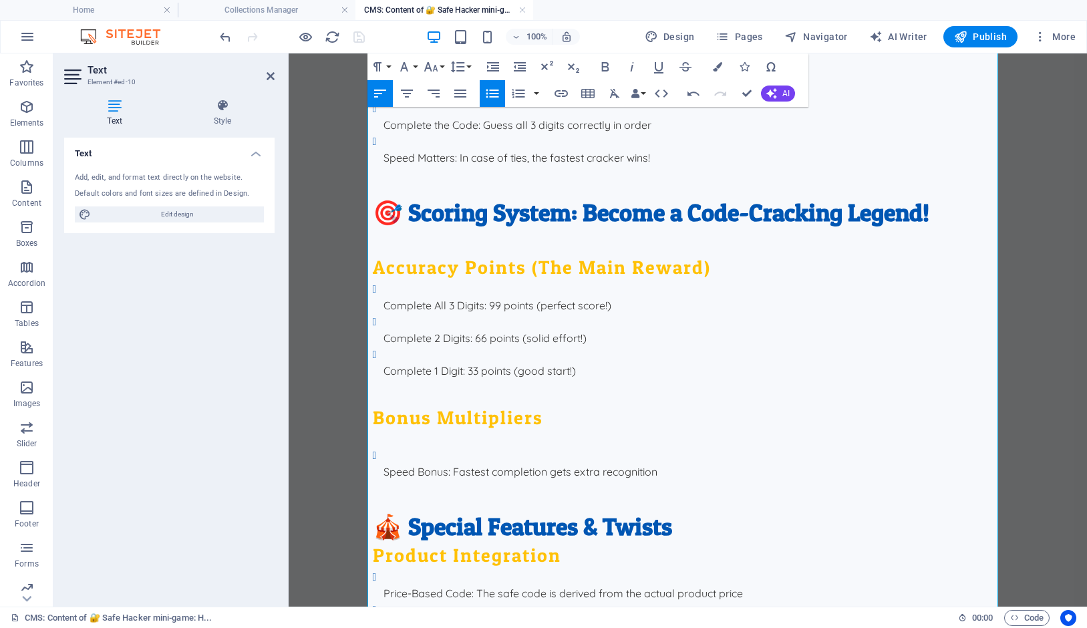
scroll to position [1602, 0]
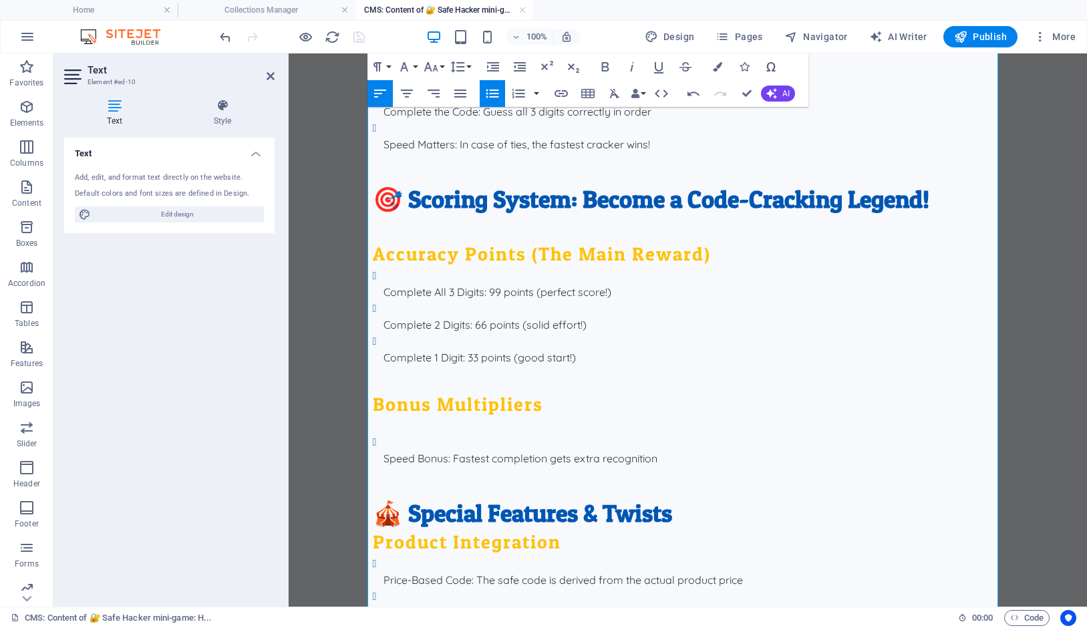
click at [673, 498] on h2 "🎪 Special Features & Twists" at bounding box center [688, 513] width 631 height 31
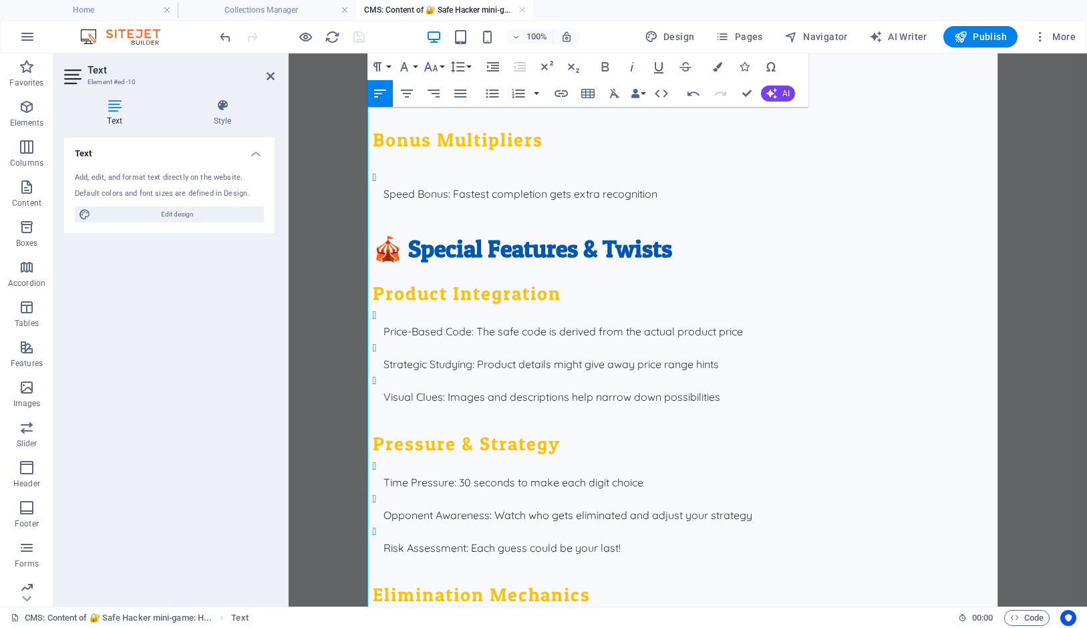
scroll to position [1891, 0]
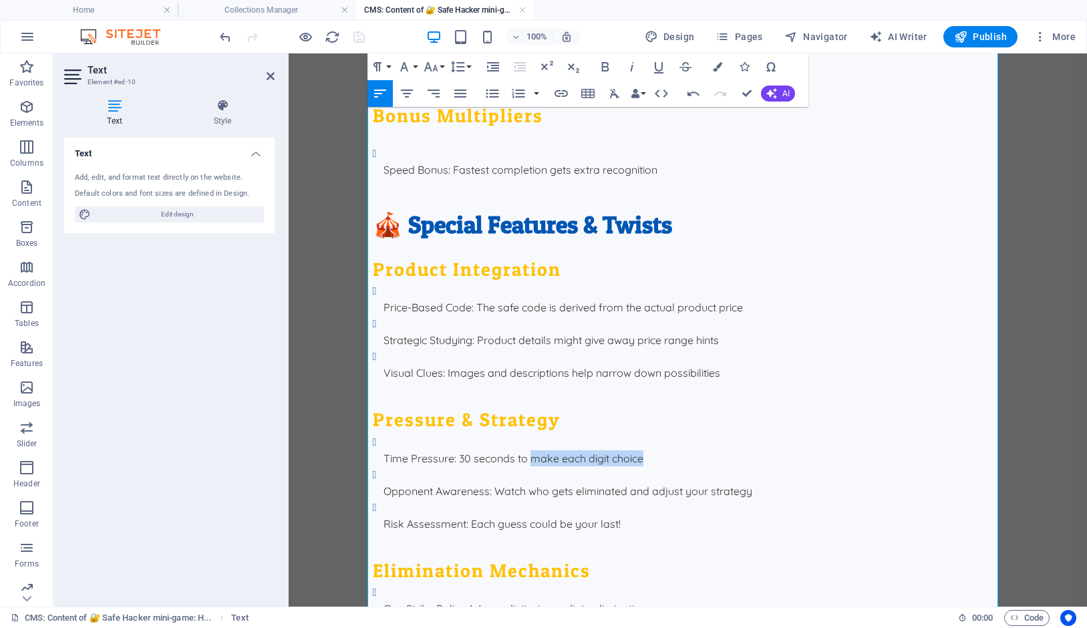
drag, startPoint x: 639, startPoint y: 212, endPoint x: 527, endPoint y: 212, distance: 111.6
click at [527, 450] on p "Time Pressure : 30 seconds to make each digit choice" at bounding box center [693, 458] width 620 height 16
click at [522, 450] on p "Time Pressure : 30 seconds tocrack the code" at bounding box center [693, 458] width 620 height 16
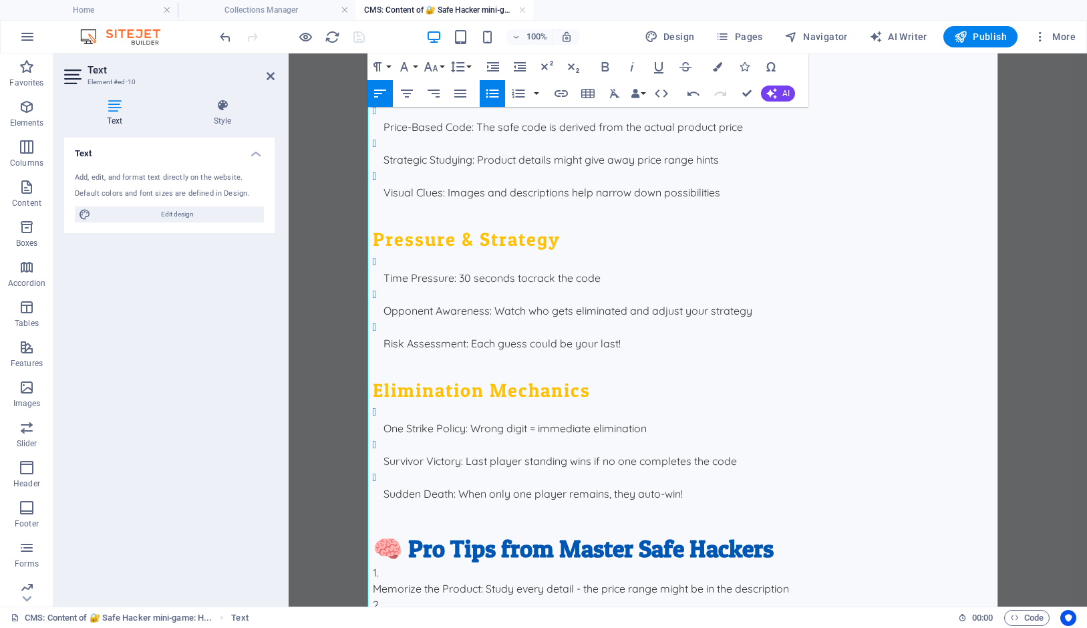
scroll to position [2083, 0]
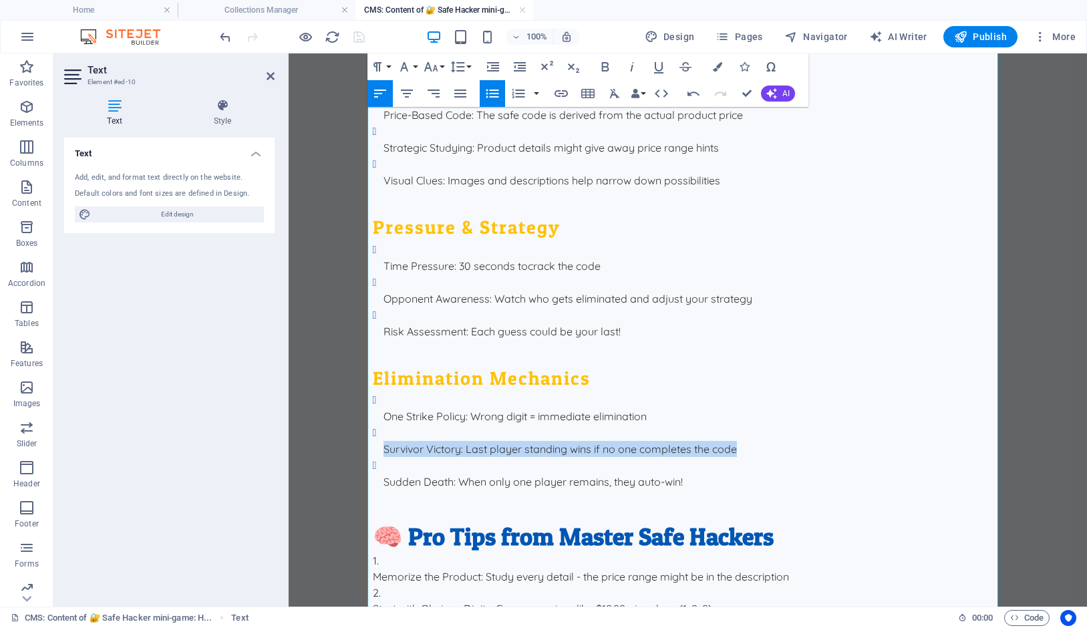
drag, startPoint x: 743, startPoint y: 199, endPoint x: 287, endPoint y: 190, distance: 456.4
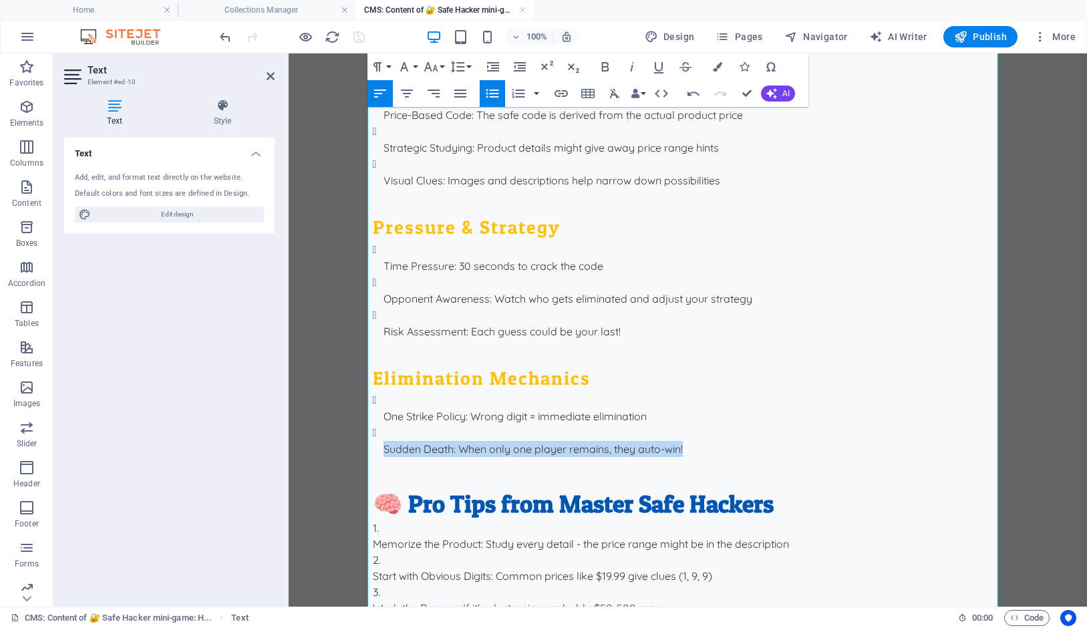
drag, startPoint x: 685, startPoint y: 197, endPoint x: 327, endPoint y: 193, distance: 358.8
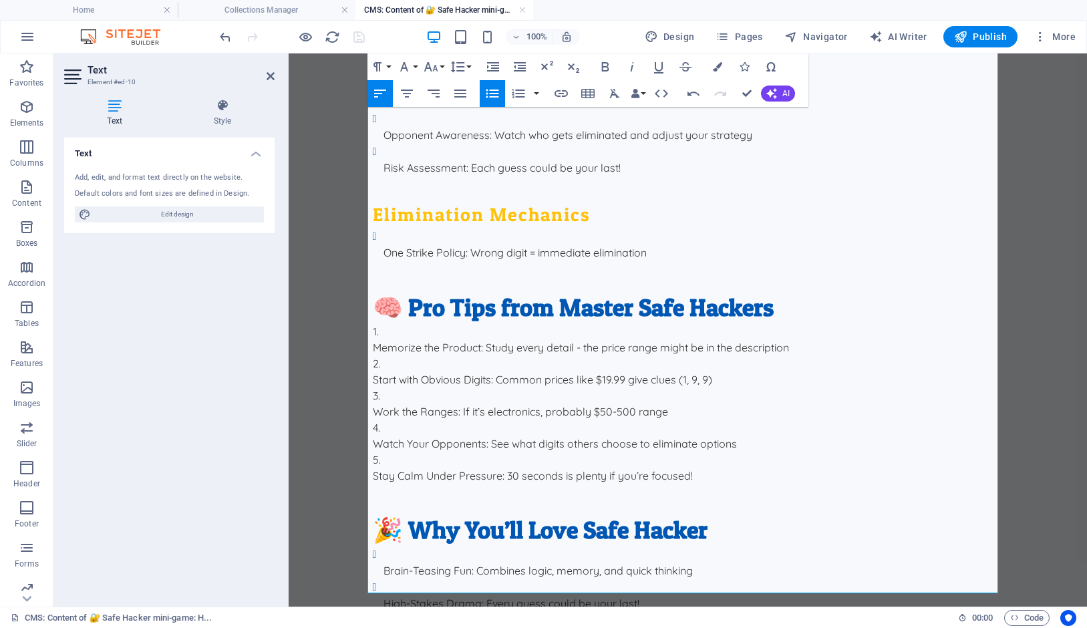
scroll to position [2254, 0]
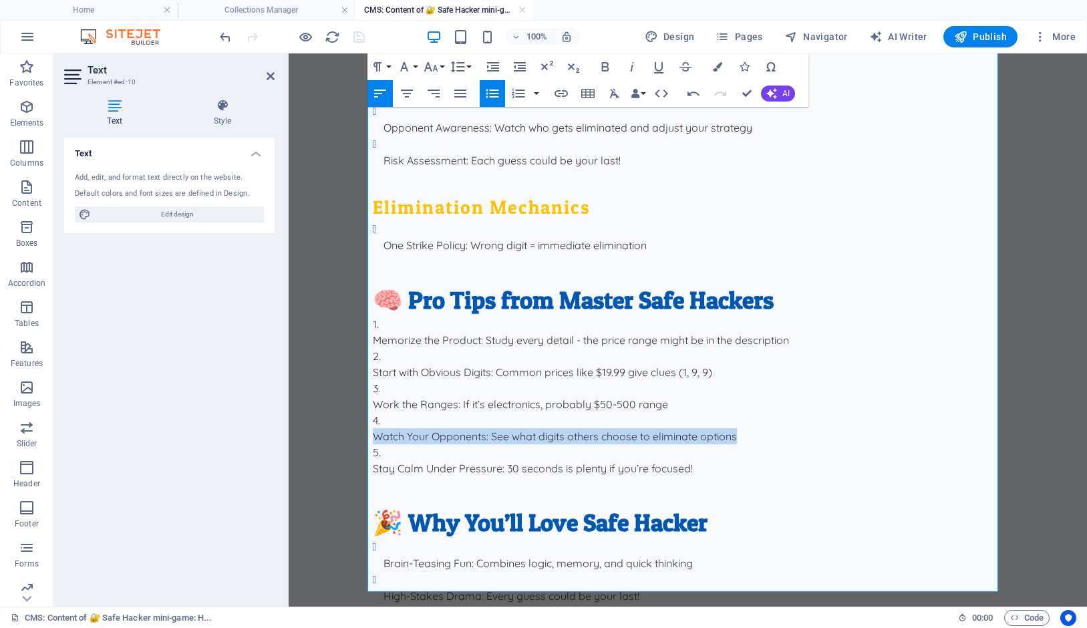
drag, startPoint x: 738, startPoint y: 186, endPoint x: 353, endPoint y: 188, distance: 384.8
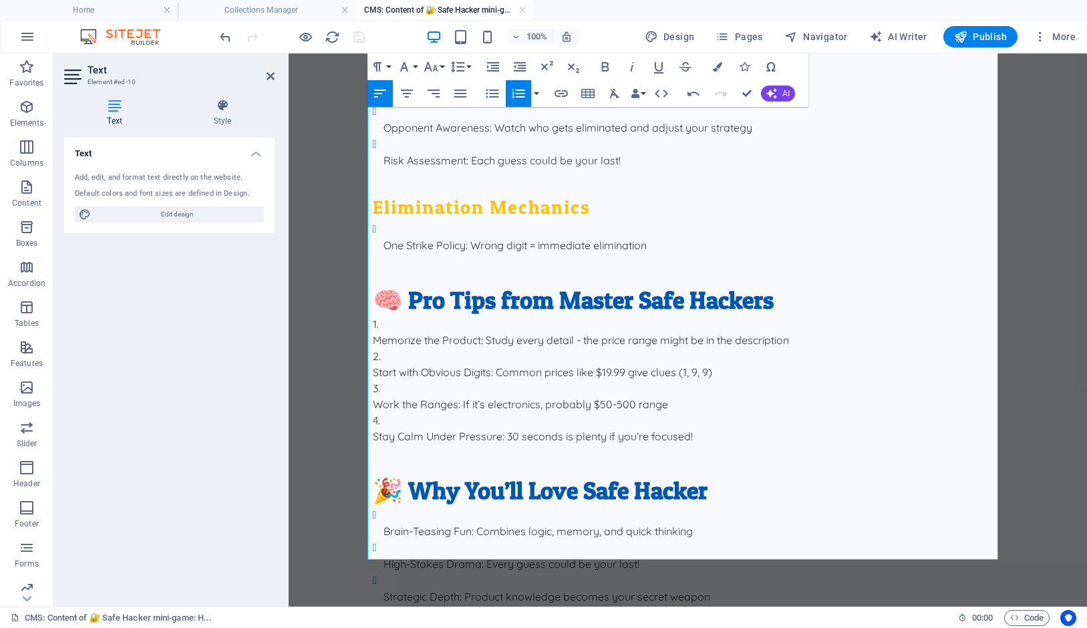
click at [373, 430] on strong "Stay Calm Under Pressure" at bounding box center [438, 436] width 130 height 13
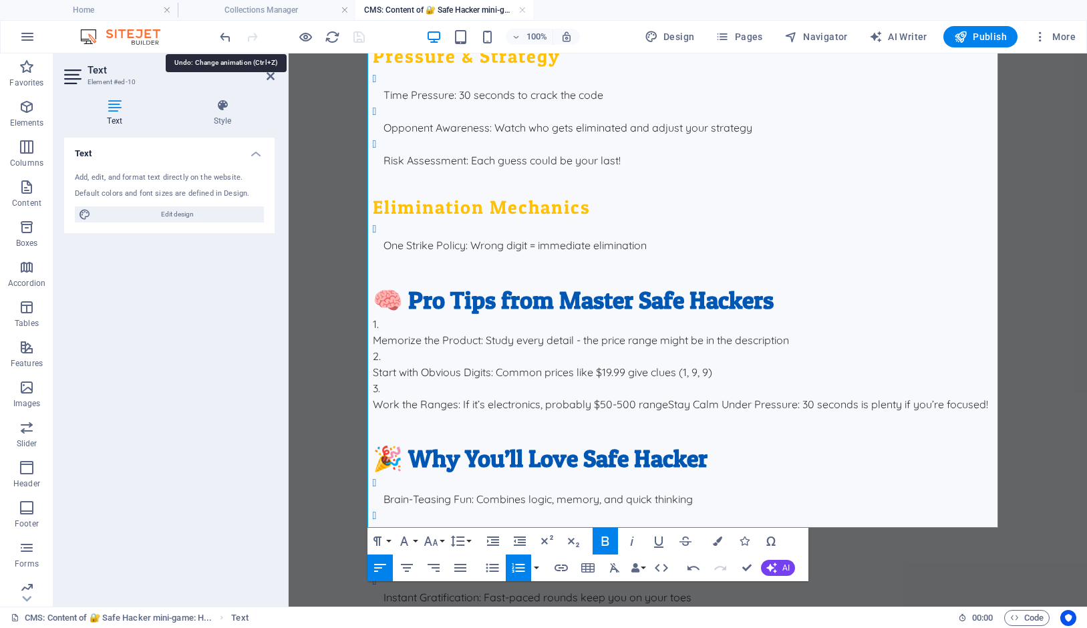
click at [228, 28] on div at bounding box center [292, 36] width 150 height 21
click at [227, 39] on icon "undo" at bounding box center [225, 36] width 15 height 15
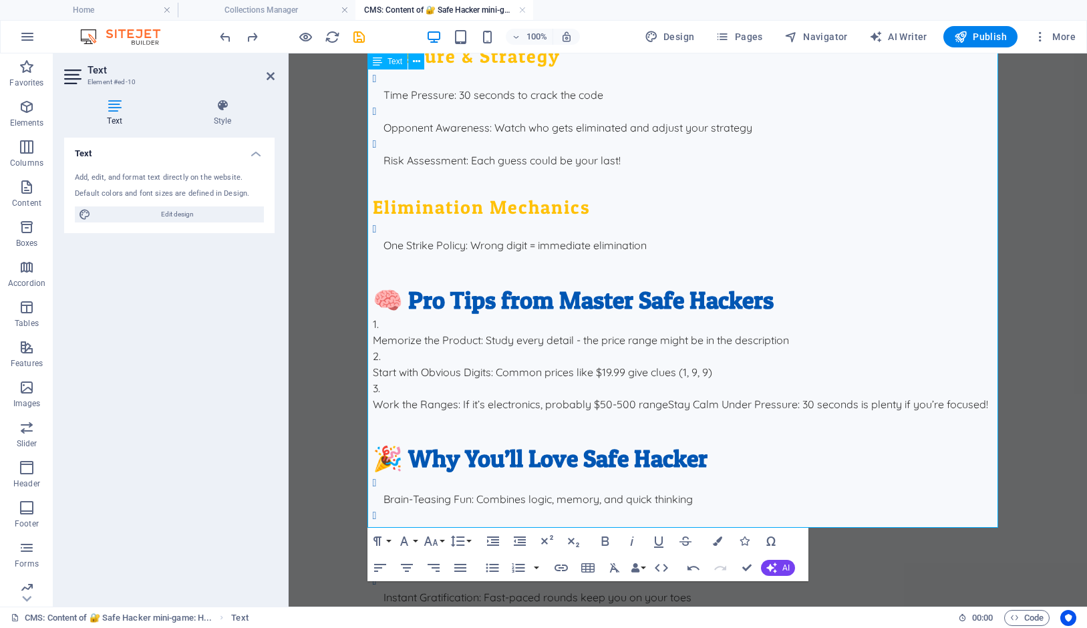
click at [669, 412] on h2 at bounding box center [688, 427] width 631 height 31
click at [692, 397] on strong "Stay Calm Under Pressure" at bounding box center [733, 403] width 130 height 13
click at [686, 397] on strong "Stay Calm Under Pressure" at bounding box center [733, 403] width 130 height 13
click at [668, 397] on strong "Stay Calm Under Pressure" at bounding box center [733, 403] width 130 height 13
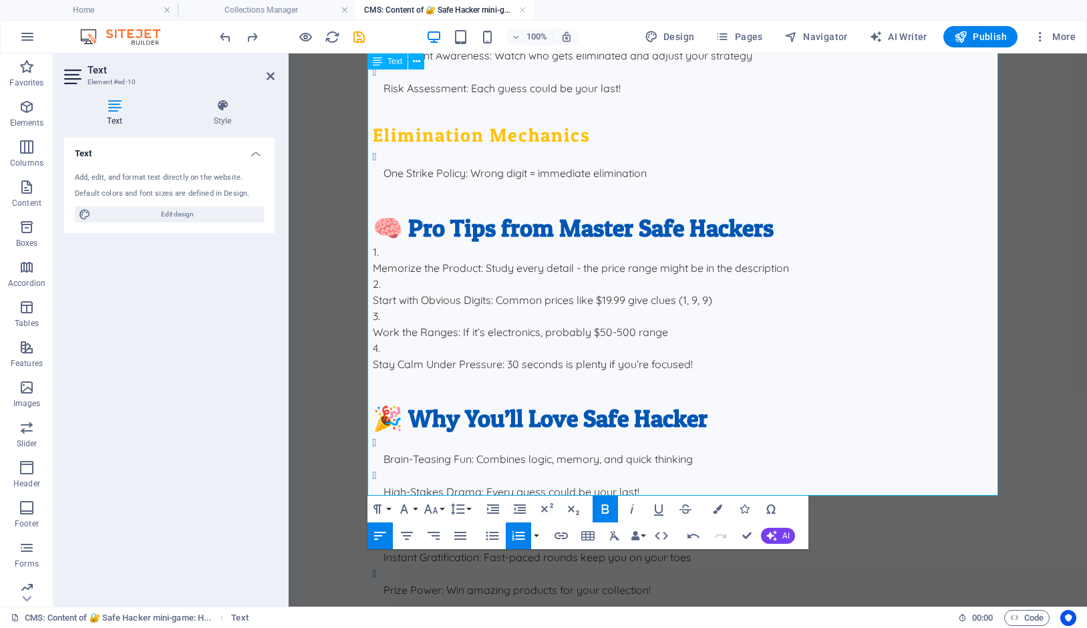
scroll to position [2333, 0]
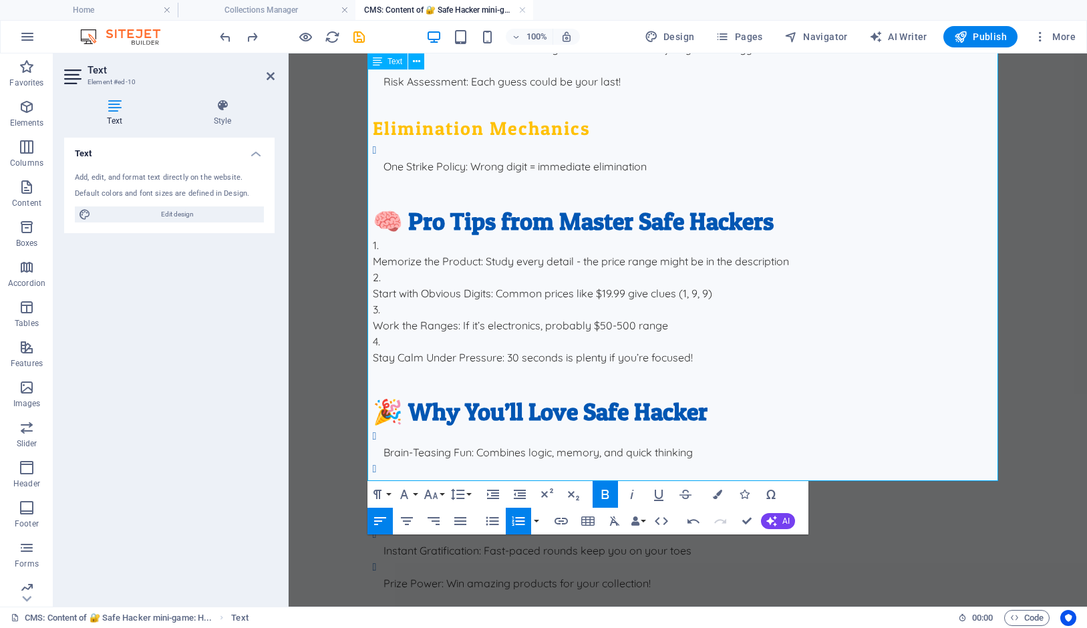
scroll to position [2333, 0]
drag, startPoint x: 660, startPoint y: 333, endPoint x: 358, endPoint y: 329, distance: 302.0
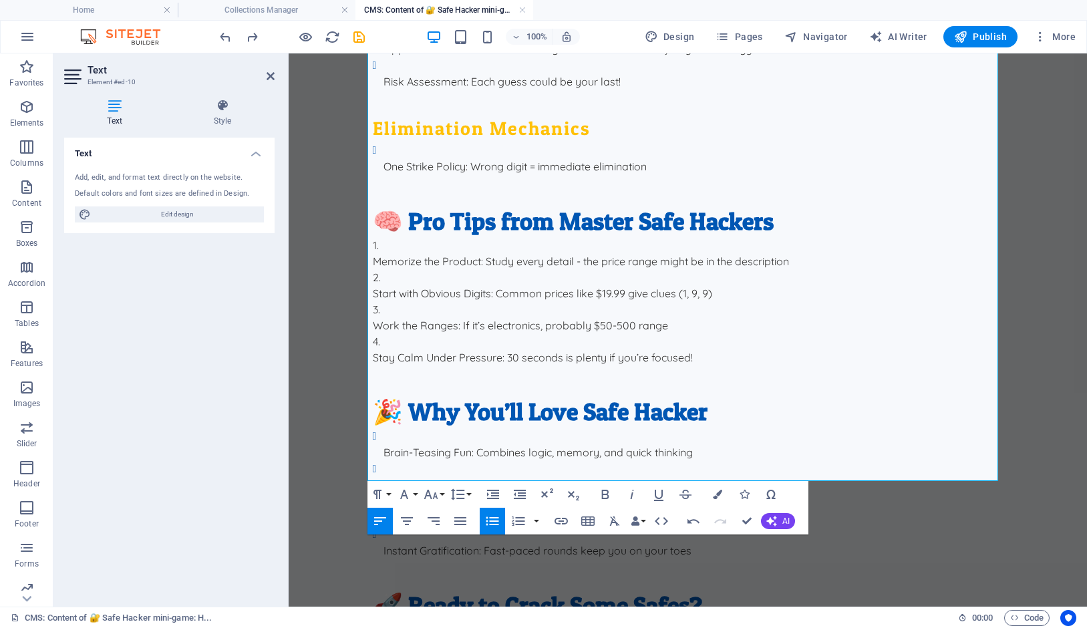
scroll to position [2300, 0]
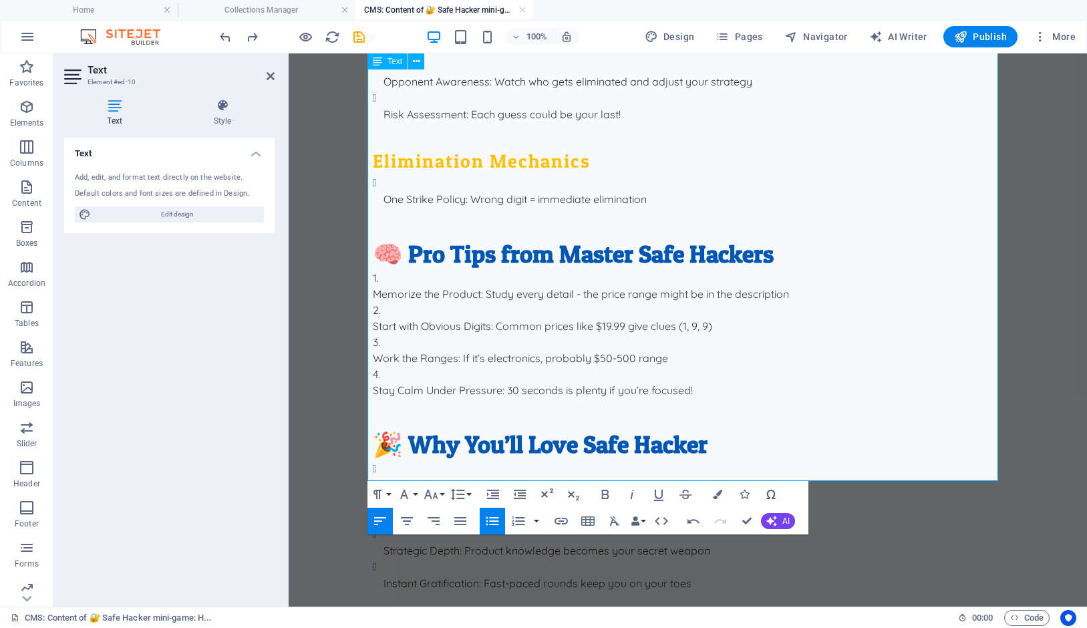
click at [728, 623] on h2 "🚀 Ready to Crack Some Safes?" at bounding box center [688, 638] width 631 height 31
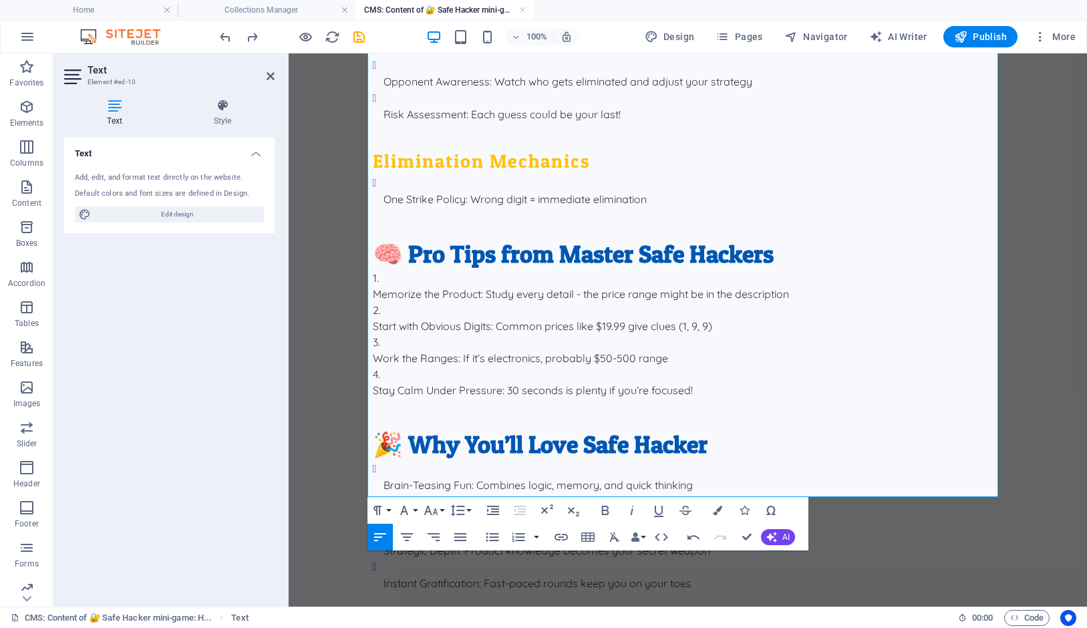
drag, startPoint x: 806, startPoint y: 426, endPoint x: 349, endPoint y: 426, distance: 457.0
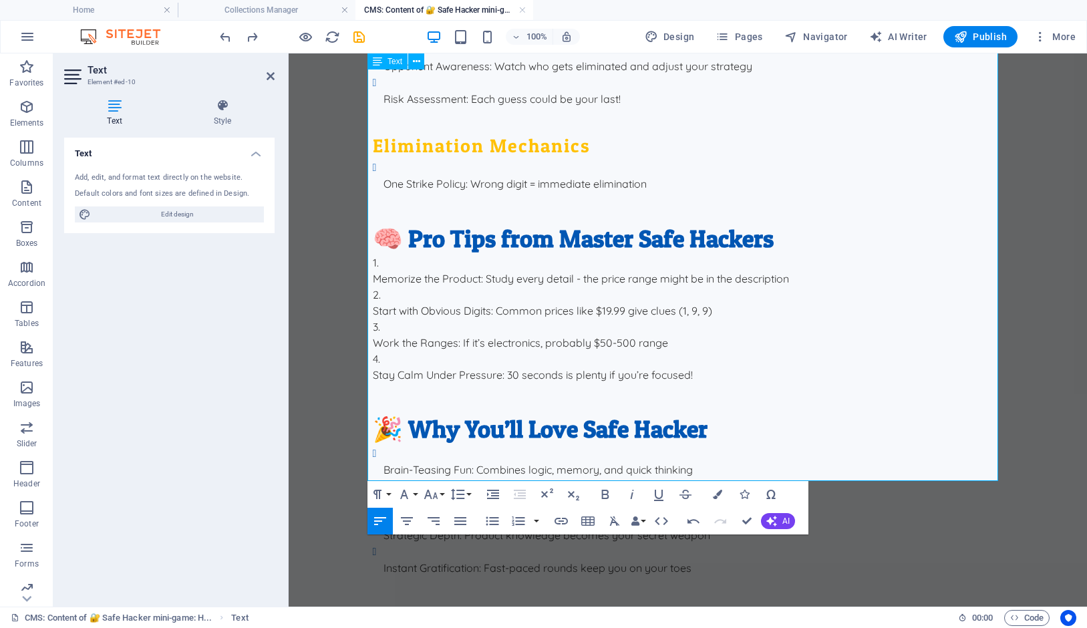
scroll to position [2316, 0]
drag, startPoint x: 360, startPoint y: 39, endPoint x: 506, endPoint y: 123, distance: 168.2
click at [360, 39] on icon "save" at bounding box center [358, 36] width 15 height 15
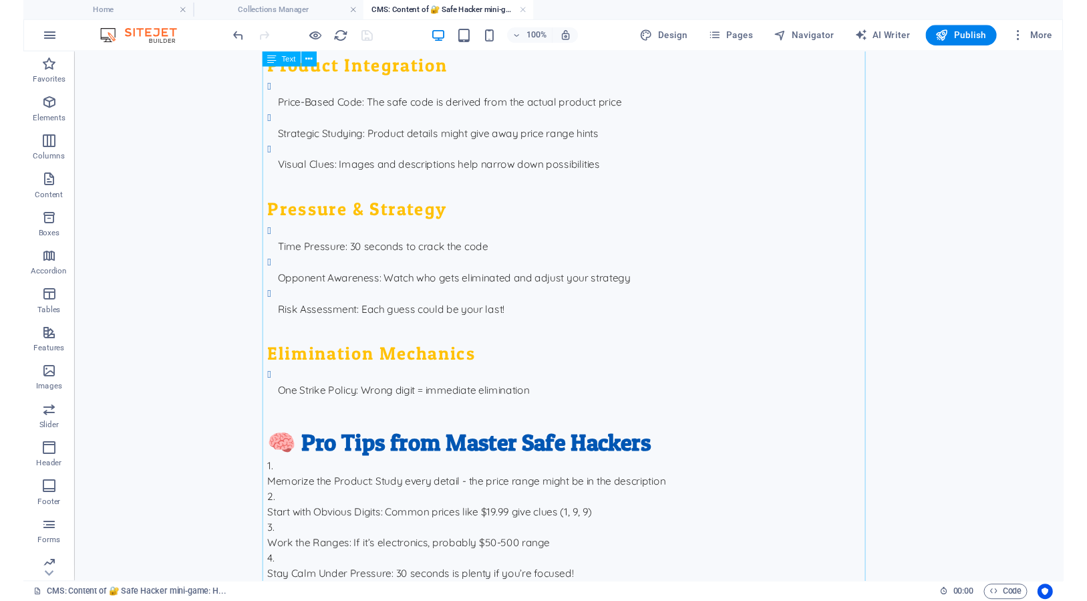
scroll to position [2017, 0]
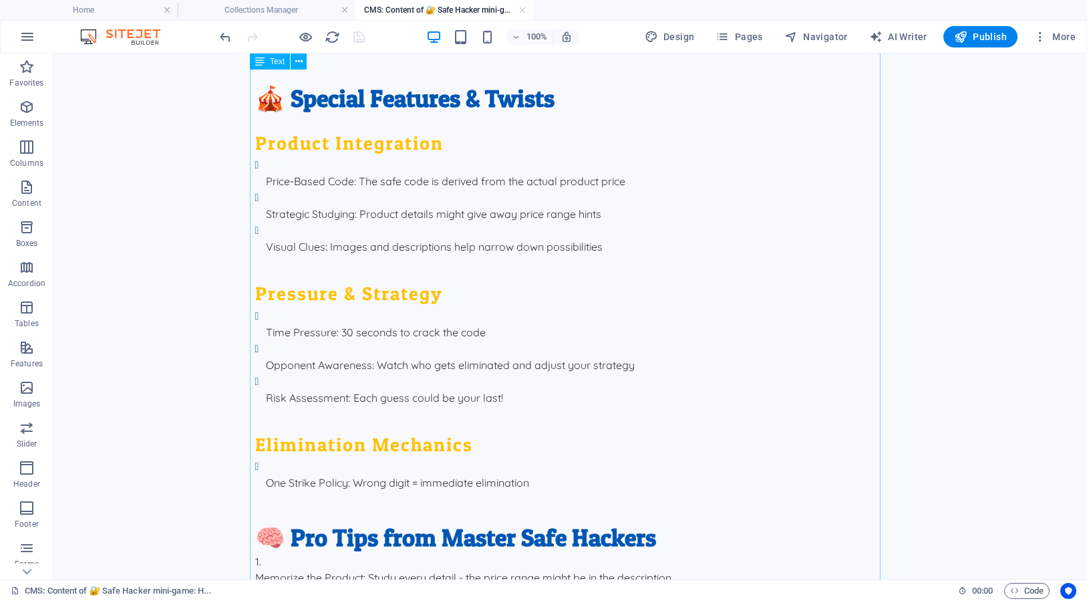
scroll to position [53, 0]
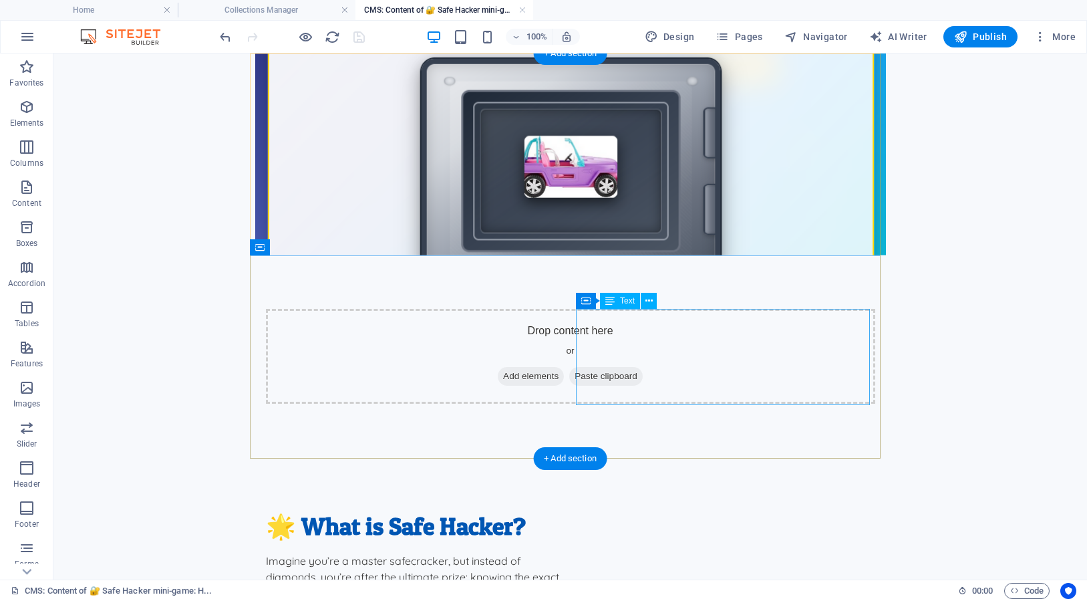
click at [560, 552] on div "Imagine you’re a master safecracker, but instead of diamonds, you’re after the …" at bounding box center [413, 600] width 294 height 96
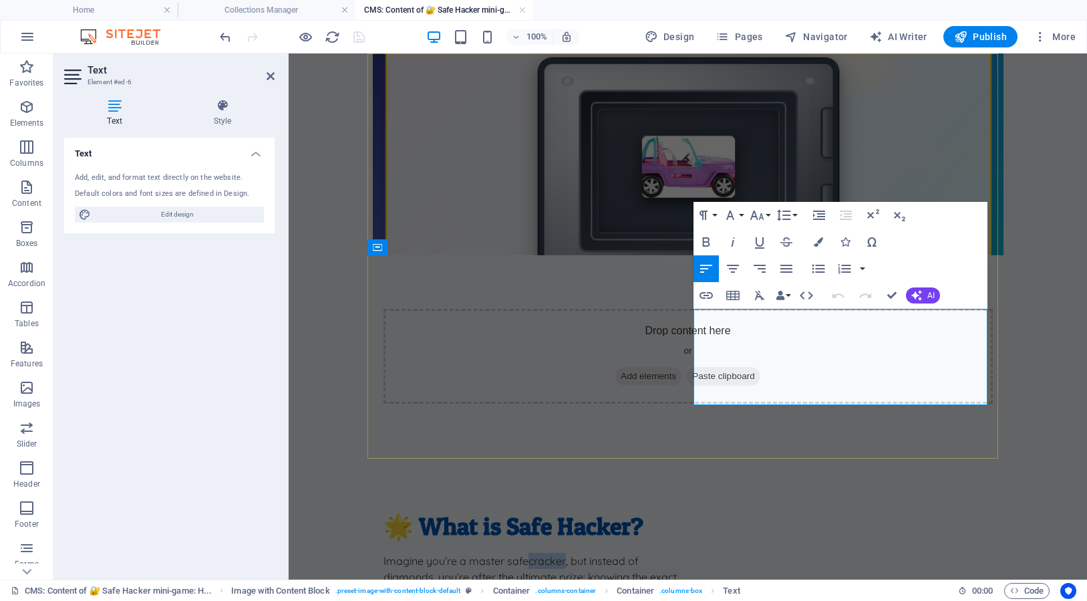
drag, startPoint x: 875, startPoint y: 317, endPoint x: 840, endPoint y: 319, distance: 35.5
click at [677, 552] on p "Imagine you’re a master safecracker, but instead of diamonds, you’re after the …" at bounding box center [530, 600] width 294 height 96
click at [677, 552] on p "Imagine you’re a master safe code hacker , but instead of diamonds, you’re afte…" at bounding box center [530, 600] width 294 height 96
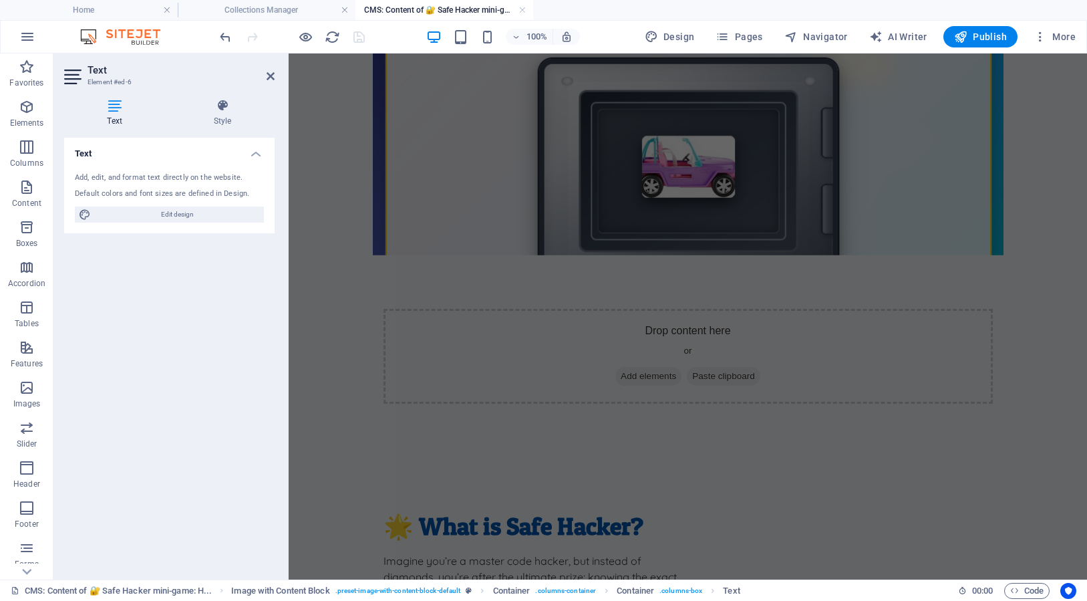
scroll to position [522, 0]
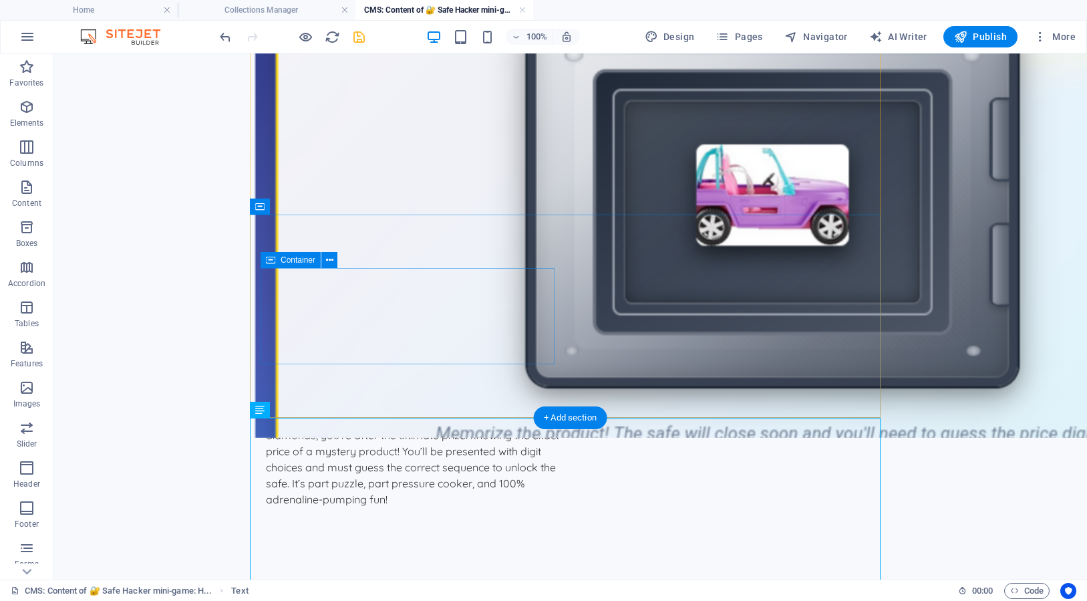
scroll to position [94, 0]
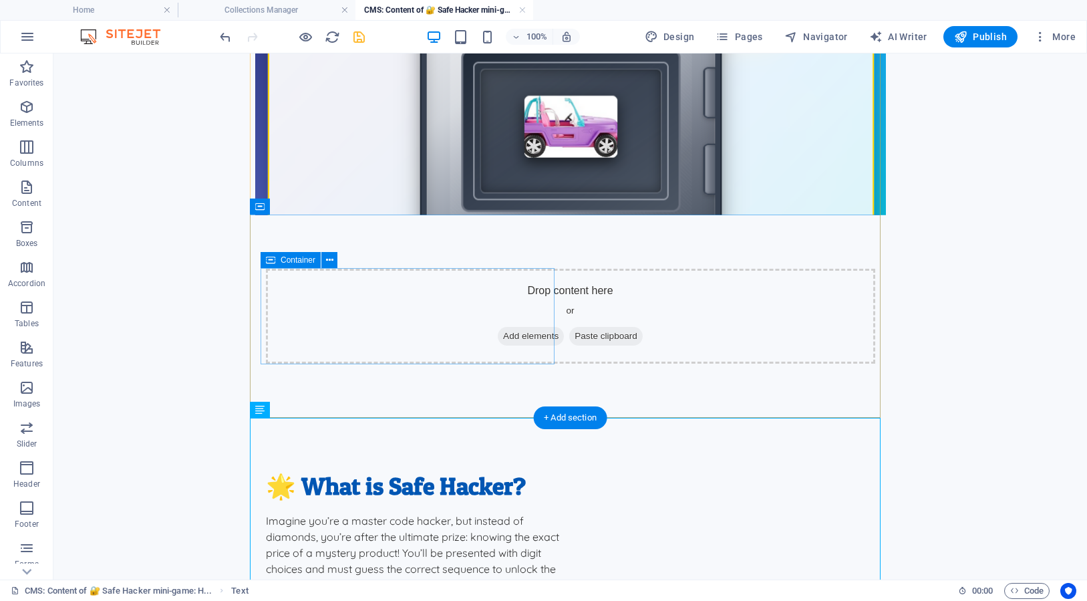
click at [389, 470] on div "🌟 What is Safe Hacker?" at bounding box center [413, 485] width 294 height 31
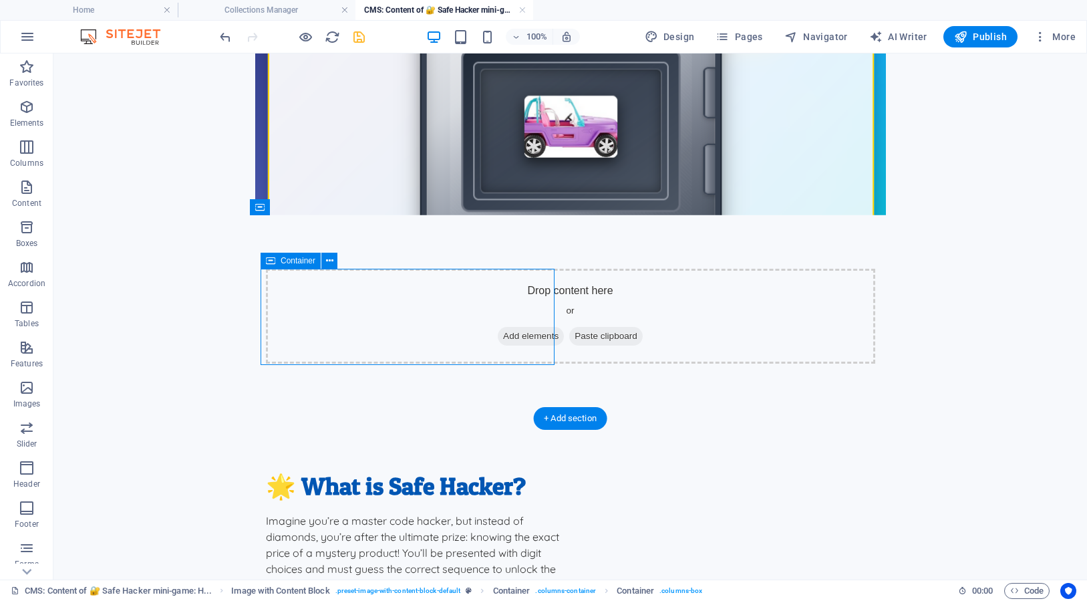
click at [389, 470] on div "🌟 What is Safe Hacker?" at bounding box center [413, 485] width 294 height 31
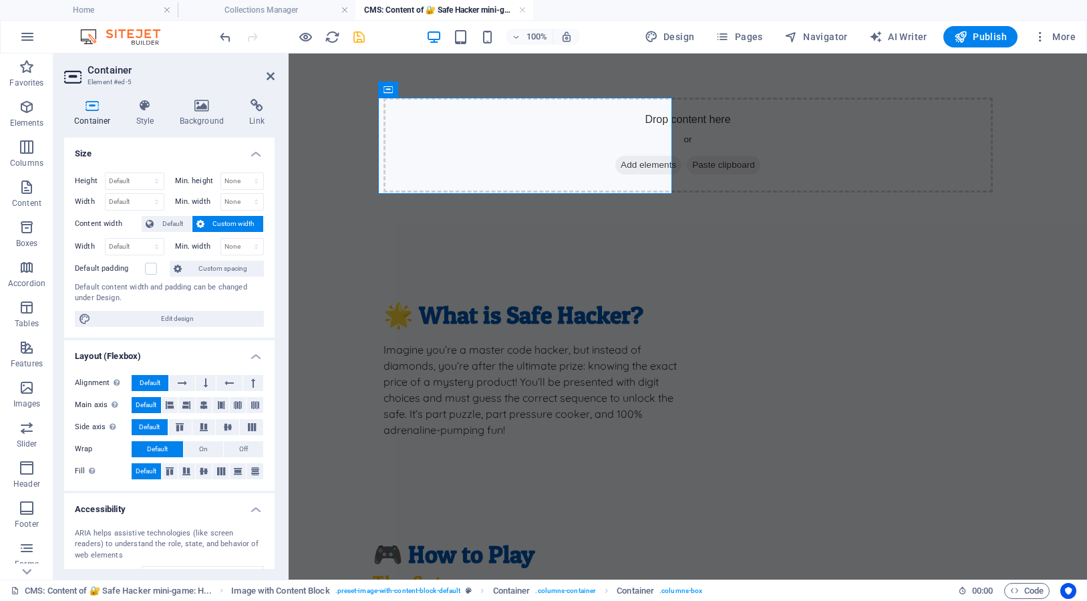
scroll to position [522, 0]
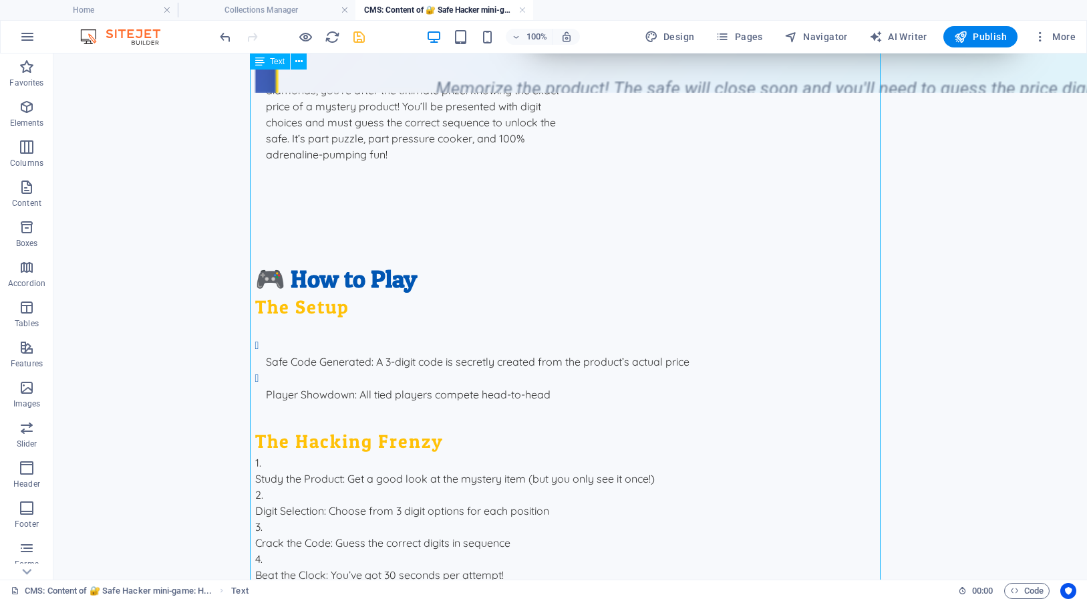
scroll to position [586, 0]
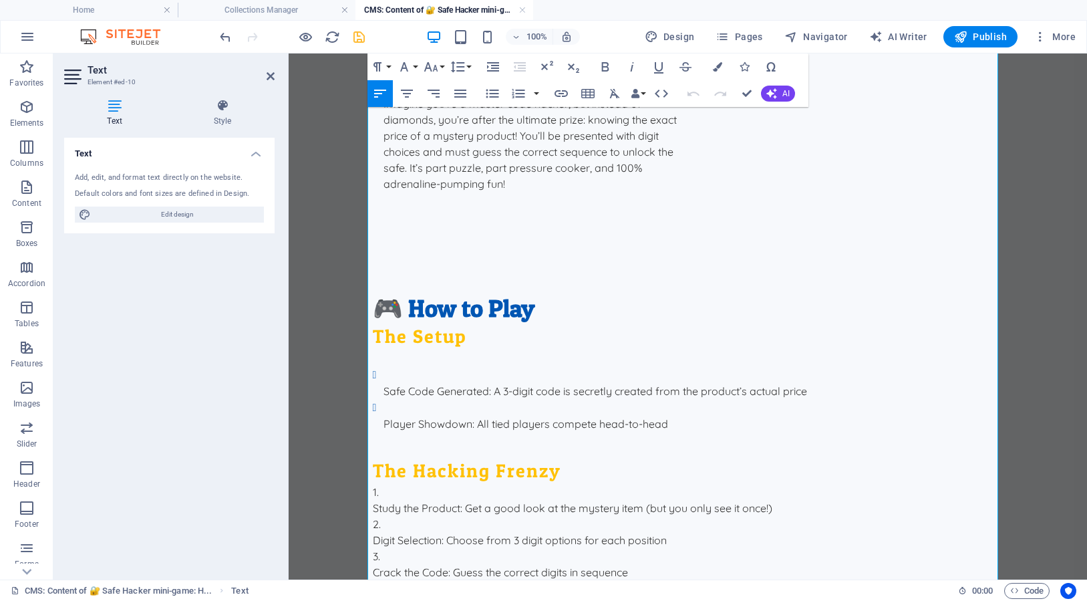
scroll to position [518, 0]
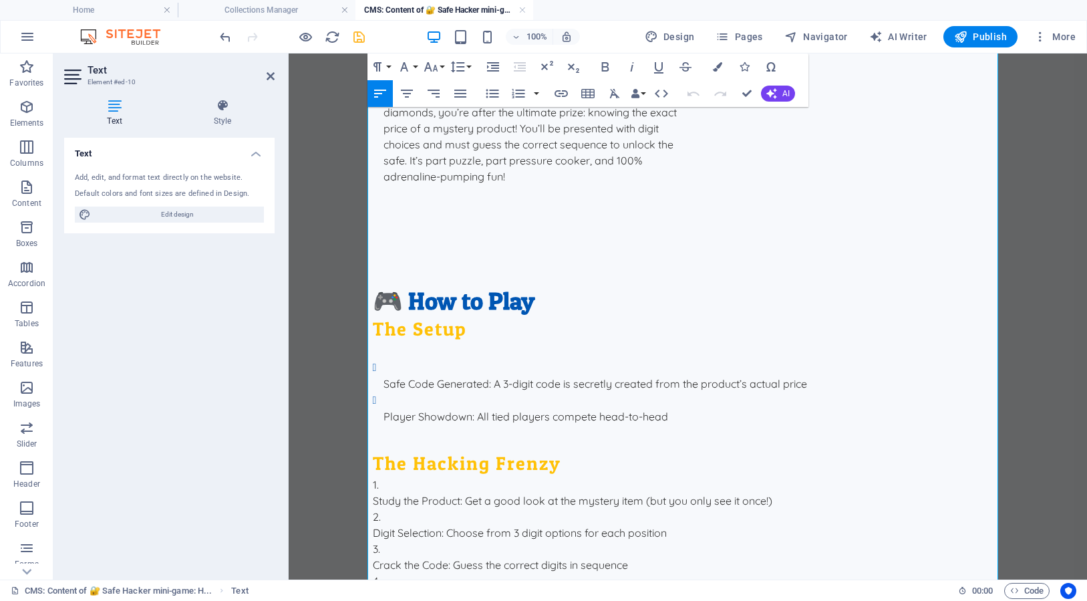
click at [385, 558] on strong "Crack the Code" at bounding box center [410, 564] width 75 height 13
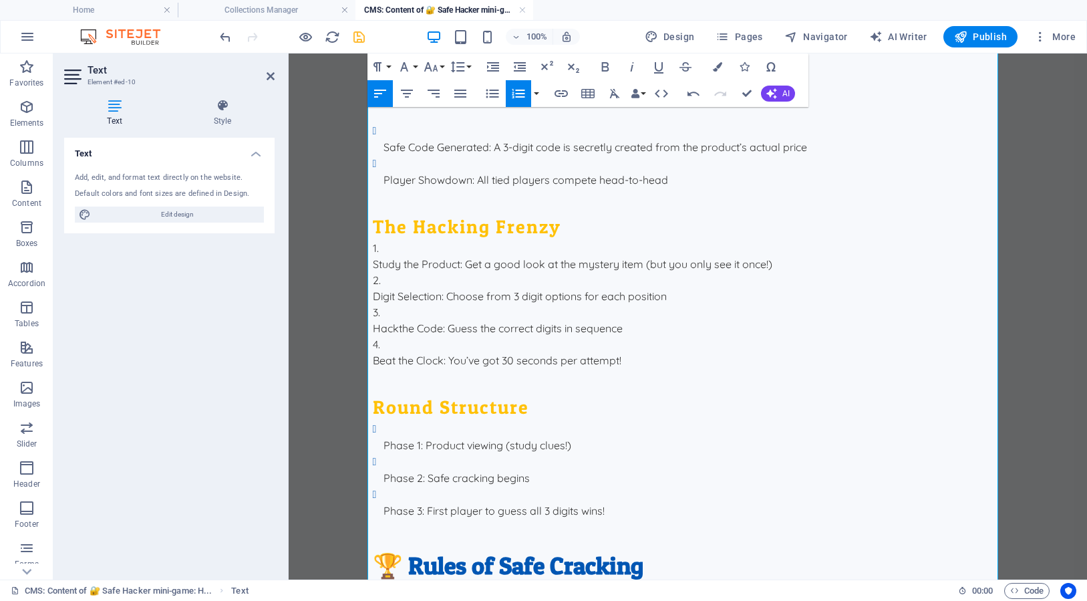
scroll to position [774, 0]
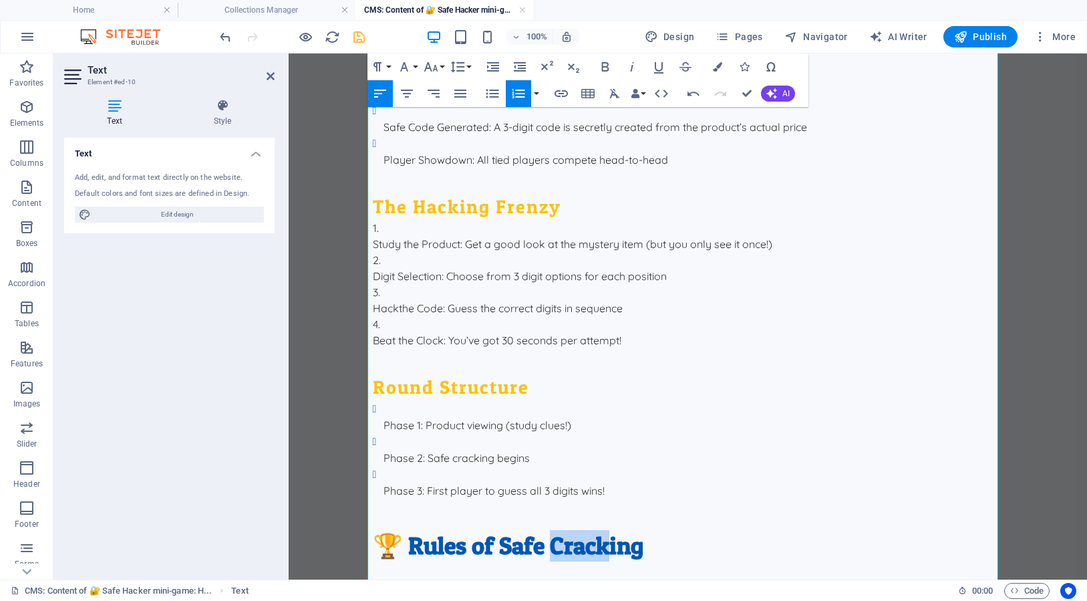
click at [600, 530] on h2 "🏆 Rules of Safe Cracking" at bounding box center [688, 545] width 631 height 31
drag, startPoint x: 604, startPoint y: 301, endPoint x: 546, endPoint y: 294, distance: 58.5
click at [553, 530] on h2 "🏆 Rules of Safe Cracking" at bounding box center [688, 545] width 631 height 31
click at [587, 530] on h2 "🏆 Rules of Safe Hacking" at bounding box center [688, 545] width 631 height 31
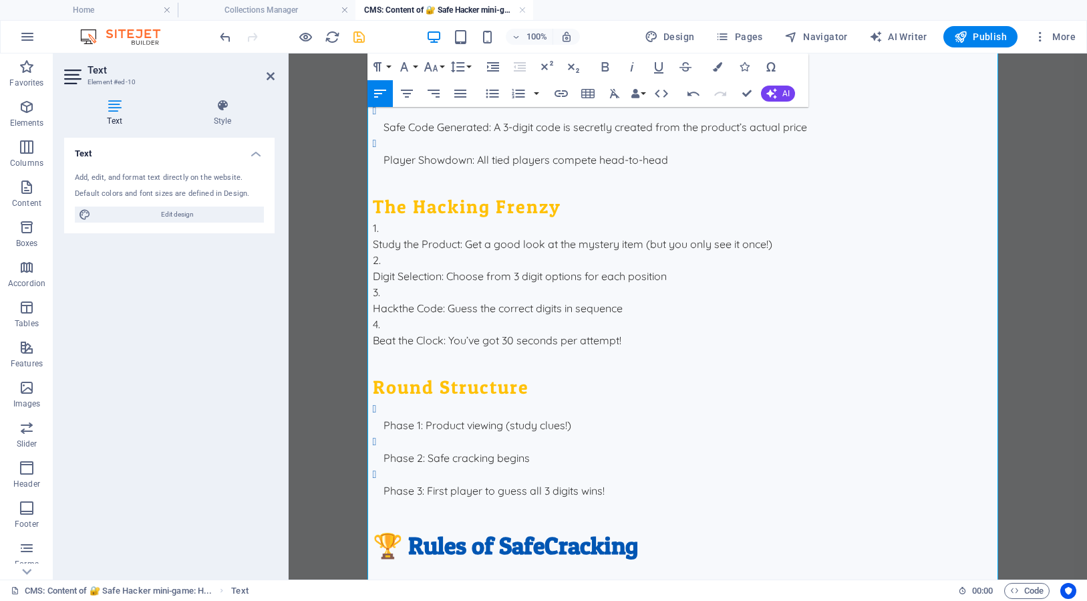
click at [544, 530] on h2 "🏆 Rules of SafeCracking" at bounding box center [688, 545] width 631 height 31
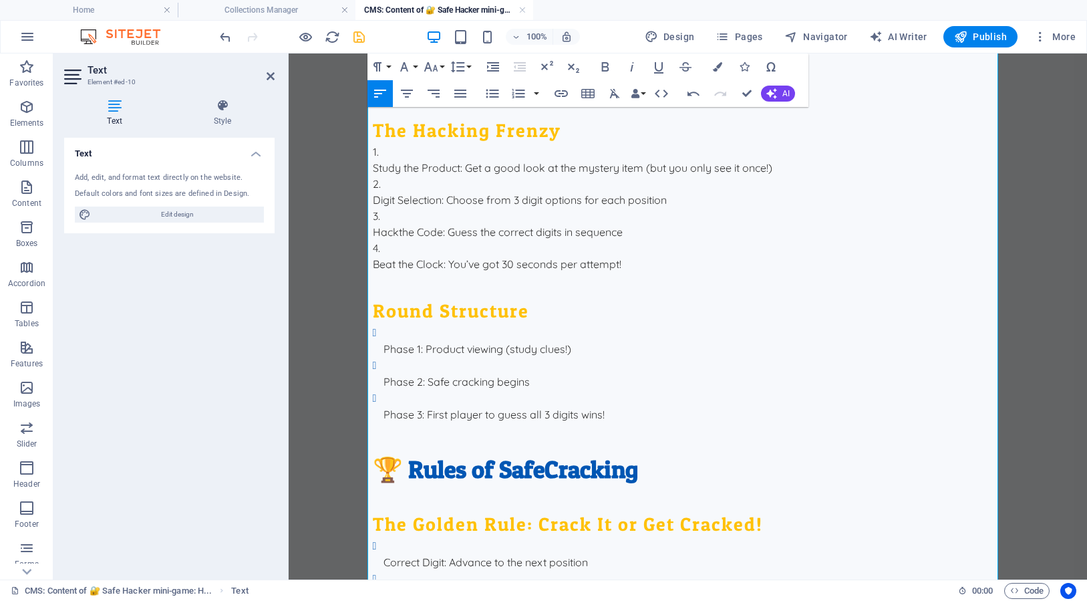
scroll to position [860, 0]
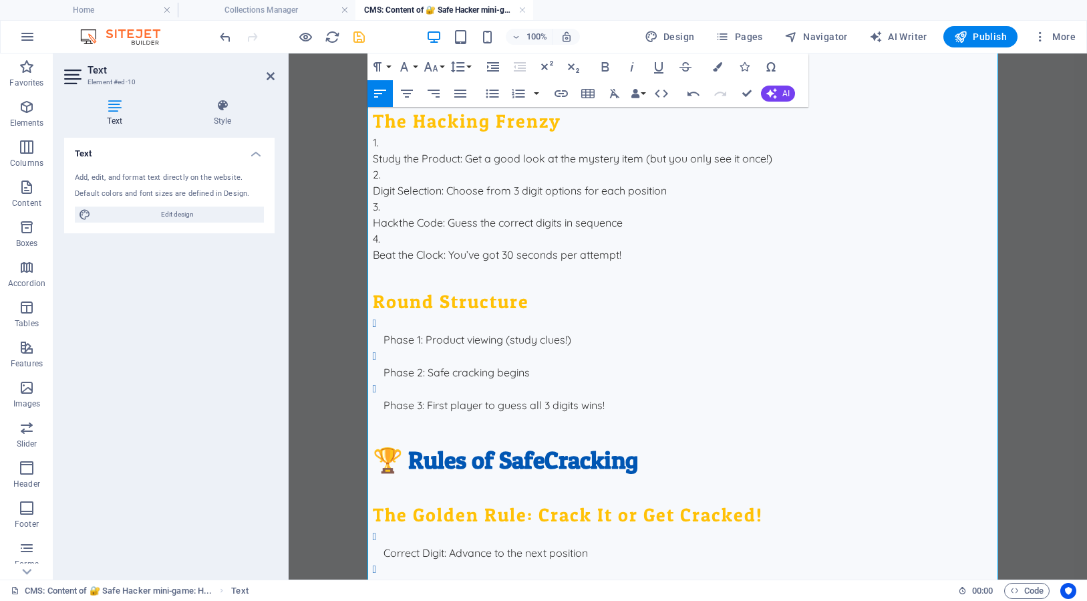
click at [734, 502] on h3 "The Golden Rule: Crack It or Get Cracked!" at bounding box center [688, 515] width 631 height 26
click at [559, 502] on h3 "The Golden Rule: Crack It or Get Cracked!" at bounding box center [688, 515] width 631 height 26
click at [694, 502] on h3 "The Golden Rule: Hack It or Get Cracked!" at bounding box center [688, 515] width 631 height 26
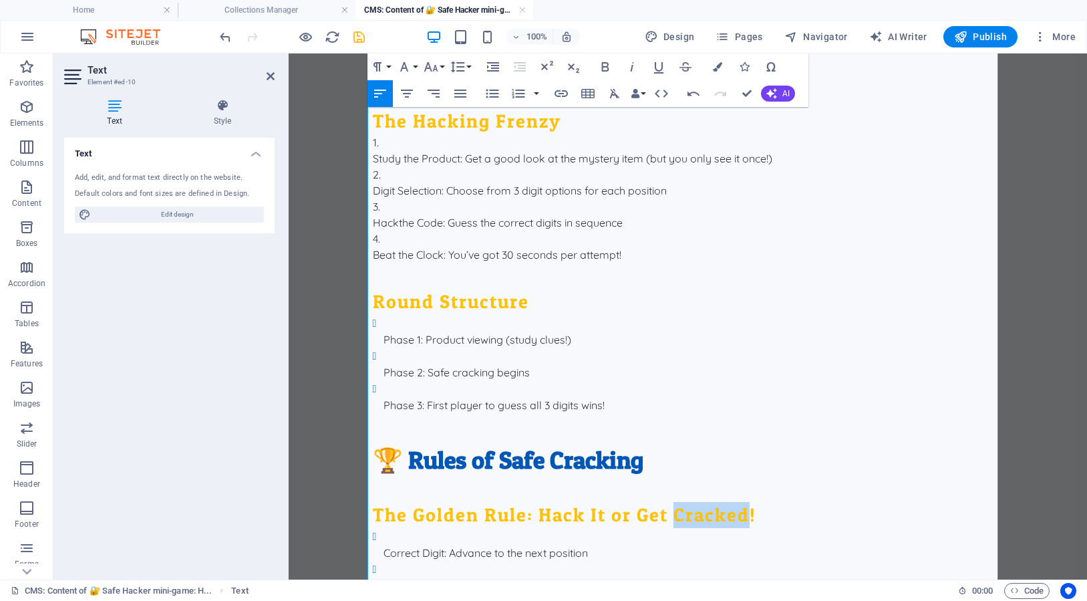
click at [694, 502] on h3 "The Golden Rule: Hack It or Get Cracked!" at bounding box center [688, 515] width 631 height 26
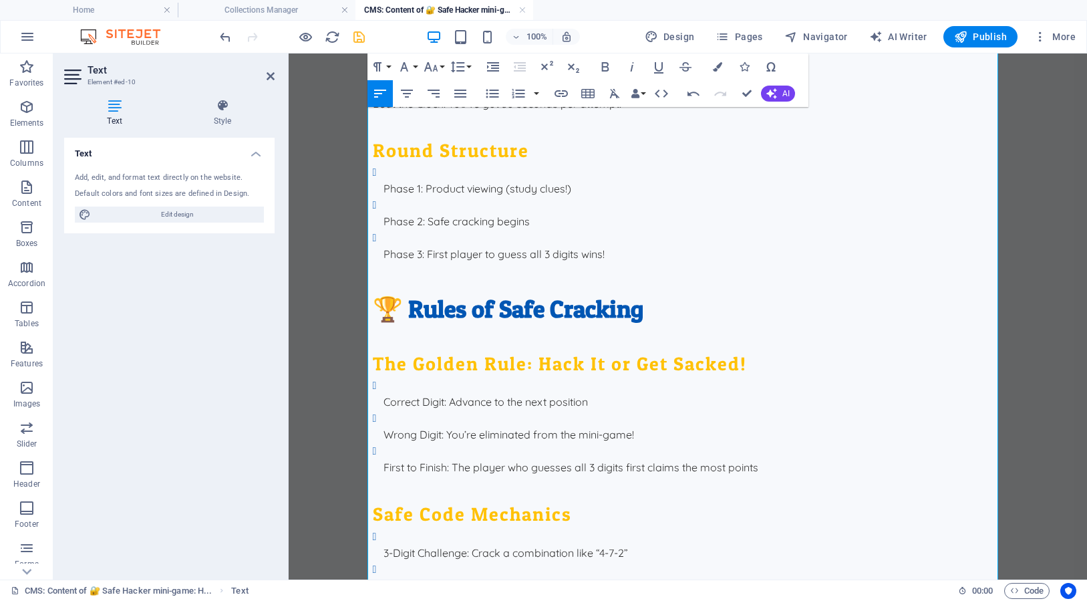
scroll to position [1031, 0]
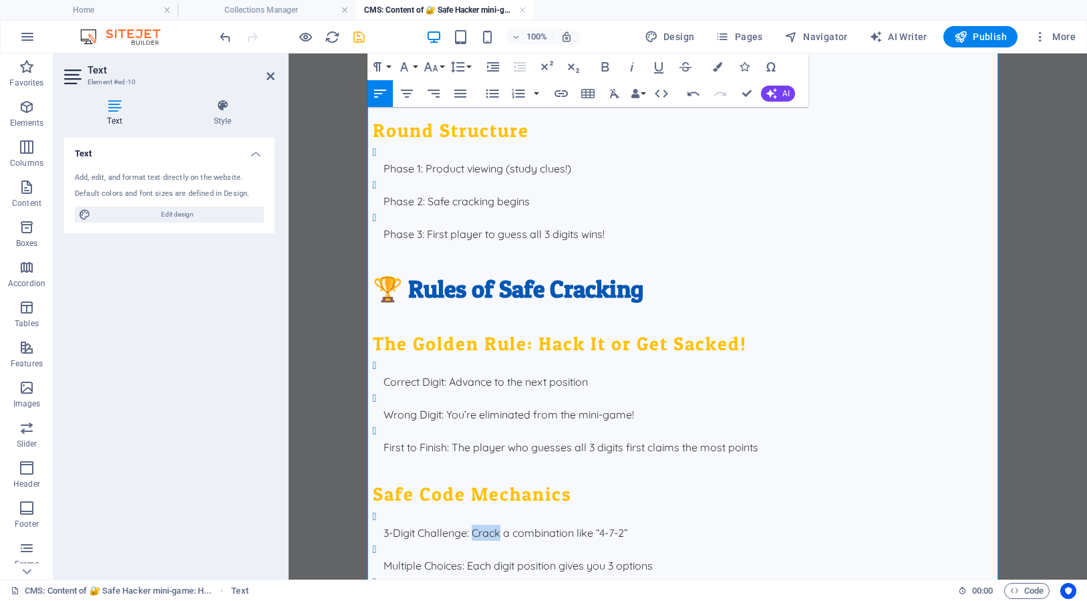
click at [490, 524] on p "3-Digit Challenge : Crack a combination like “4-7-2”" at bounding box center [693, 532] width 620 height 16
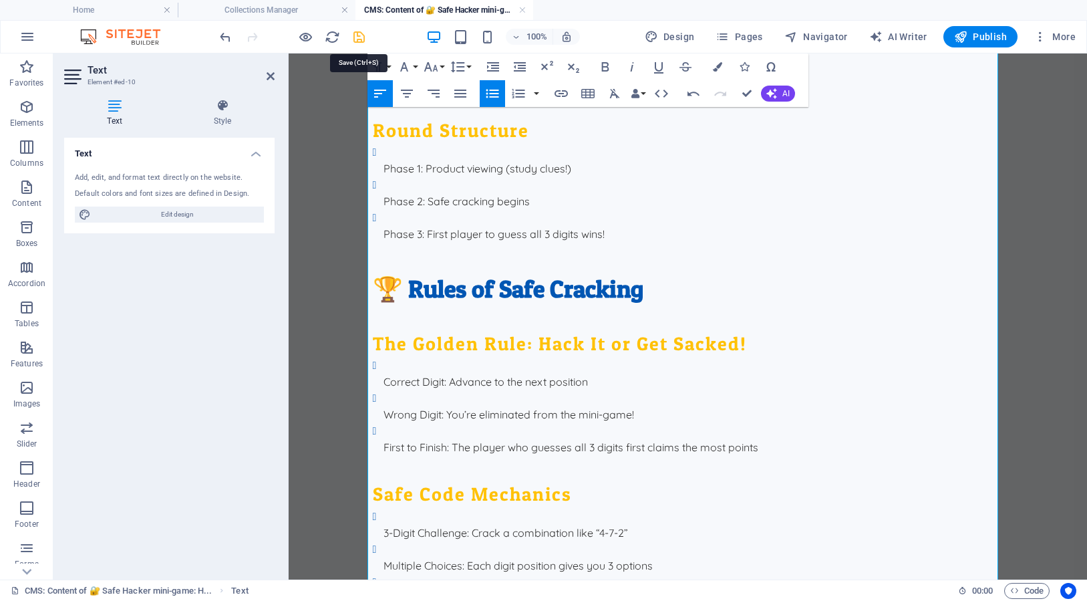
click at [354, 39] on icon "save" at bounding box center [358, 36] width 15 height 15
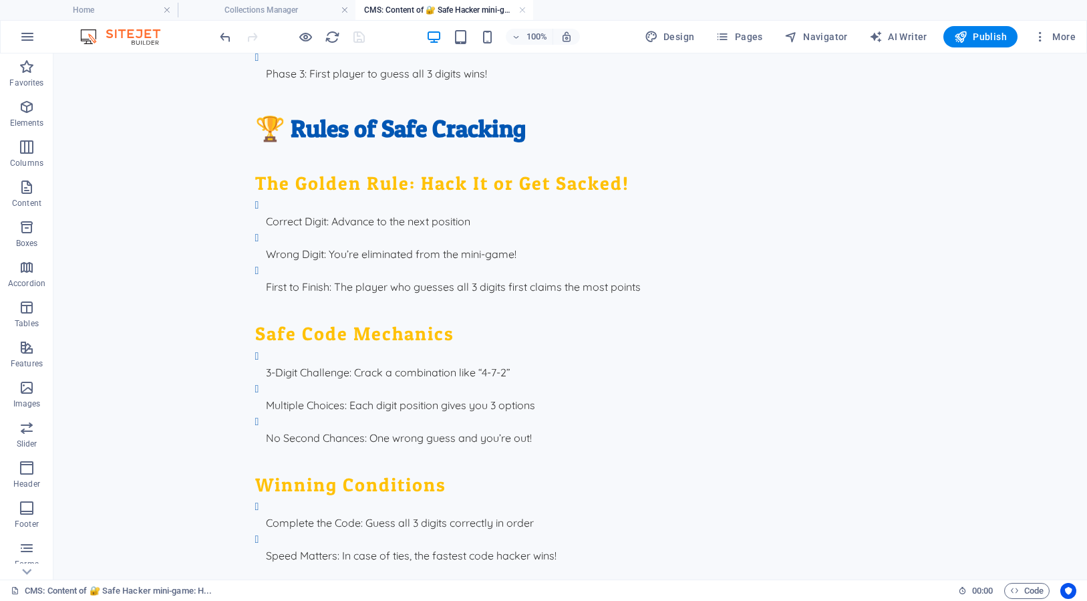
scroll to position [671, 0]
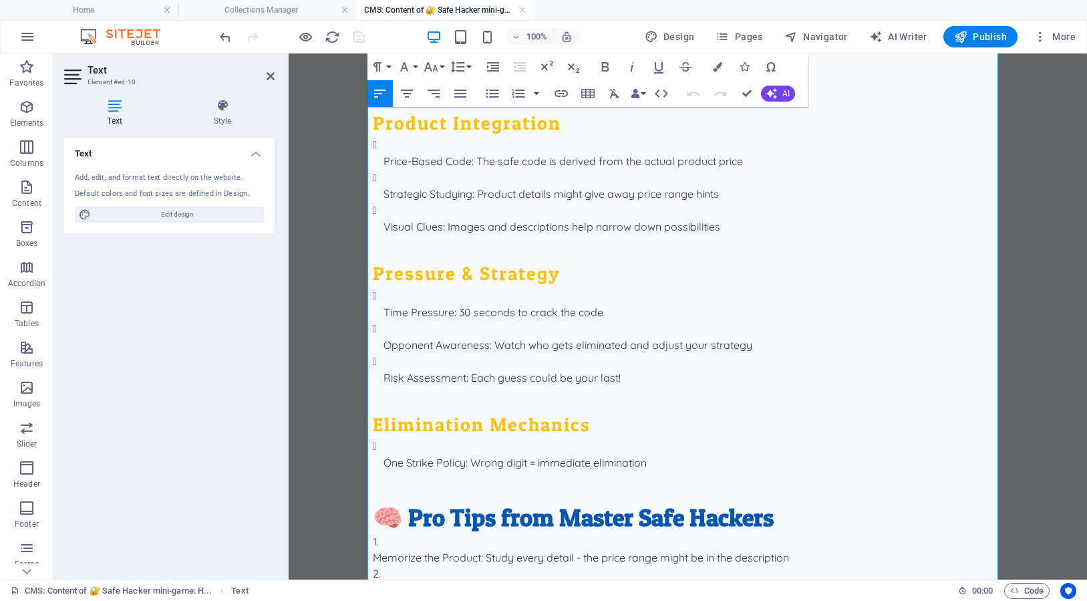
scroll to position [2048, 0]
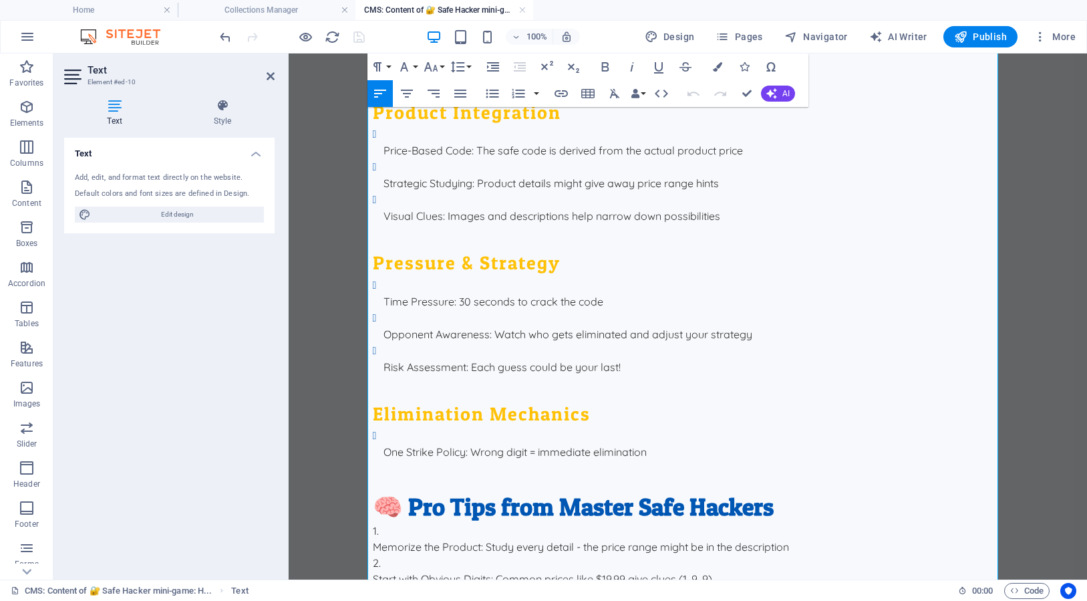
click at [561, 554] on li "Start with Obvious Digits : Common prices like $19.99 give clues (1, 9, 9)" at bounding box center [688, 570] width 631 height 32
click at [569, 538] on p "Memorize the Product : Study every detail - the price range might be in the des…" at bounding box center [688, 546] width 631 height 16
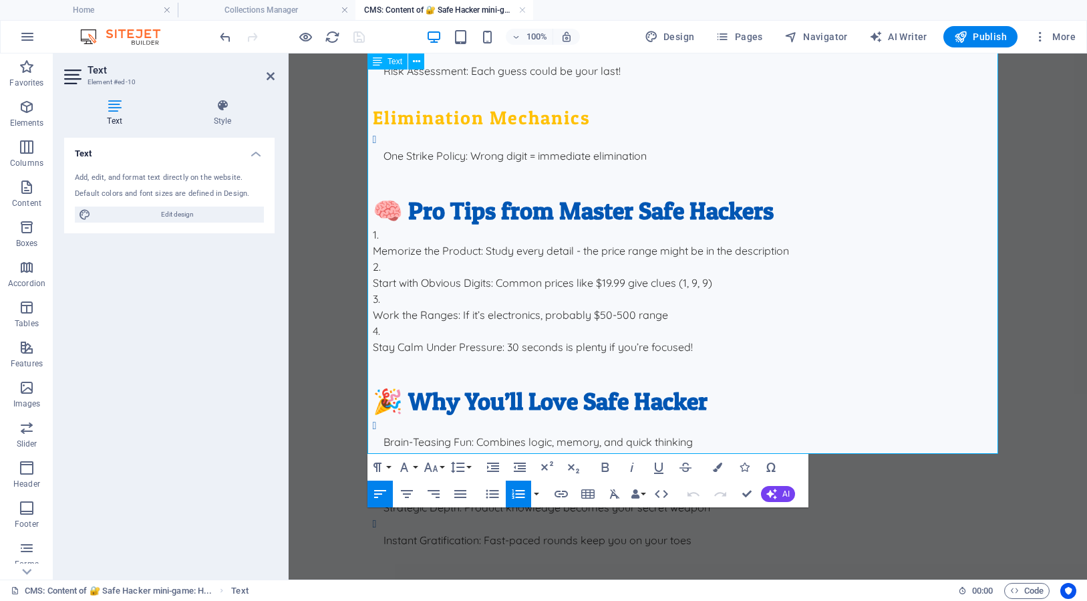
click at [518, 579] on h2 "🚀 Ready to Crack Some Safes?" at bounding box center [688, 594] width 631 height 31
click at [657, 579] on h2 "🚀 Ready to Hack Some Safes?" at bounding box center [688, 594] width 631 height 31
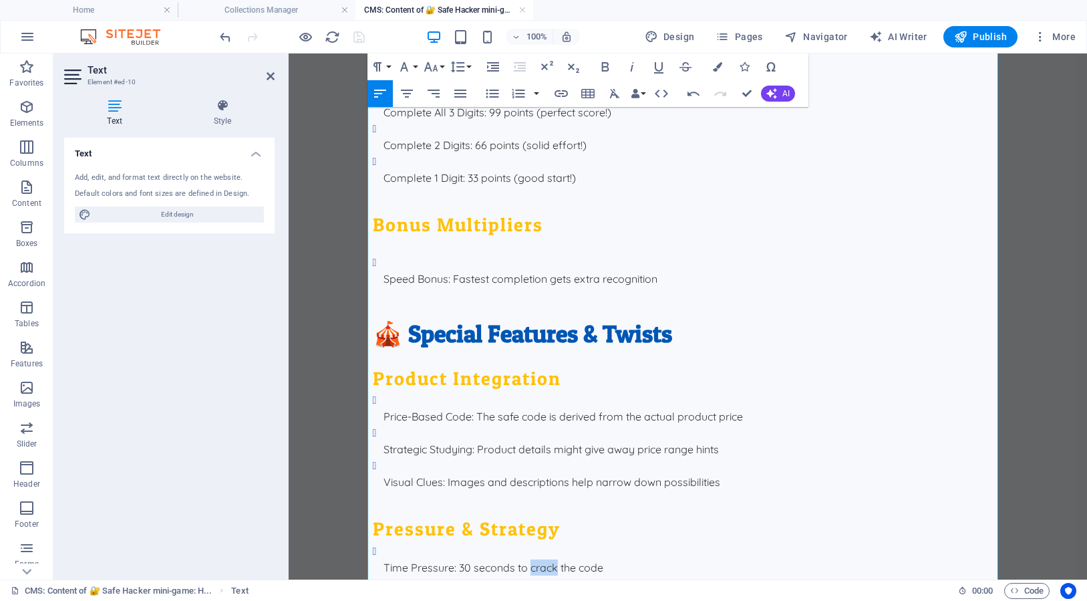
click at [534, 559] on p "Time Pressure : 30 seconds to crack the code" at bounding box center [693, 567] width 620 height 16
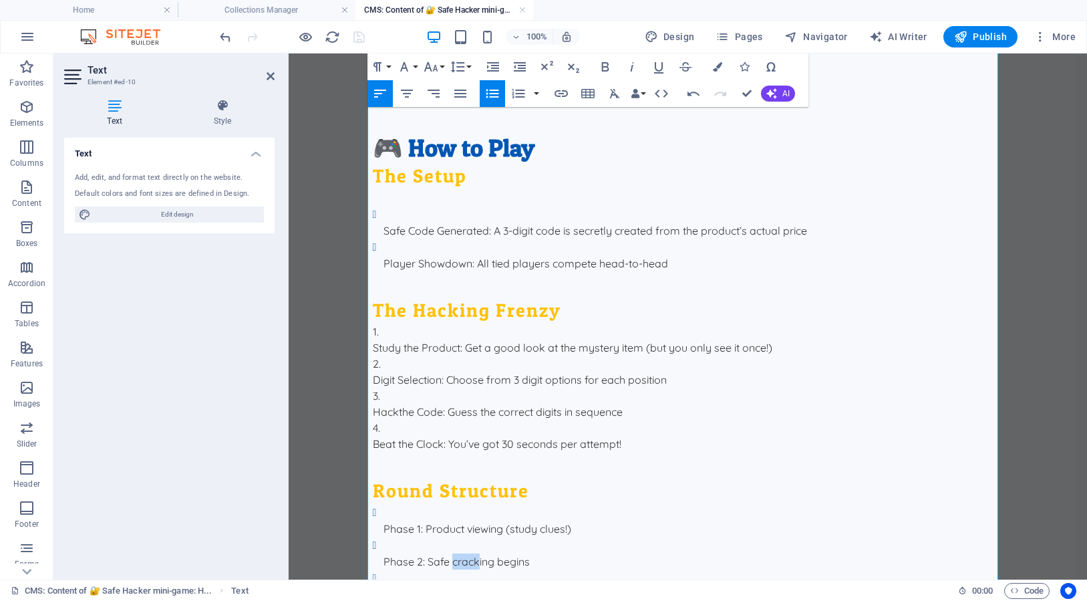
click at [468, 553] on p "Phase 2 : Safe cracking begins" at bounding box center [693, 561] width 620 height 16
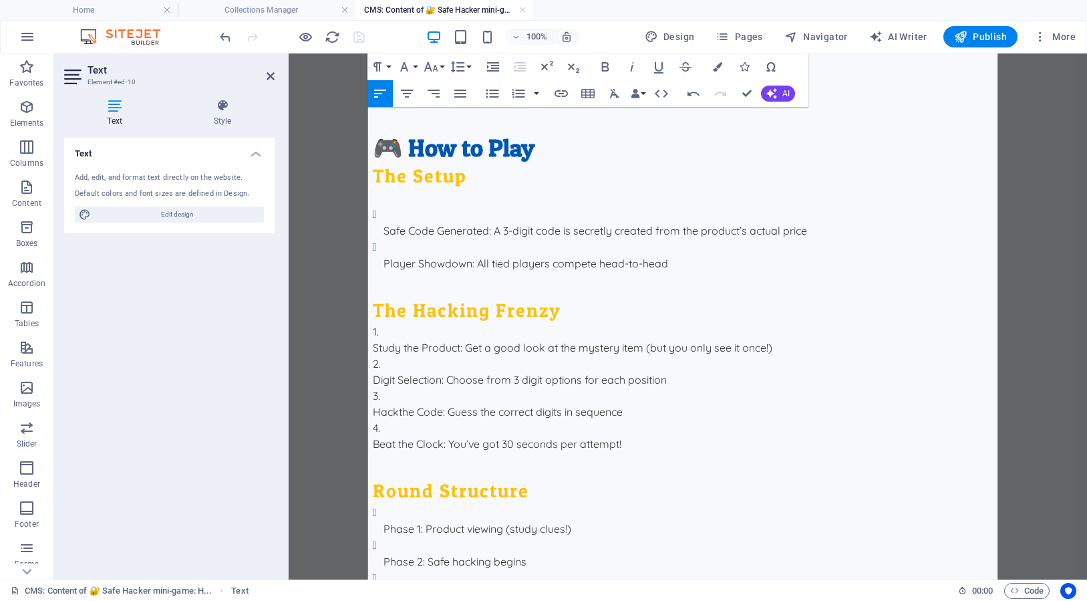
scroll to position [1000, 0]
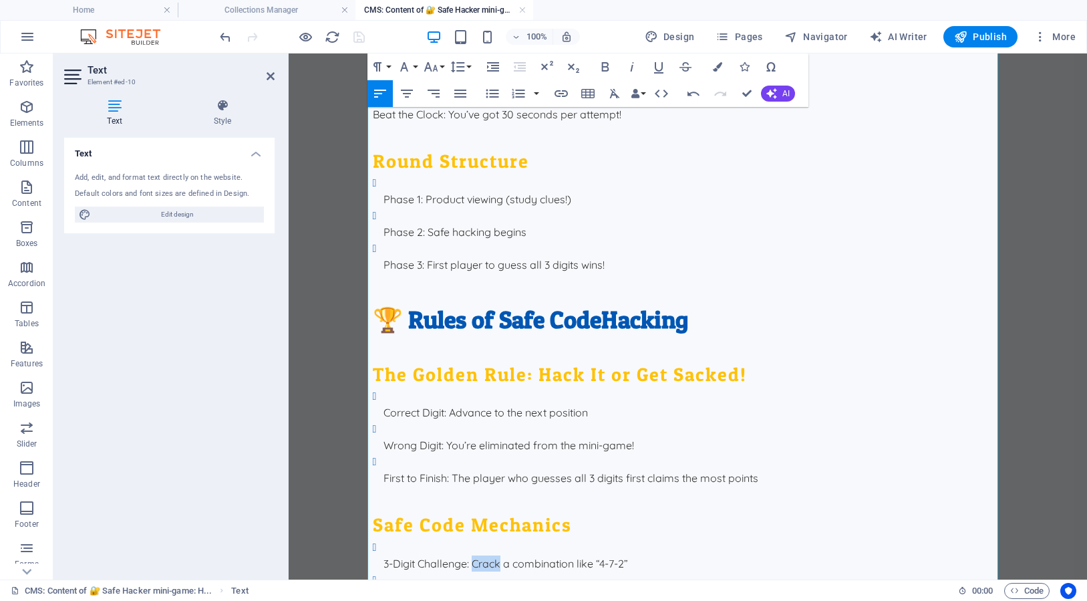
click at [484, 555] on p "3-Digit Challenge : Crack a combination like “4-7-2”" at bounding box center [693, 563] width 620 height 16
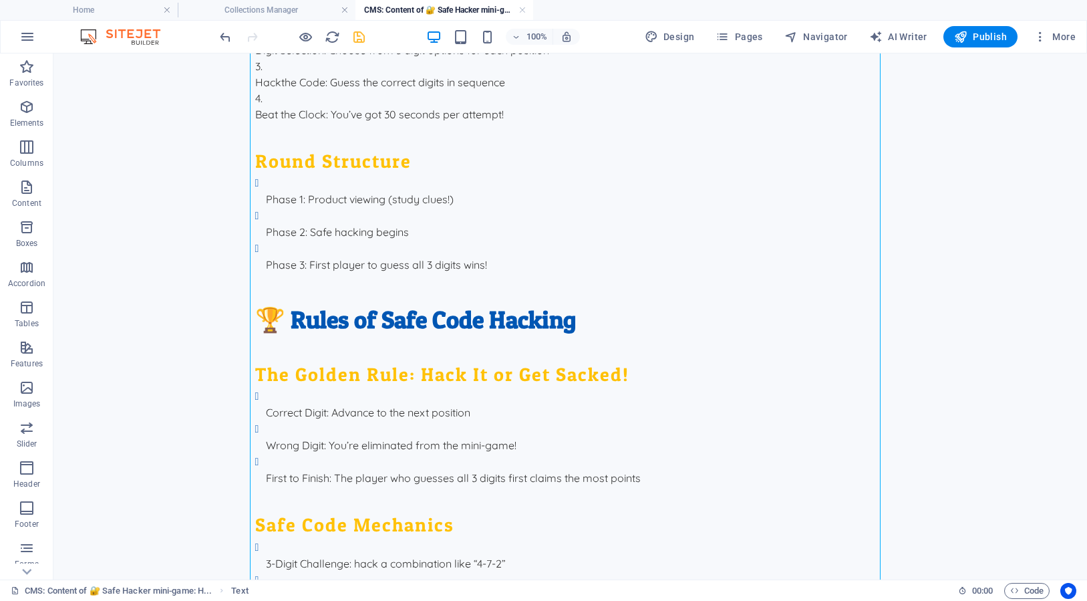
click at [355, 35] on icon "save" at bounding box center [358, 36] width 15 height 15
click at [520, 10] on link at bounding box center [522, 10] width 8 height 13
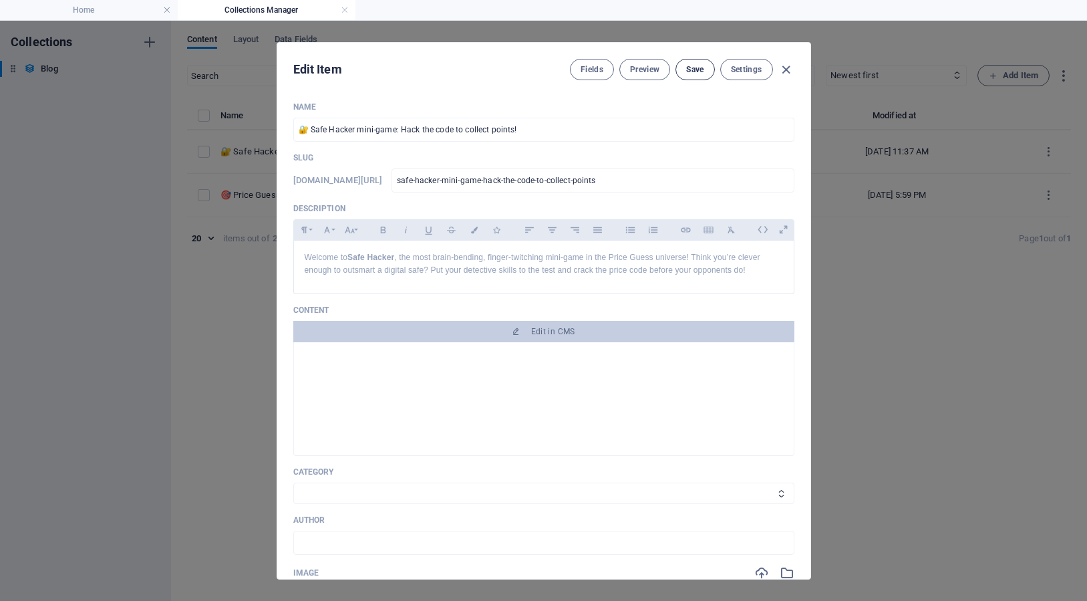
click at [692, 71] on span "Save" at bounding box center [694, 69] width 17 height 11
click at [786, 68] on icon "button" at bounding box center [785, 69] width 15 height 15
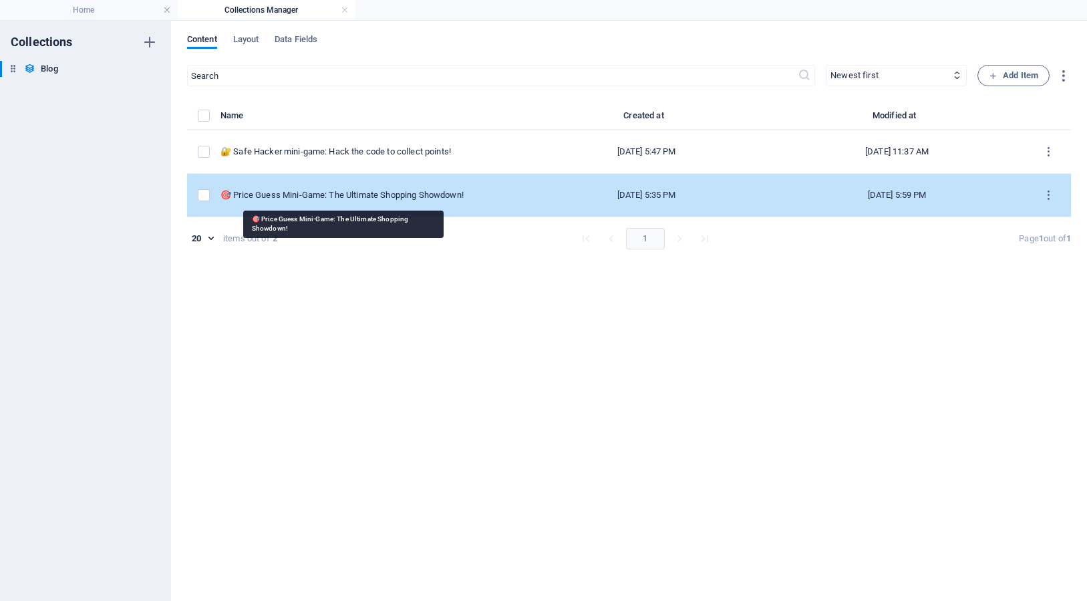
click at [286, 196] on div "🎯 Price Guess Mini-Game: The Ultimate Shopping Showdown!" at bounding box center [366, 195] width 293 height 12
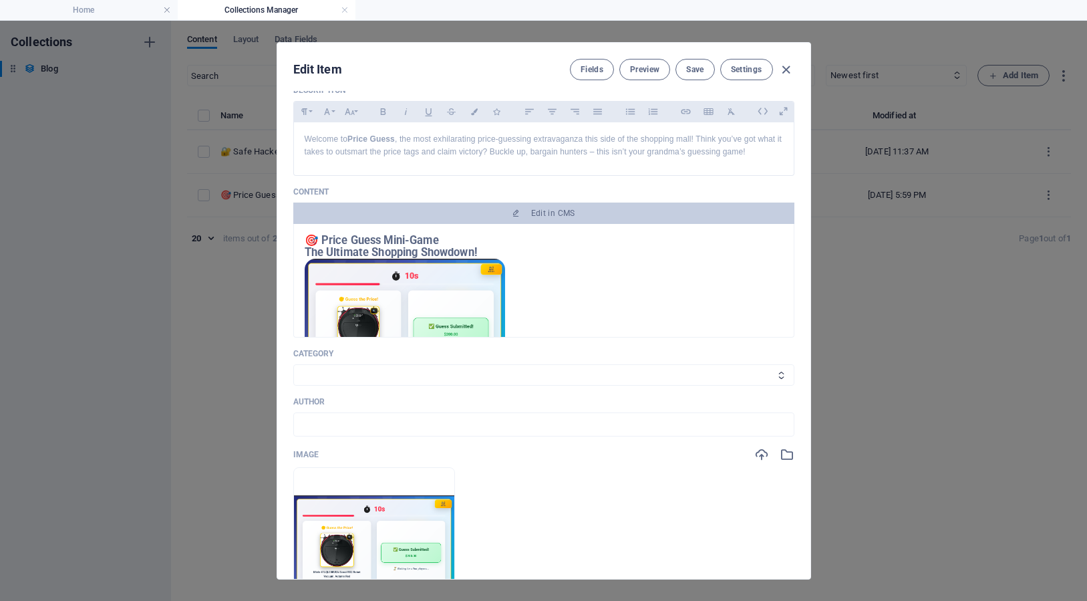
scroll to position [0, 0]
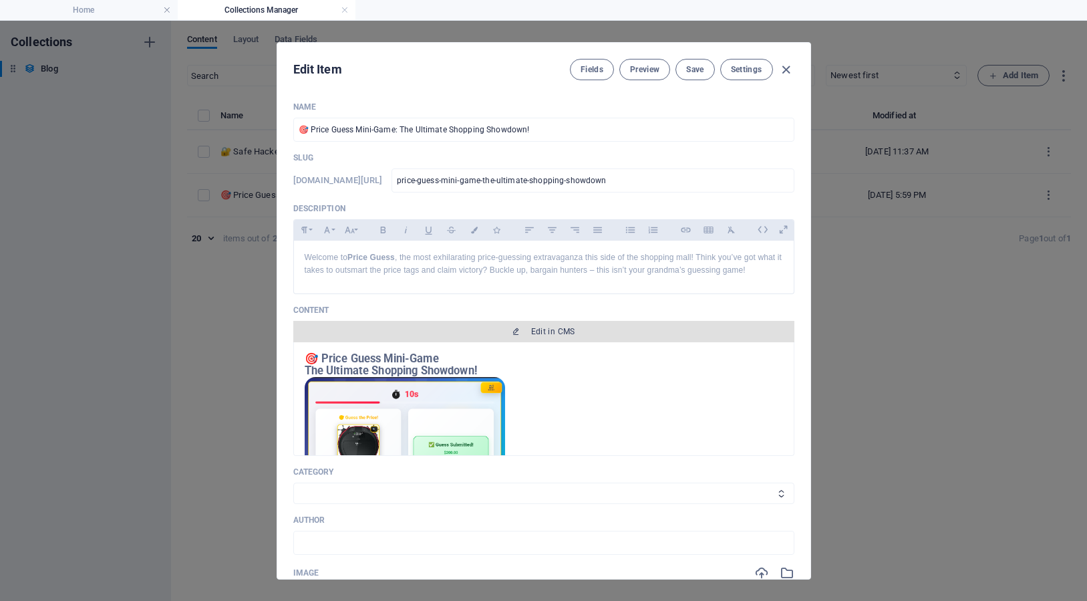
click at [546, 337] on span "Edit in CMS" at bounding box center [553, 331] width 44 height 11
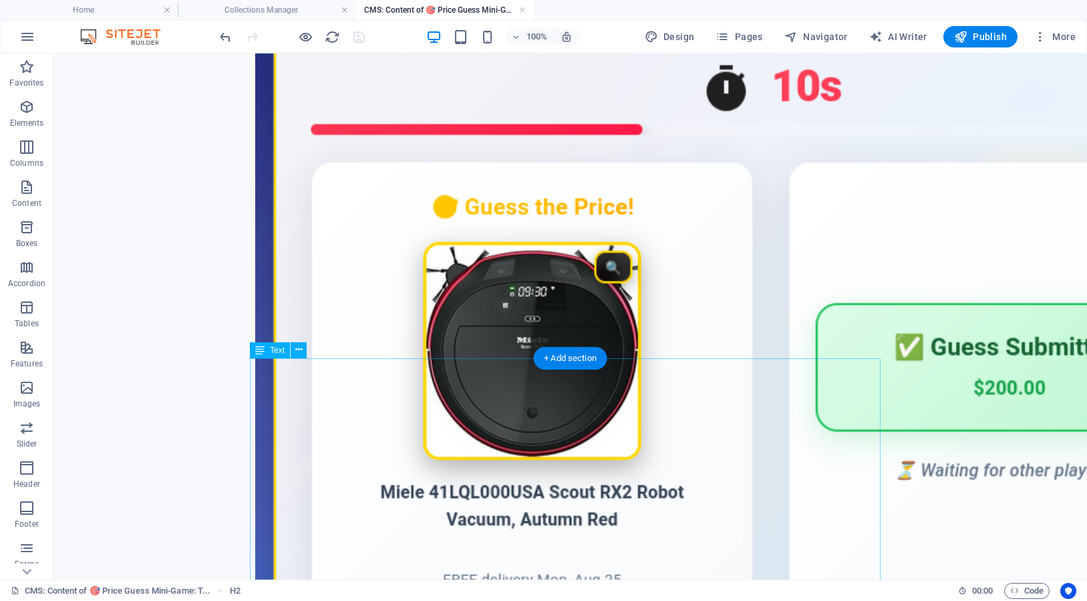
scroll to position [257, 0]
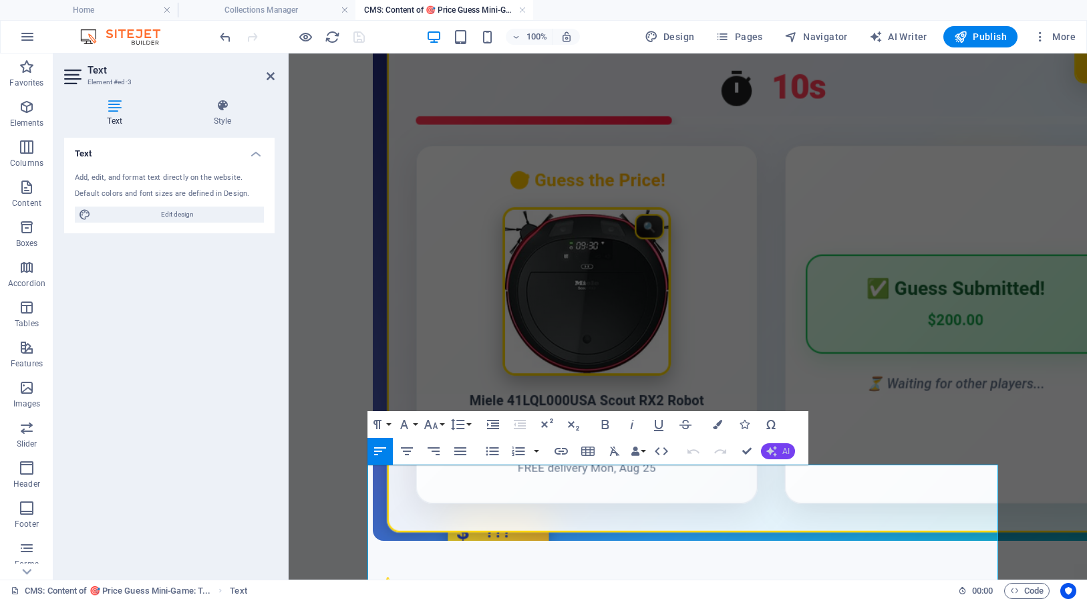
click at [776, 451] on icon "button" at bounding box center [771, 451] width 11 height 11
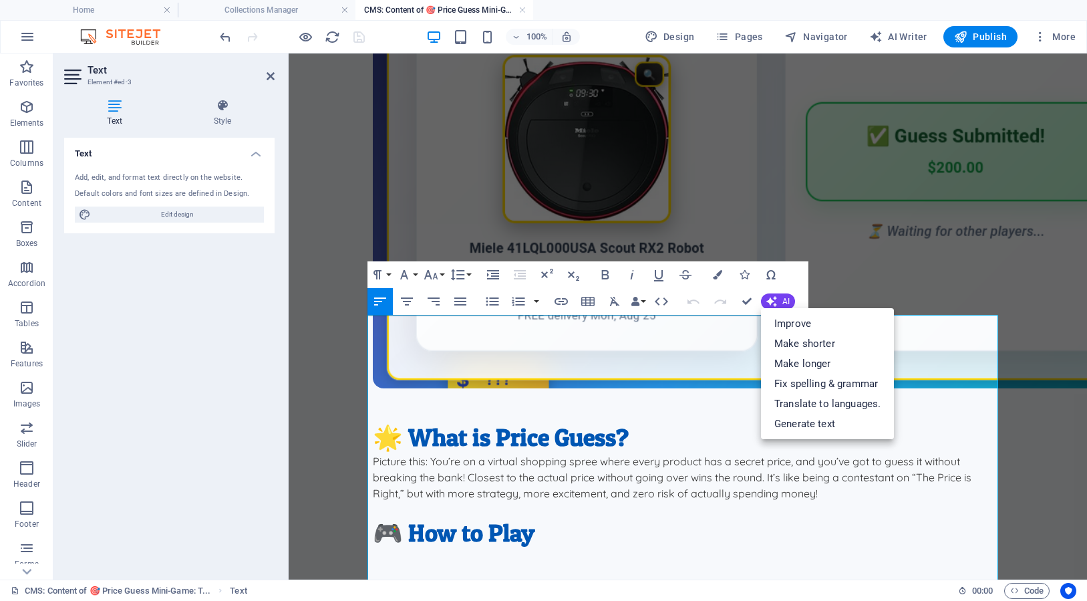
scroll to position [353, 0]
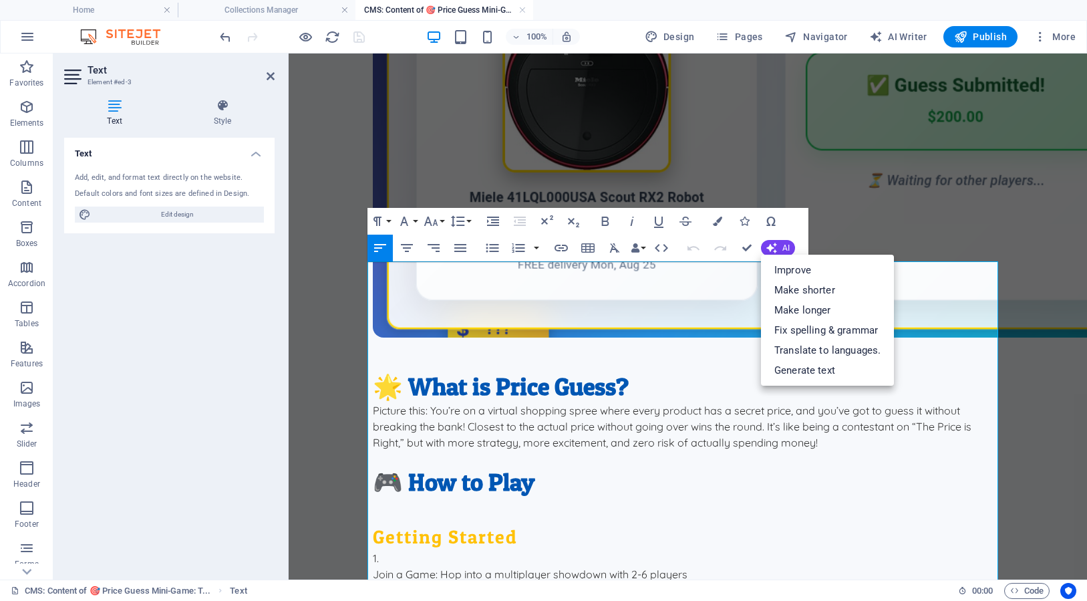
click at [586, 466] on h2 "🎮 How to Play" at bounding box center [688, 481] width 631 height 31
click at [778, 241] on button "AI" at bounding box center [778, 248] width 34 height 16
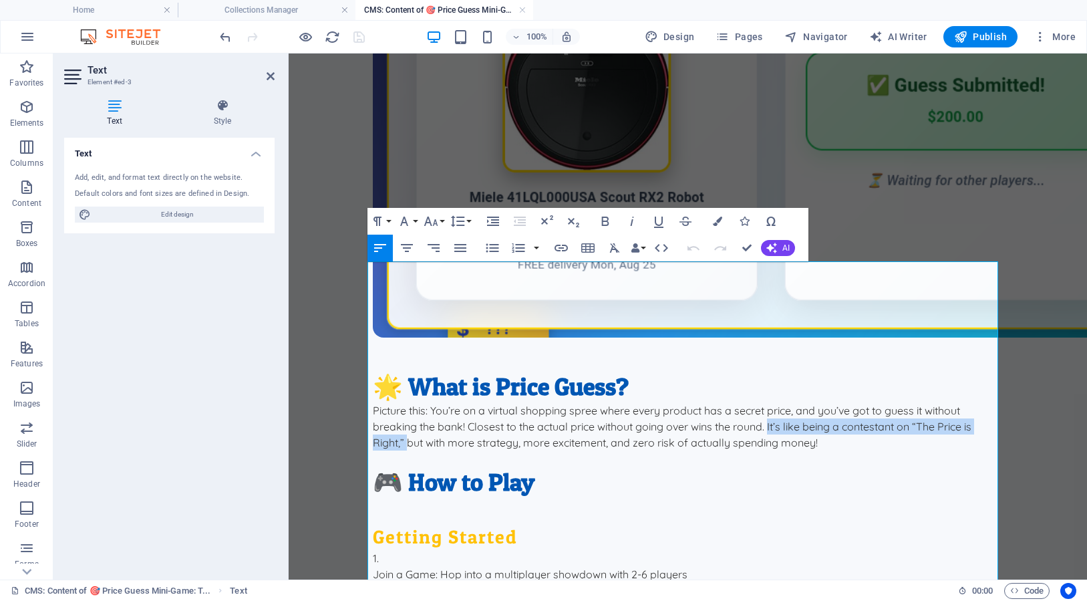
drag, startPoint x: 401, startPoint y: 335, endPoint x: 764, endPoint y: 320, distance: 363.7
click at [764, 402] on p "Picture this: You’re on a virtual shopping spree where every product has a secr…" at bounding box center [688, 426] width 631 height 48
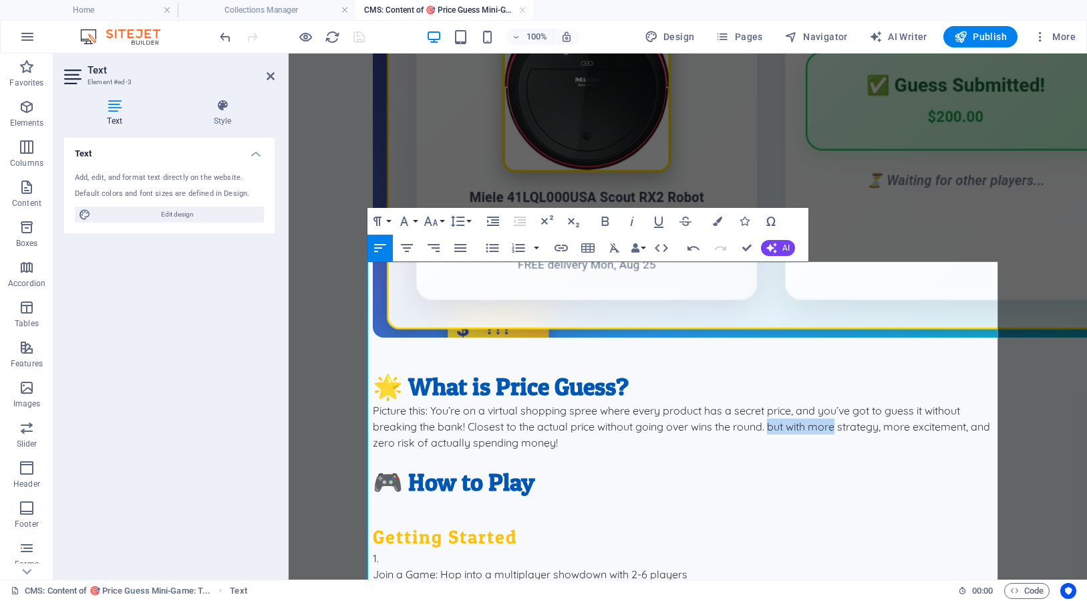
drag, startPoint x: 832, startPoint y: 321, endPoint x: 767, endPoint y: 321, distance: 65.5
click at [767, 402] on p "Picture this: You’re on a virtual shopping spree where every product has a secr…" at bounding box center [688, 426] width 631 height 48
click at [893, 402] on p "Picture this: You’re on a virtual shopping spree where every product has a secr…" at bounding box center [688, 426] width 631 height 48
click at [971, 402] on p "Picture this: You’re on a virtual shopping spree where every product has a secr…" at bounding box center [688, 426] width 631 height 48
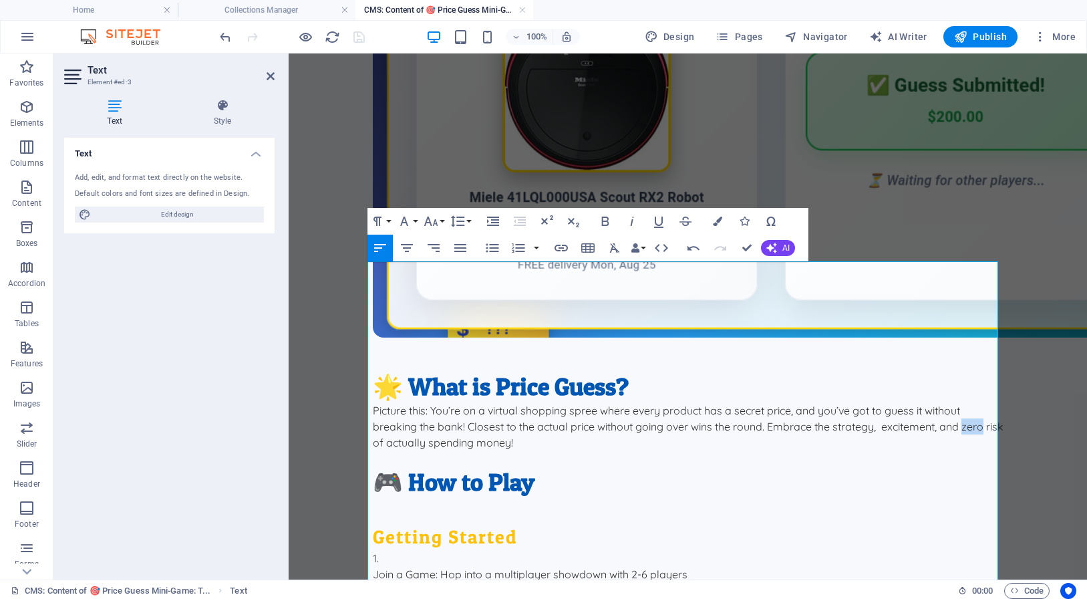
click at [971, 402] on p "Picture this: You’re on a virtual shopping spree where every product has a secr…" at bounding box center [688, 426] width 631 height 48
drag, startPoint x: 491, startPoint y: 337, endPoint x: 370, endPoint y: 339, distance: 120.9
click at [373, 402] on p "Picture this: You’re on a virtual shopping spree where every product has a secr…" at bounding box center [688, 426] width 631 height 48
click at [585, 450] on p at bounding box center [688, 458] width 631 height 16
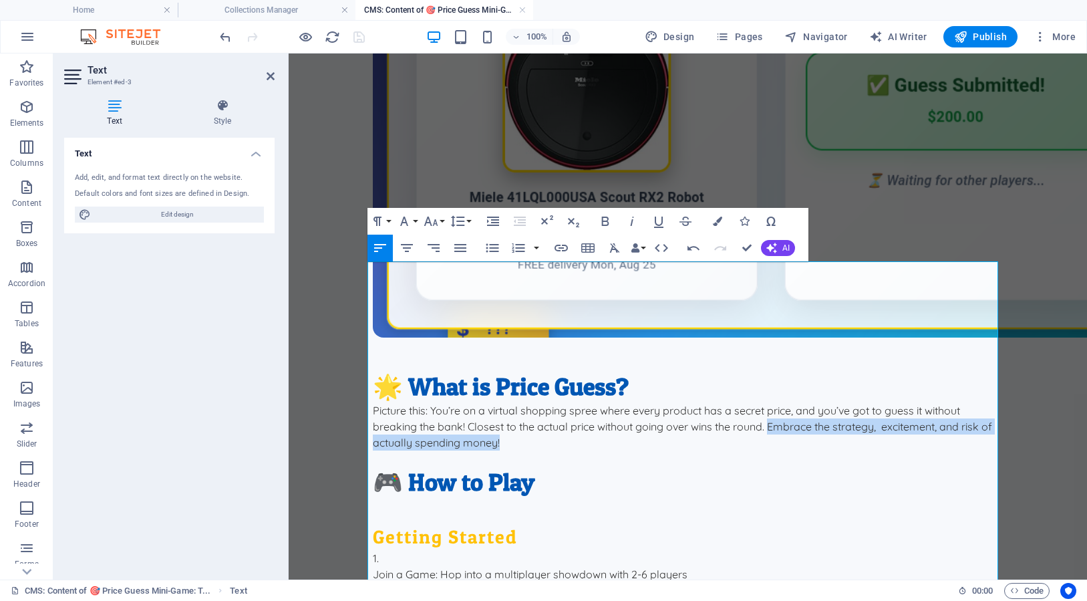
drag, startPoint x: 506, startPoint y: 337, endPoint x: 767, endPoint y: 319, distance: 261.2
click at [767, 402] on p "Picture this: You’re on a virtual shopping spree where every product has a secr…" at bounding box center [688, 426] width 631 height 48
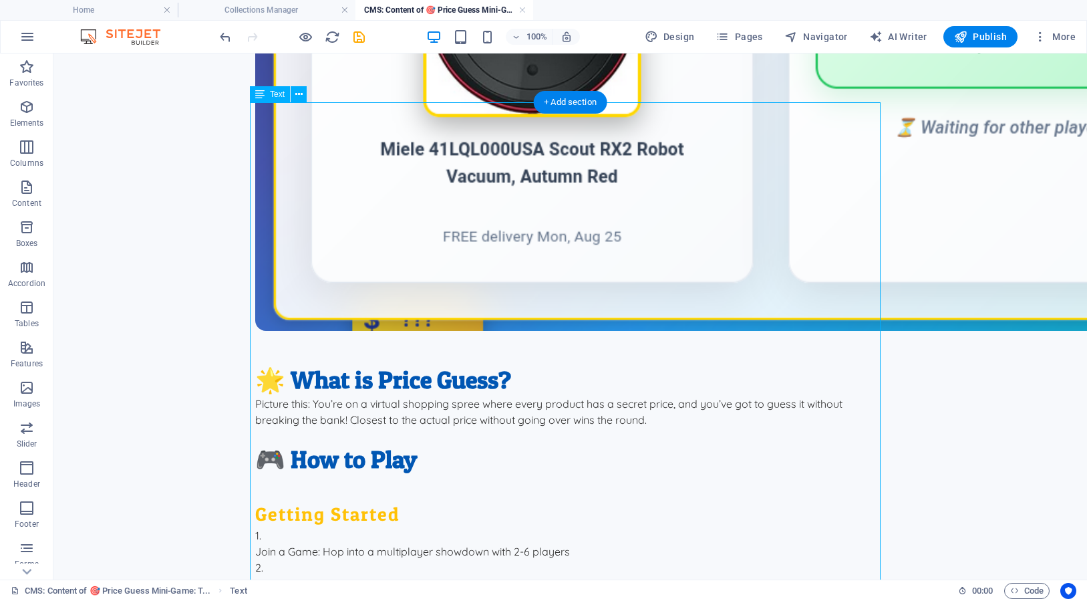
scroll to position [524, 0]
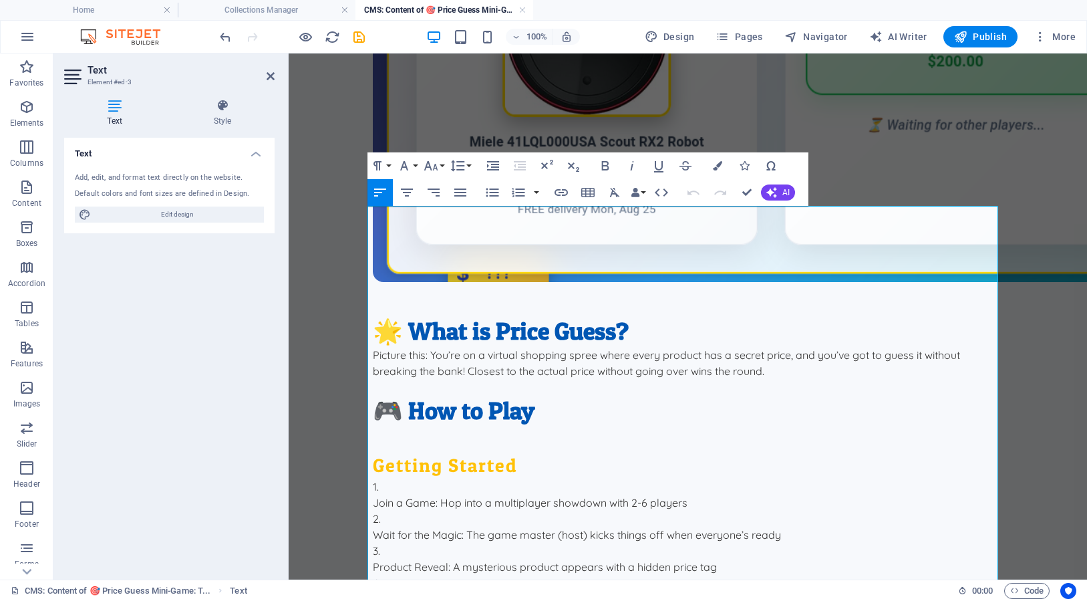
scroll to position [460, 0]
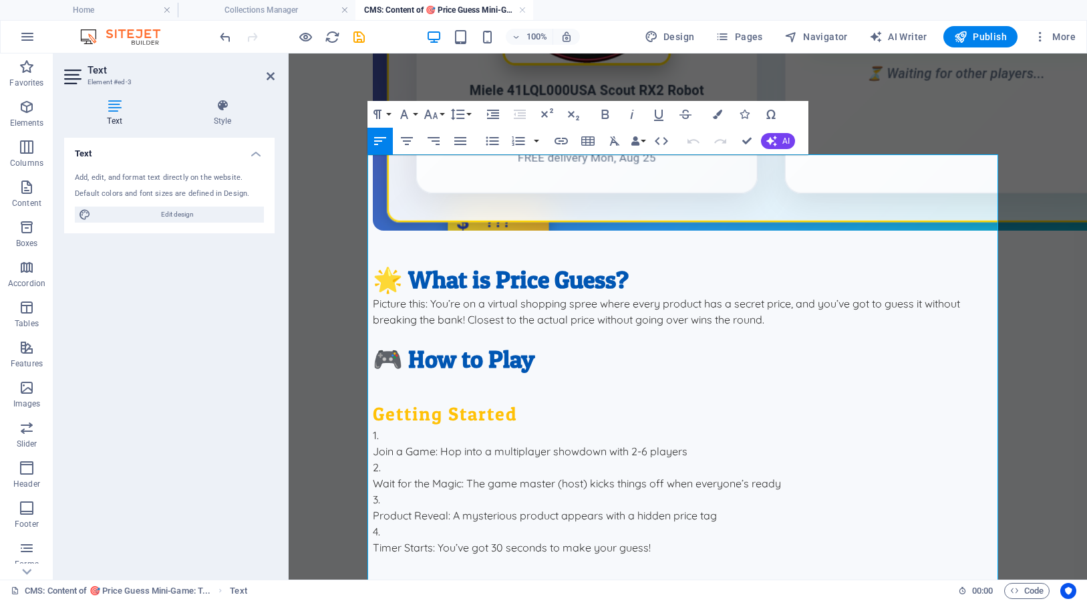
click at [373, 444] on strong "Join a Game" at bounding box center [404, 450] width 63 height 13
click at [418, 459] on li "Wait for the Magic : The game master (host) kicks things off when everyone’s re…" at bounding box center [688, 475] width 631 height 32
click at [373, 444] on strong "Join a Game" at bounding box center [404, 450] width 63 height 13
click at [733, 443] on p "Create or Join a Game : Hop into a multiplayer showdown with 2-6 players" at bounding box center [688, 451] width 631 height 16
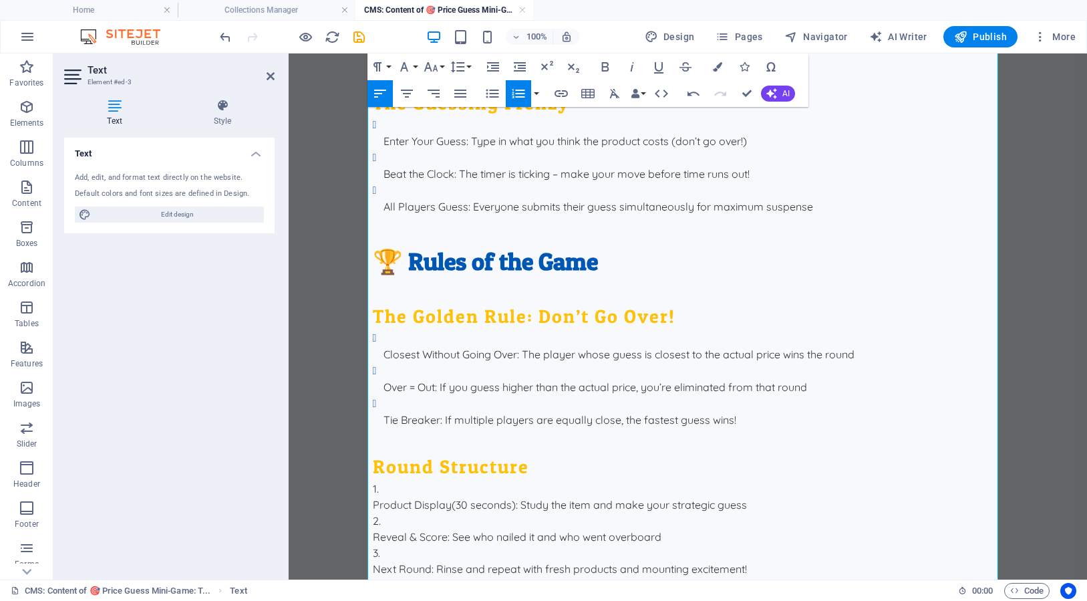
scroll to position [952, 0]
click at [737, 411] on p "Tie Breaker : If multiple players are equally close, the fastest guess wins!" at bounding box center [693, 419] width 620 height 16
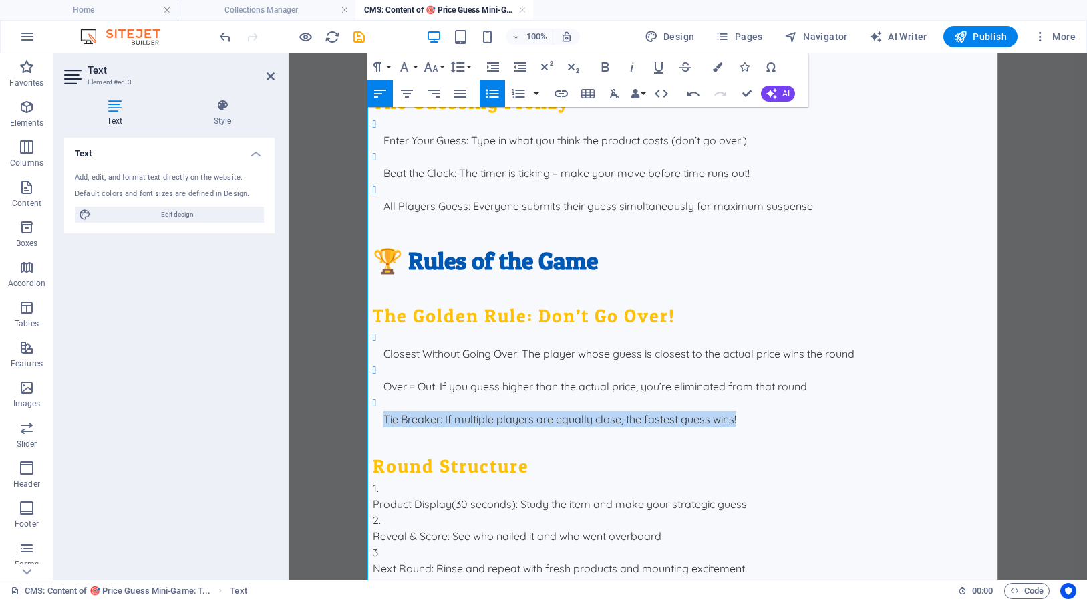
drag, startPoint x: 745, startPoint y: 311, endPoint x: 364, endPoint y: 308, distance: 380.8
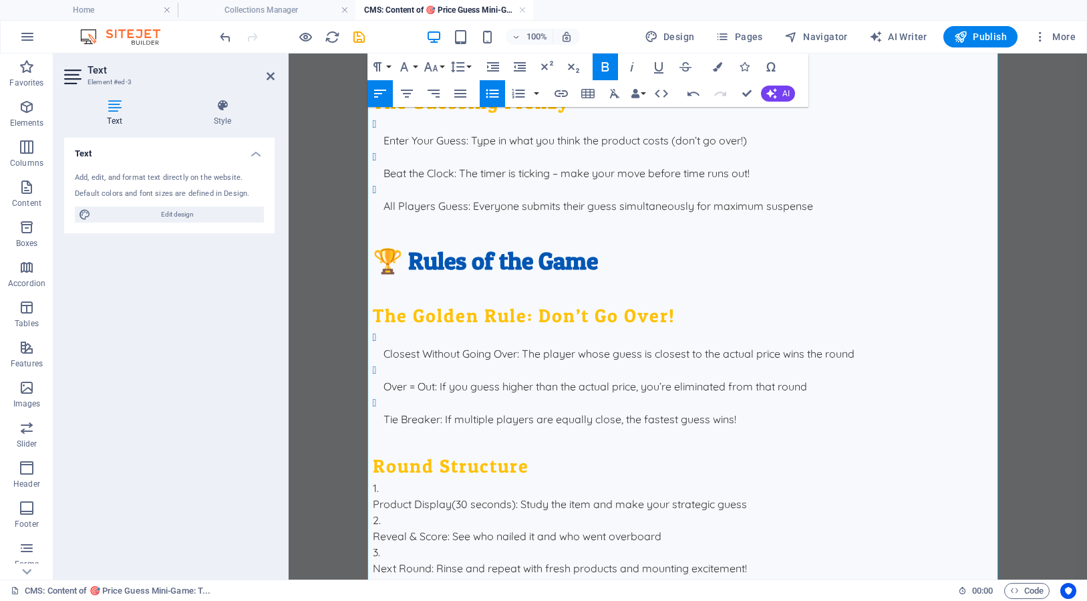
click at [637, 427] on h3 at bounding box center [688, 440] width 631 height 26
drag, startPoint x: 742, startPoint y: 306, endPoint x: 611, endPoint y: 310, distance: 131.0
click at [611, 411] on p "Tie Breaker : If multiple players are equally close, the fastest guess wins!" at bounding box center [693, 419] width 620 height 16
click at [715, 411] on p "Tie Breaker : If multiple players are equally close, the fastest guess wins!" at bounding box center [693, 419] width 620 height 16
click at [738, 411] on p "Tie Breaker : If multiple players are equally close, the fastest guess wins!" at bounding box center [693, 419] width 620 height 16
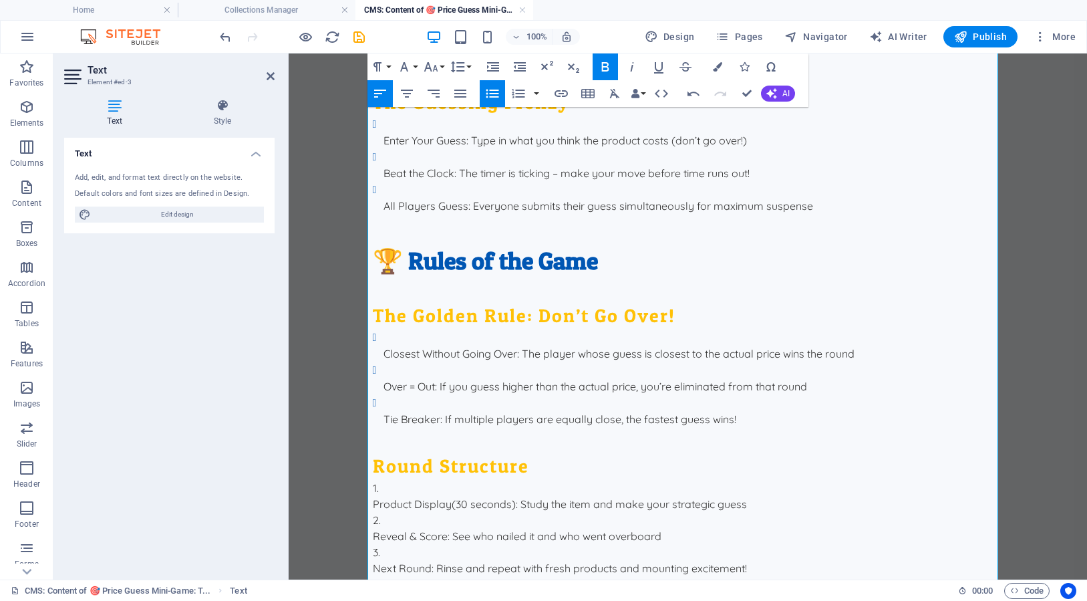
click at [732, 411] on p "Tie Breaker : If multiple players are equally close, the fastest guess wins!" at bounding box center [693, 419] width 620 height 16
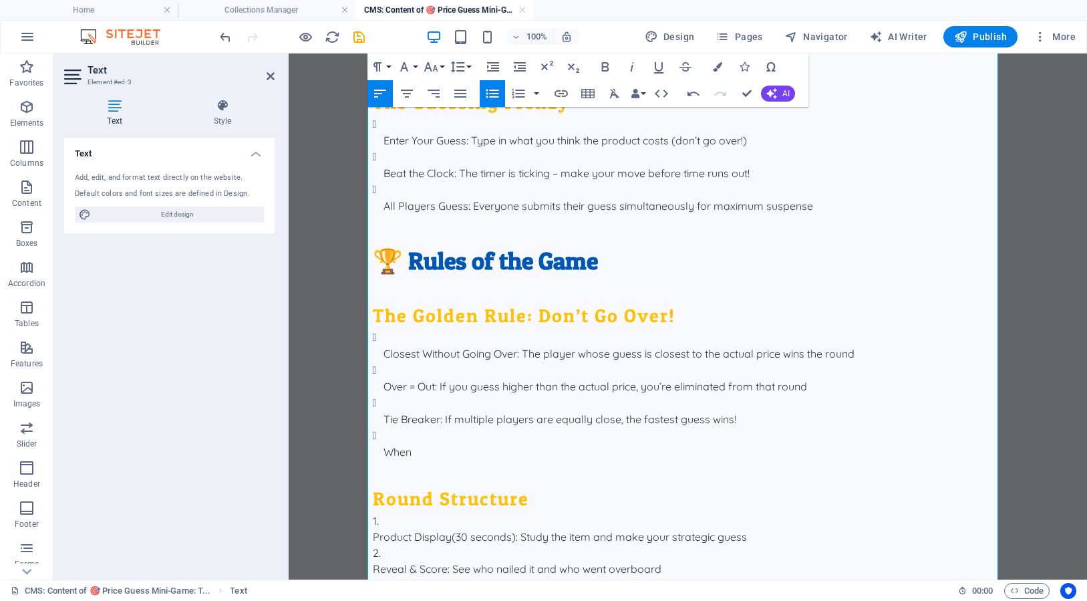
drag, startPoint x: 442, startPoint y: 347, endPoint x: 365, endPoint y: 333, distance: 78.2
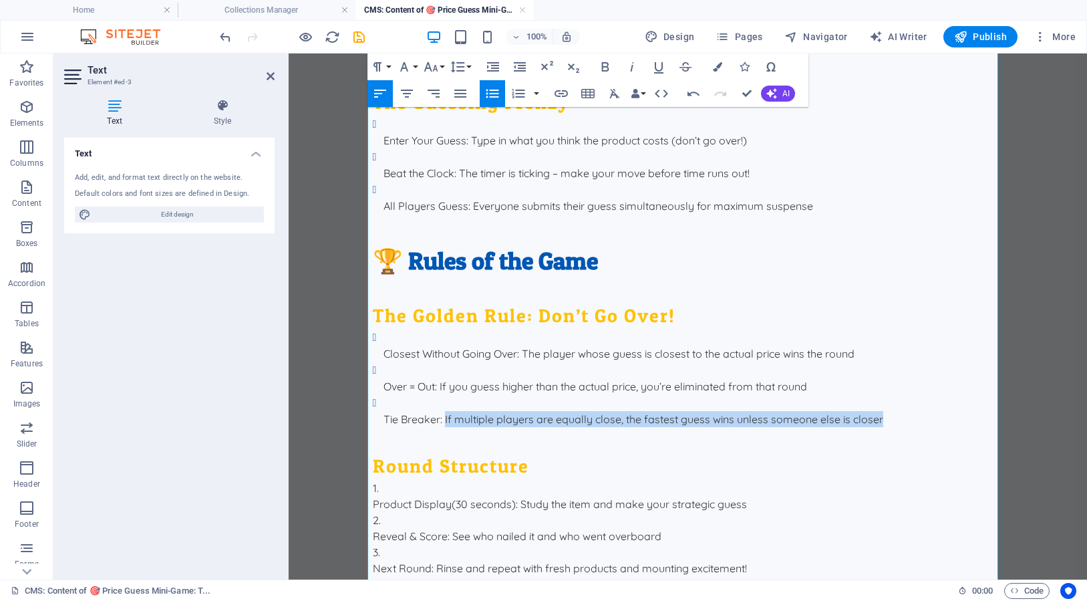
drag, startPoint x: 879, startPoint y: 313, endPoint x: 441, endPoint y: 311, distance: 437.6
click at [441, 411] on p "Tie Breaker : If multiple players are equally close, the fastest guess wins unl…" at bounding box center [693, 419] width 620 height 16
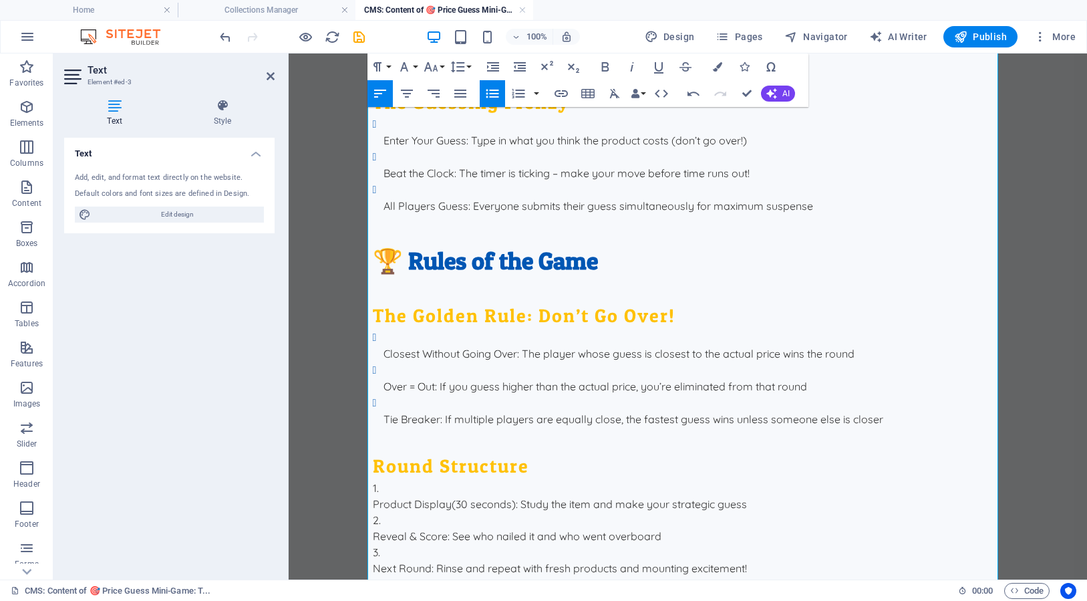
click at [570, 394] on li "Tie Breaker : If multiple players are equally close, the fastest guess wins unl…" at bounding box center [693, 410] width 620 height 33
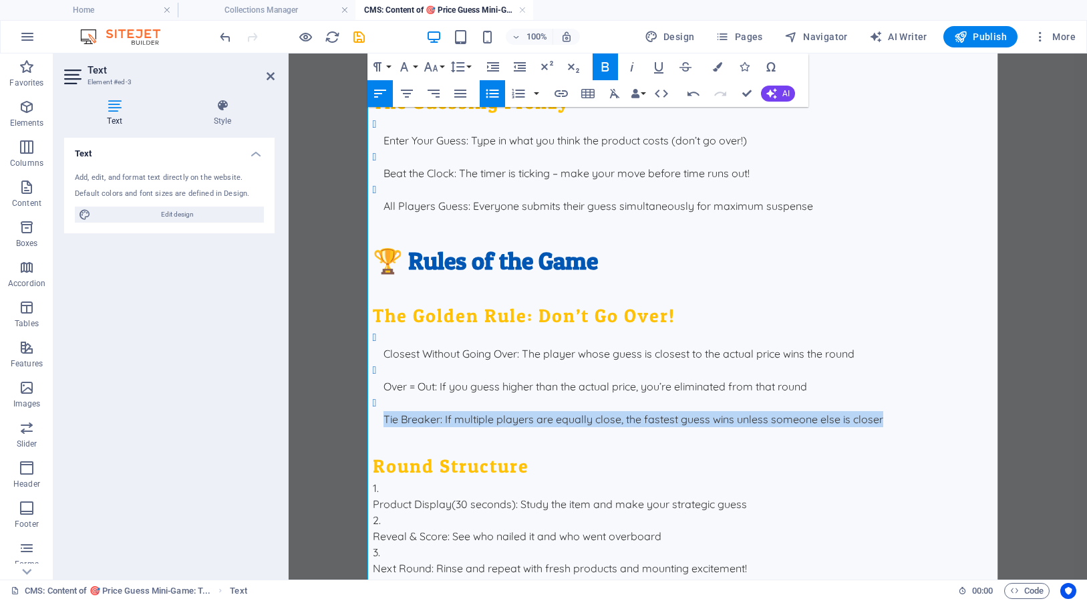
drag, startPoint x: 879, startPoint y: 307, endPoint x: 297, endPoint y: 305, distance: 582.6
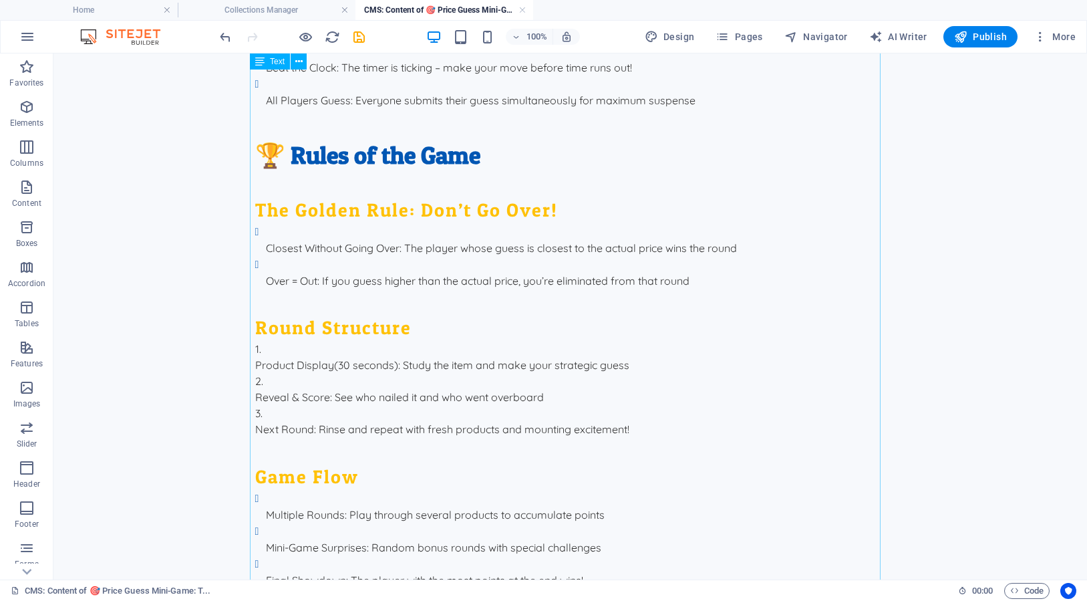
scroll to position [1198, 0]
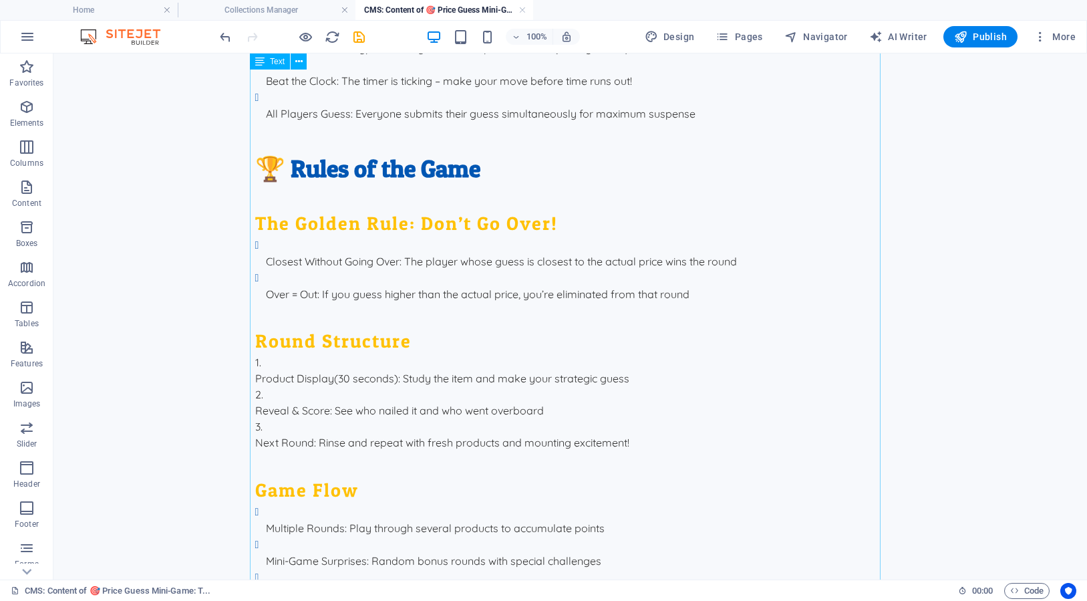
drag, startPoint x: 633, startPoint y: 177, endPoint x: 249, endPoint y: 167, distance: 384.3
click at [249, 167] on div "🎯 Price Guess Mini-Game The Ultimate Shopping Showdown! 🌟 What is Price Guess? …" at bounding box center [571, 548] width 652 height 3385
drag, startPoint x: 639, startPoint y: 176, endPoint x: 394, endPoint y: 184, distance: 244.6
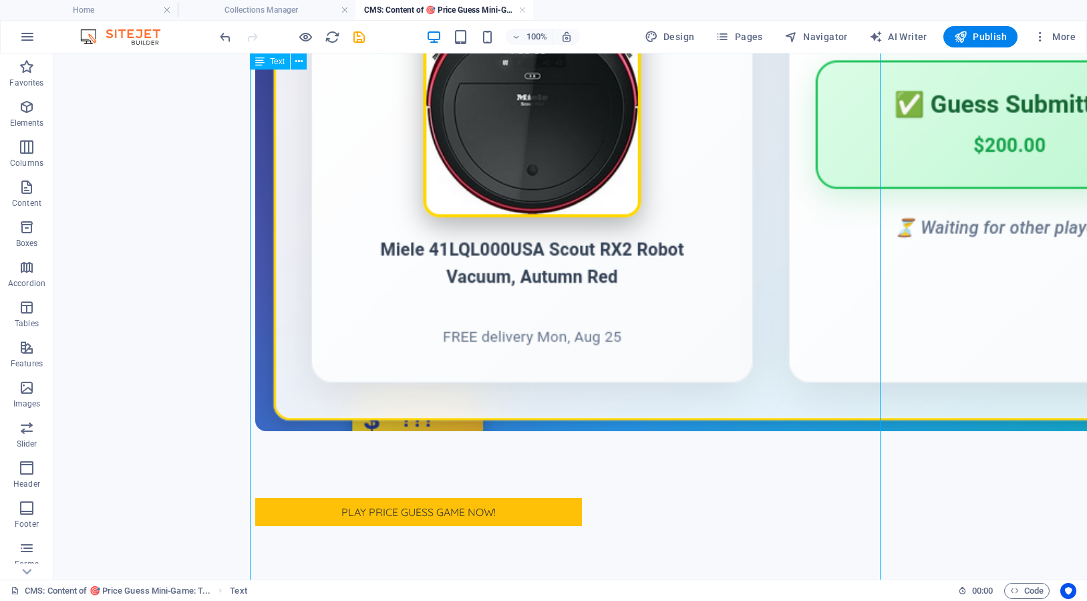
click at [343, 176] on figure at bounding box center [570, 93] width 631 height 675
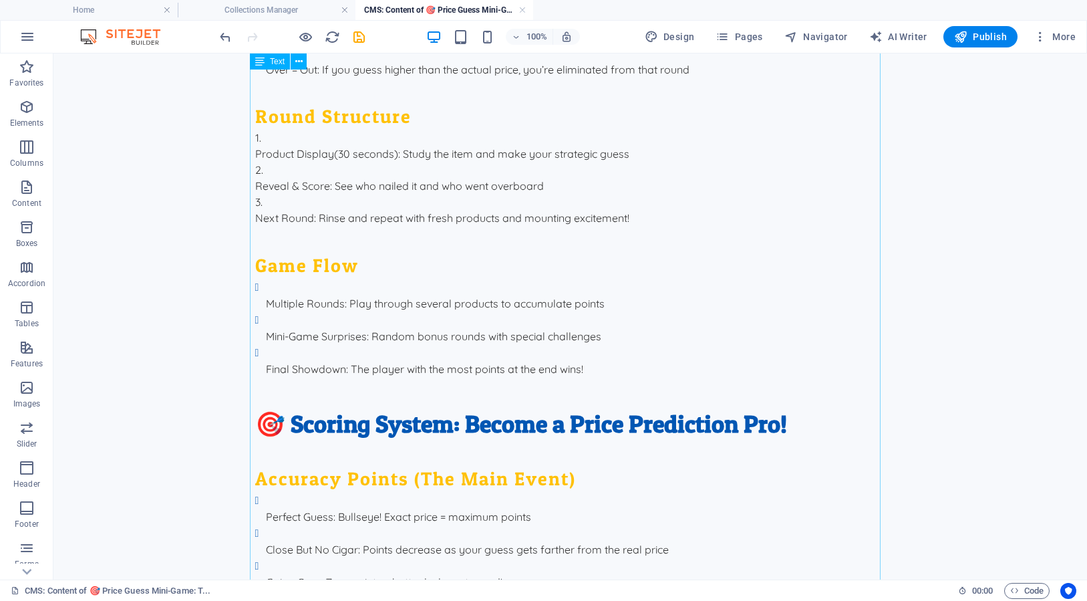
scroll to position [1465, 0]
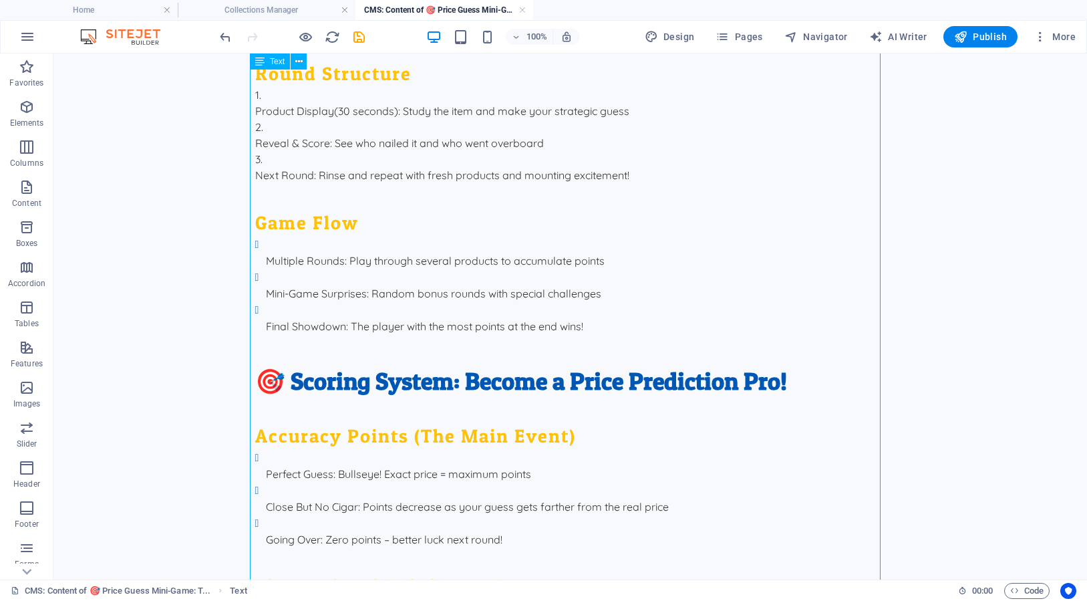
drag, startPoint x: 652, startPoint y: 359, endPoint x: 253, endPoint y: 313, distance: 402.1
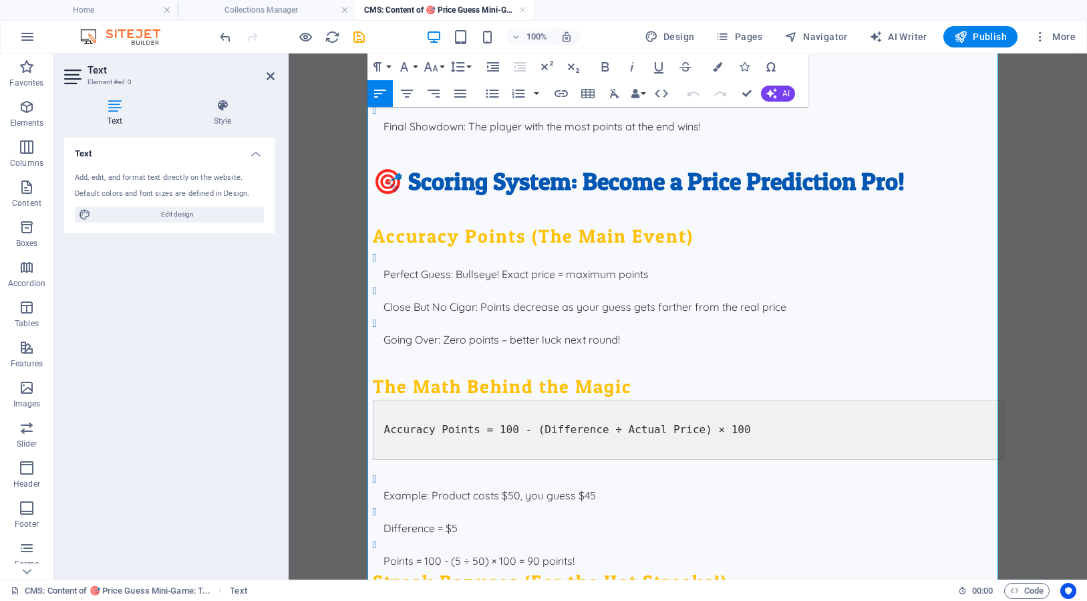
scroll to position [1523, 0]
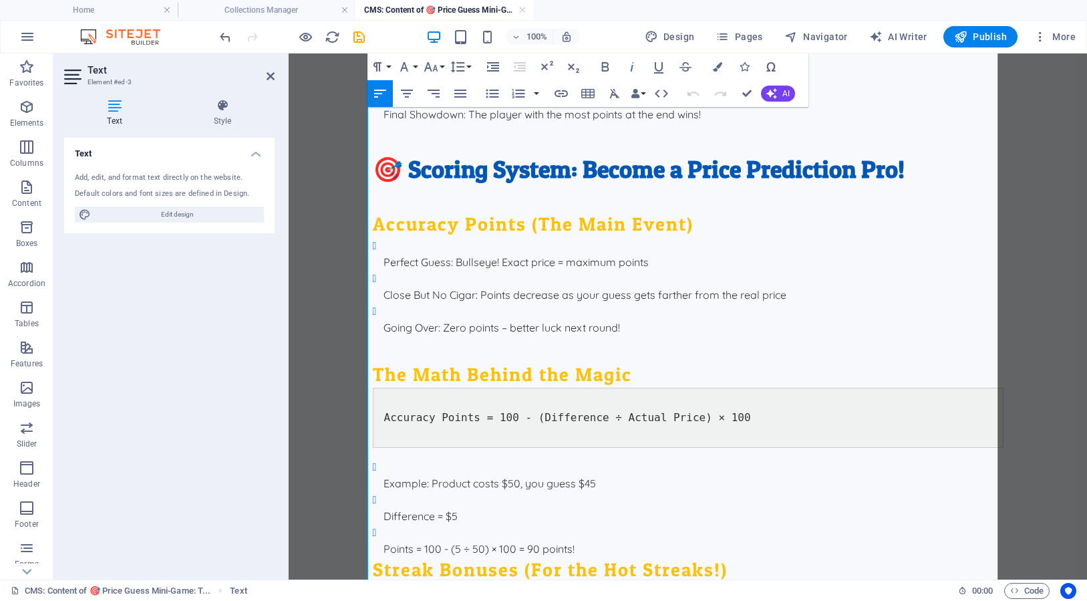
click at [510, 387] on pre "Accuracy Points = 100 - (Difference ÷ Actual Price) × 100" at bounding box center [688, 417] width 631 height 60
click at [751, 387] on pre "Accuracy Points = 100 - (Difference ÷ Actual Price) × 100" at bounding box center [688, 417] width 631 height 60
drag, startPoint x: 743, startPoint y: 306, endPoint x: 373, endPoint y: 287, distance: 369.9
click at [373, 387] on pre "Accuracy Points = 100 - (Difference ÷ Actual Price) × 100" at bounding box center [688, 417] width 631 height 60
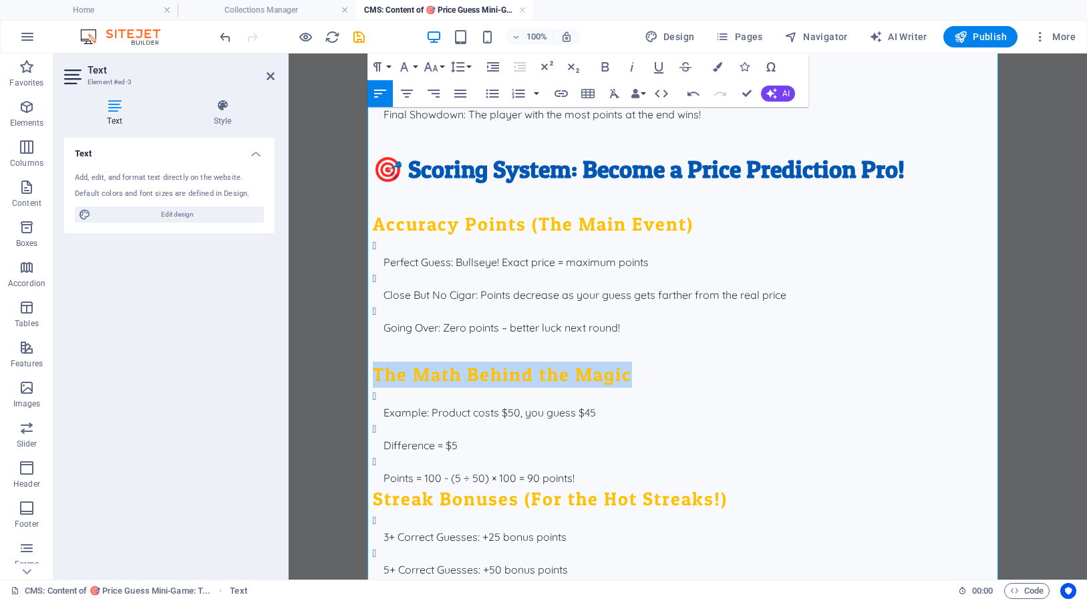
drag, startPoint x: 636, startPoint y: 259, endPoint x: 360, endPoint y: 262, distance: 275.9
click at [362, 262] on div "🎯 Price Guess Mini-Game The Ultimate Shopping Showdown! 🌟 What is Price Guess? …" at bounding box center [688, 126] width 652 height 3193
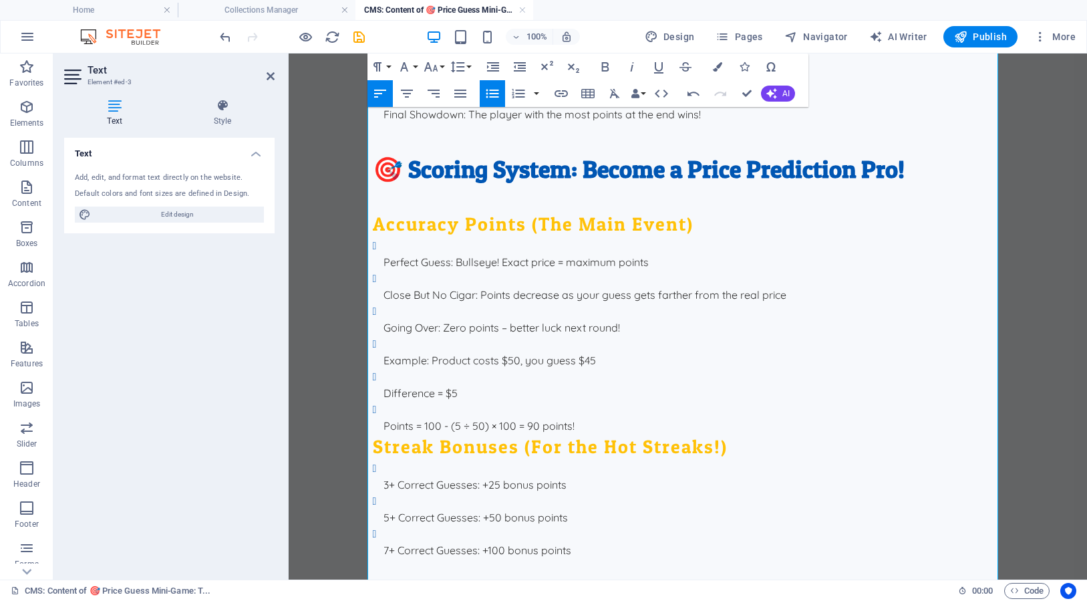
click at [597, 418] on p "Points = 100 - (5 ÷ 50) × 100 = 90 points!" at bounding box center [693, 426] width 620 height 16
click at [373, 434] on h3 "Streak Bonuses (For the Hot Streaks!)" at bounding box center [688, 447] width 631 height 26
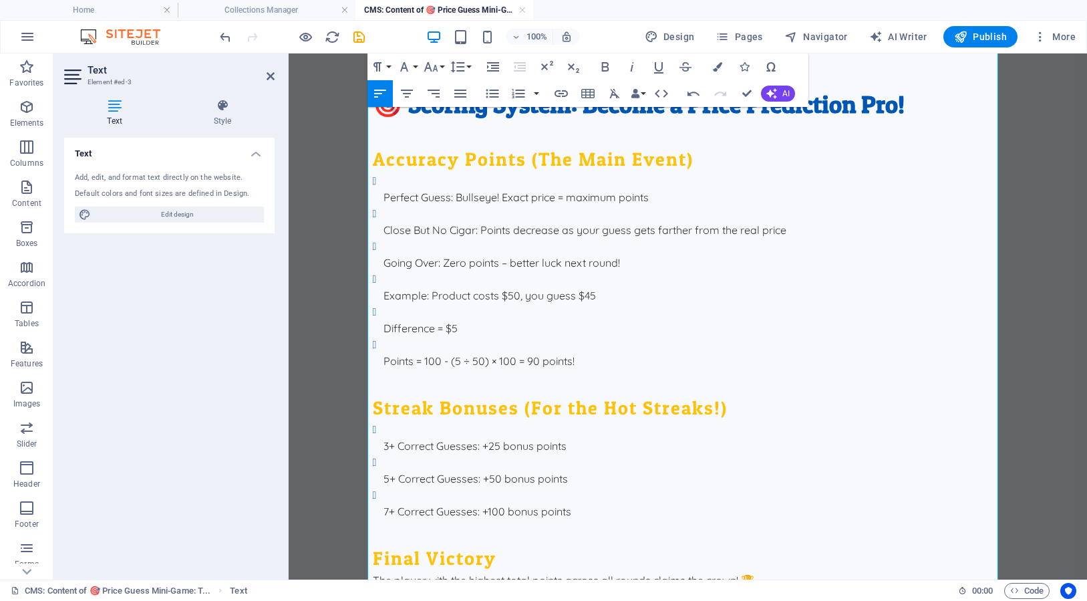
scroll to position [1598, 0]
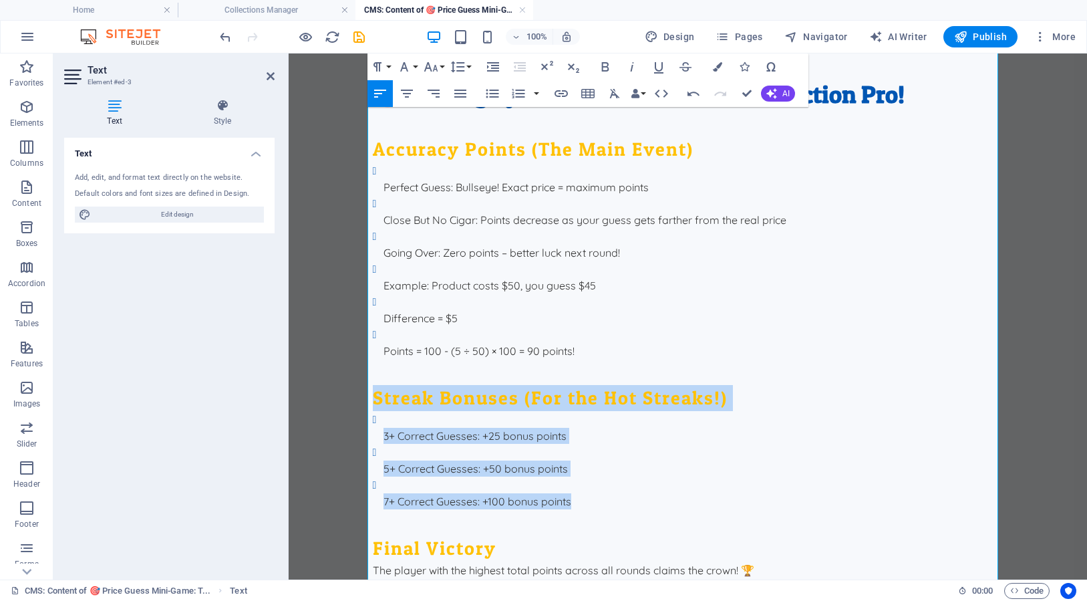
drag, startPoint x: 573, startPoint y: 393, endPoint x: 367, endPoint y: 283, distance: 233.7
click at [367, 283] on div "🎯 Price Guess Mini-Game The Ultimate Shopping Showdown! 🌟 What is Price Guess? …" at bounding box center [688, 38] width 652 height 3167
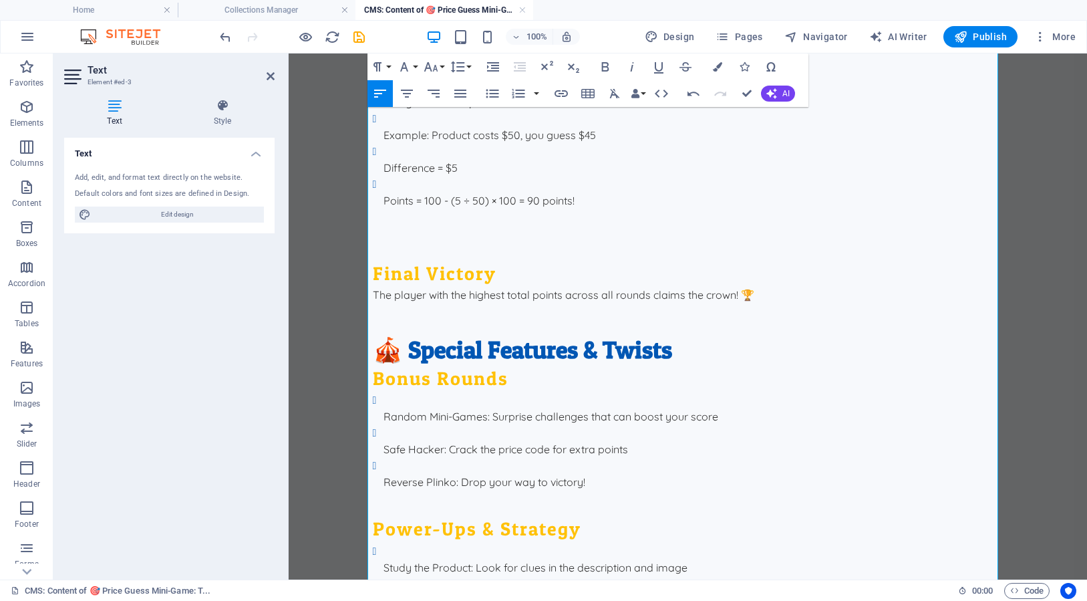
scroll to position [1758, 0]
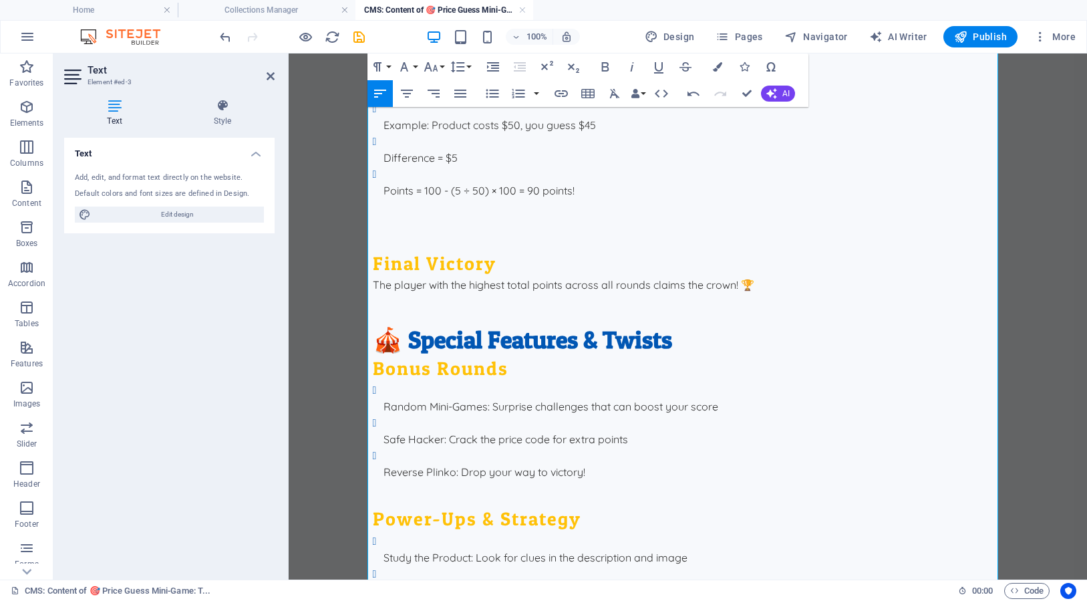
click at [373, 324] on h2 "🎪 Special Features & Twists" at bounding box center [688, 339] width 631 height 31
click at [373, 355] on h3 "Bonus Rounds" at bounding box center [688, 368] width 631 height 26
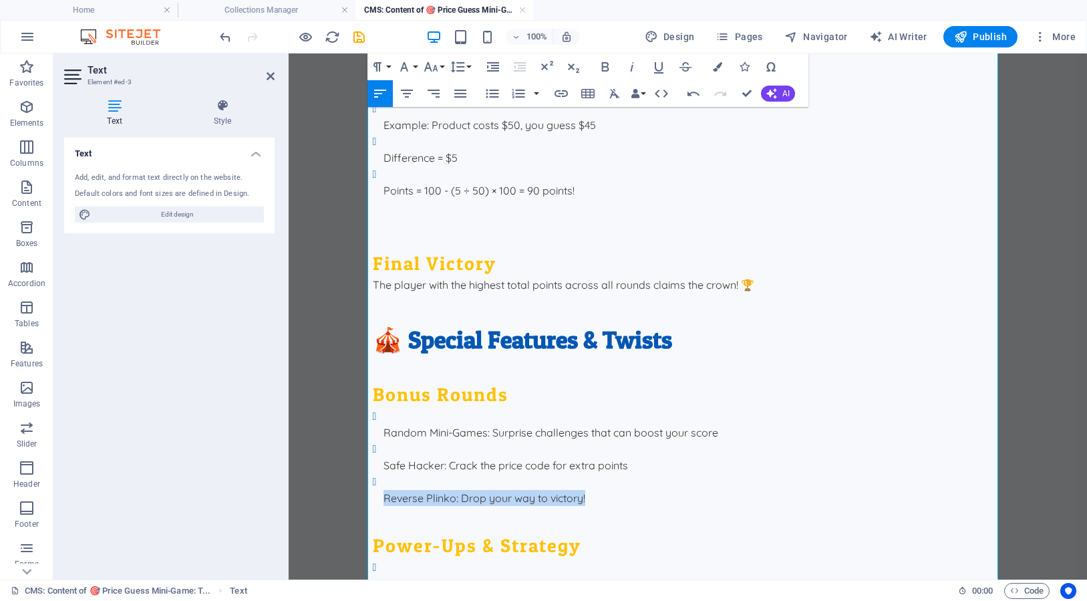
drag, startPoint x: 592, startPoint y: 385, endPoint x: 367, endPoint y: 376, distance: 225.3
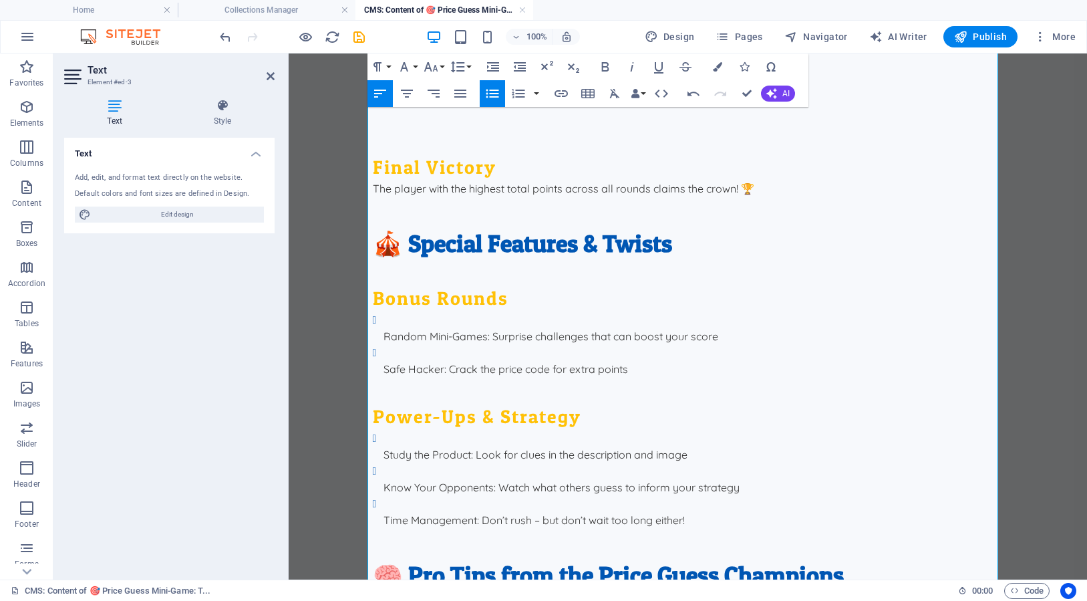
scroll to position [1887, 0]
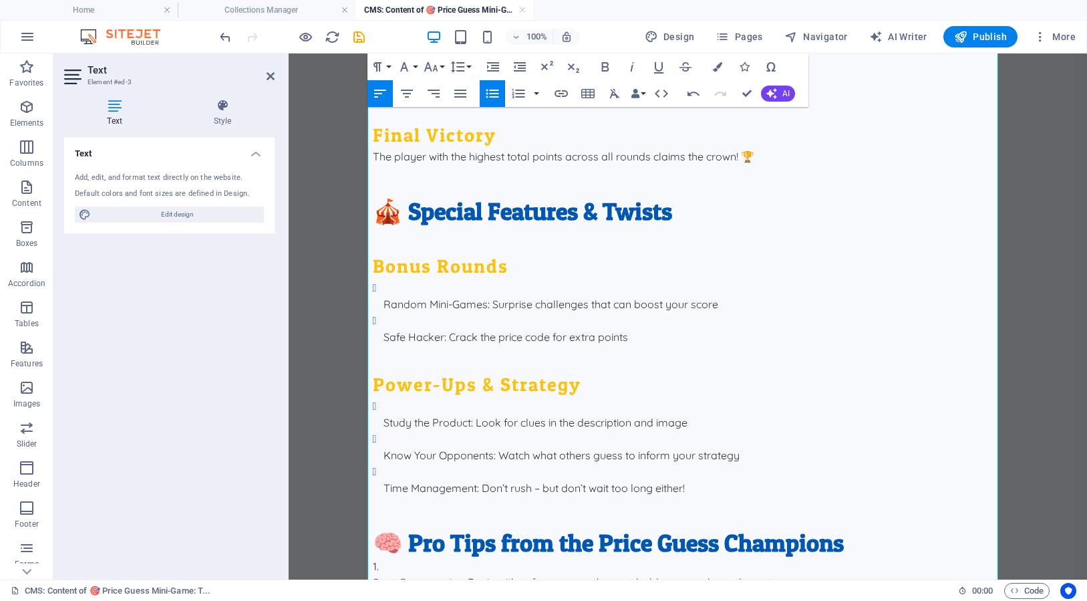
click at [355, 45] on div at bounding box center [292, 36] width 150 height 21
click at [357, 39] on icon "save" at bounding box center [358, 36] width 15 height 15
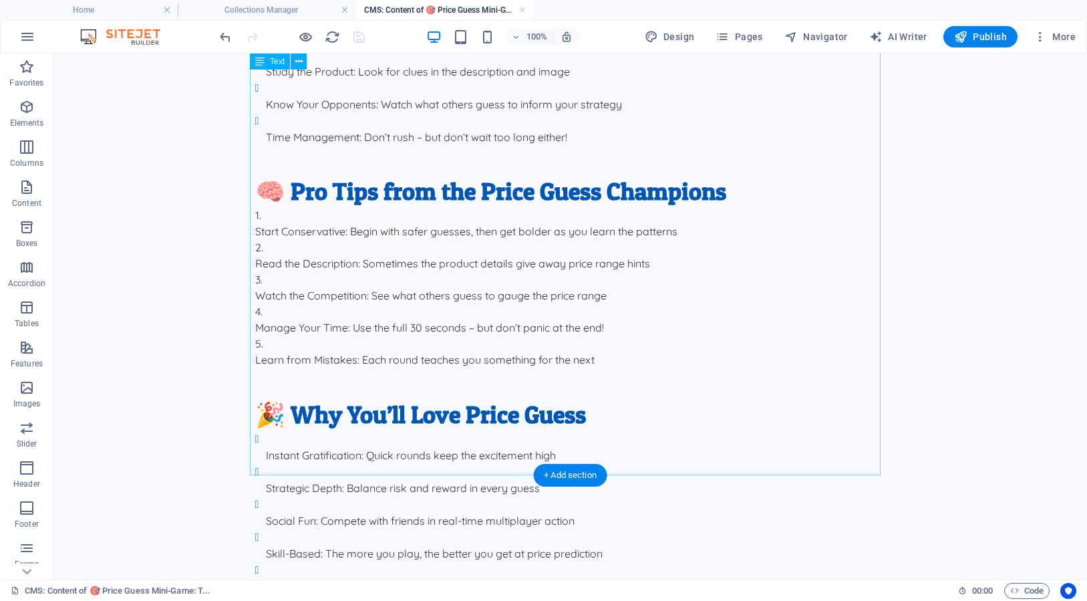
scroll to position [2392, 0]
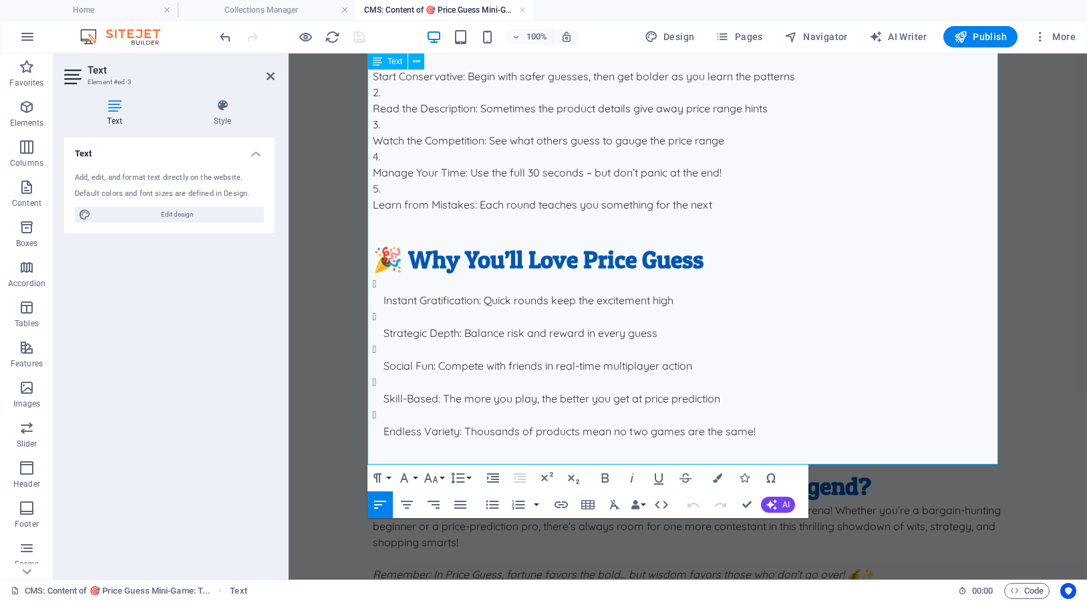
click at [373, 502] on p "Join a game now and prove you’ve got the shopping savvy to conquer the Price Gu…" at bounding box center [688, 526] width 631 height 48
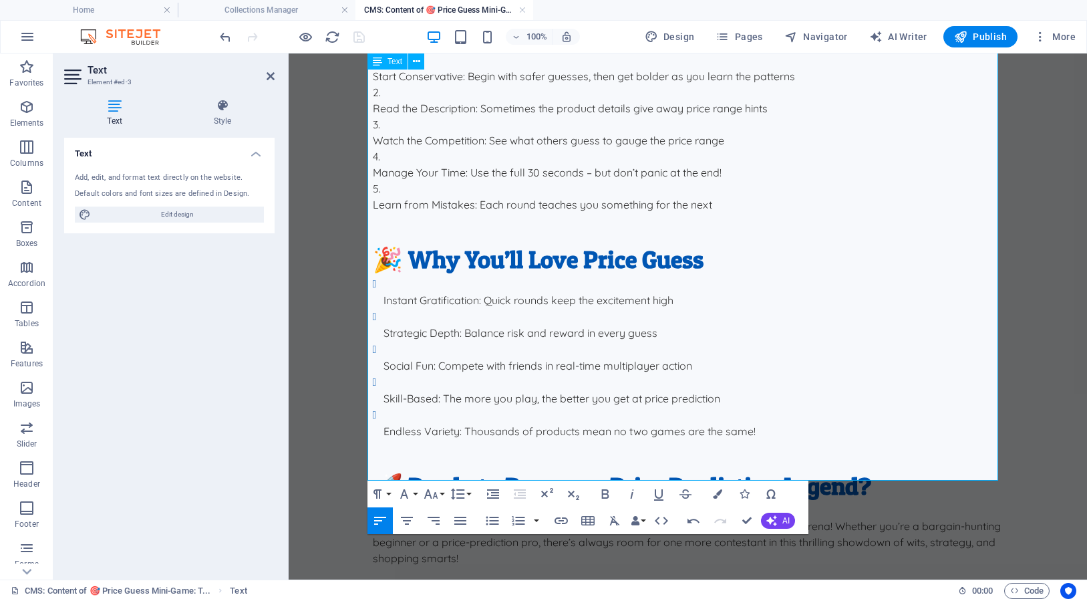
click at [795, 518] on p "Join a game now and prove you’ve got the shopping savvy to conquer the Price Gu…" at bounding box center [688, 542] width 631 height 48
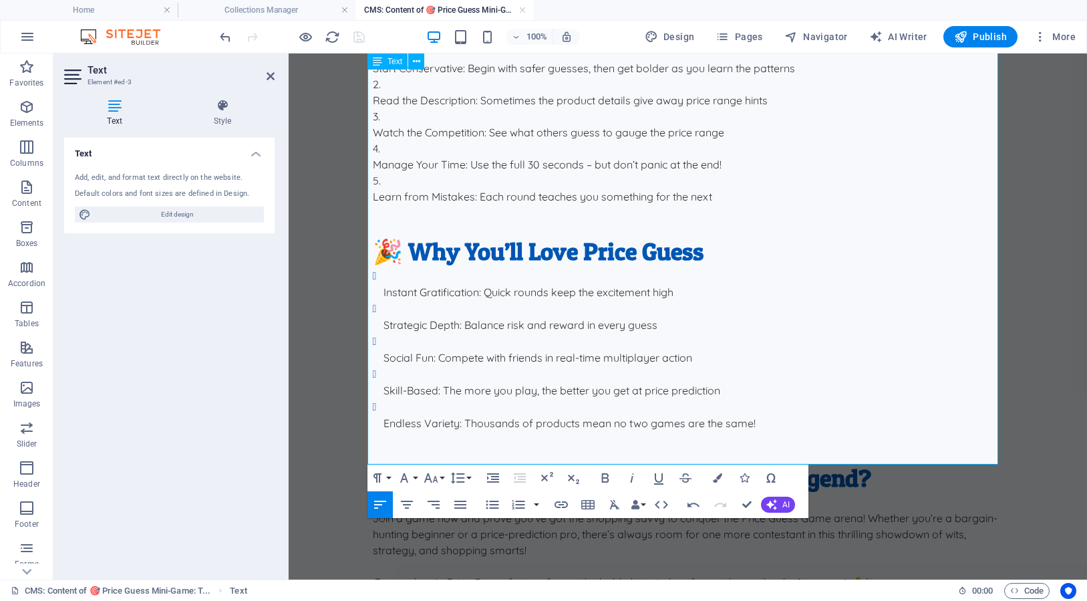
scroll to position [2408, 0]
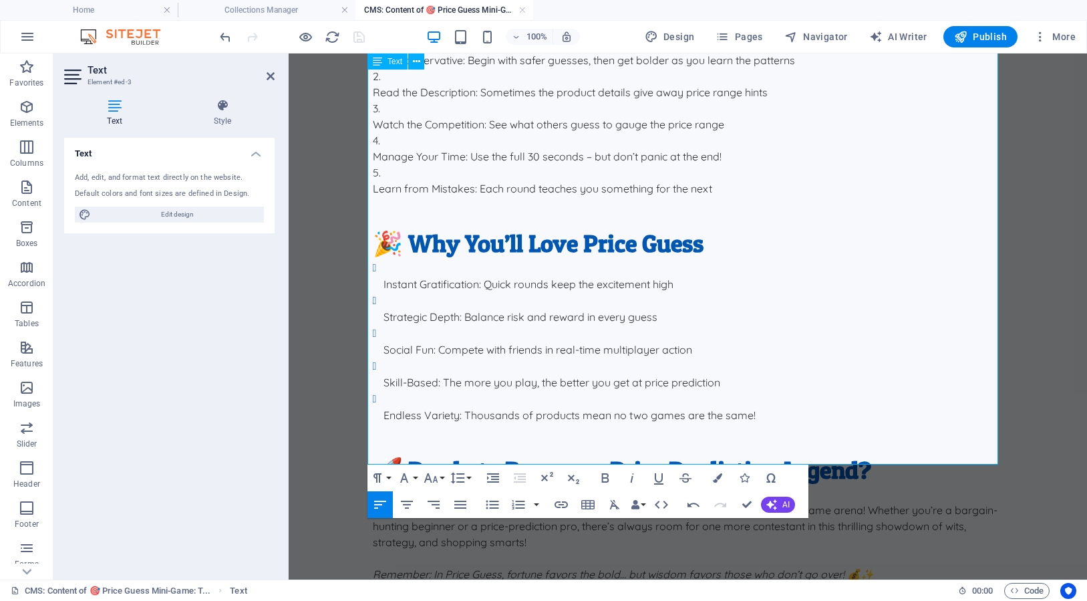
click at [495, 567] on em "Remember: In Price Guess, fortune favors the bold… but wisdom favors those who …" at bounding box center [623, 573] width 501 height 13
click at [532, 325] on li "Social Fun : Compete with friends in real-time multiplayer action" at bounding box center [693, 341] width 620 height 33
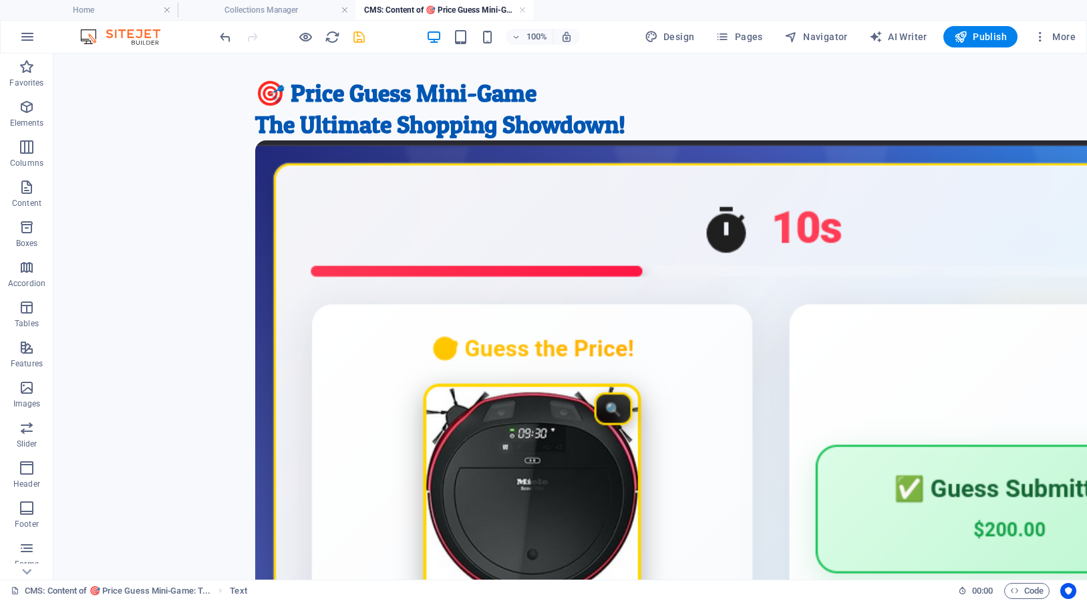
scroll to position [0, 0]
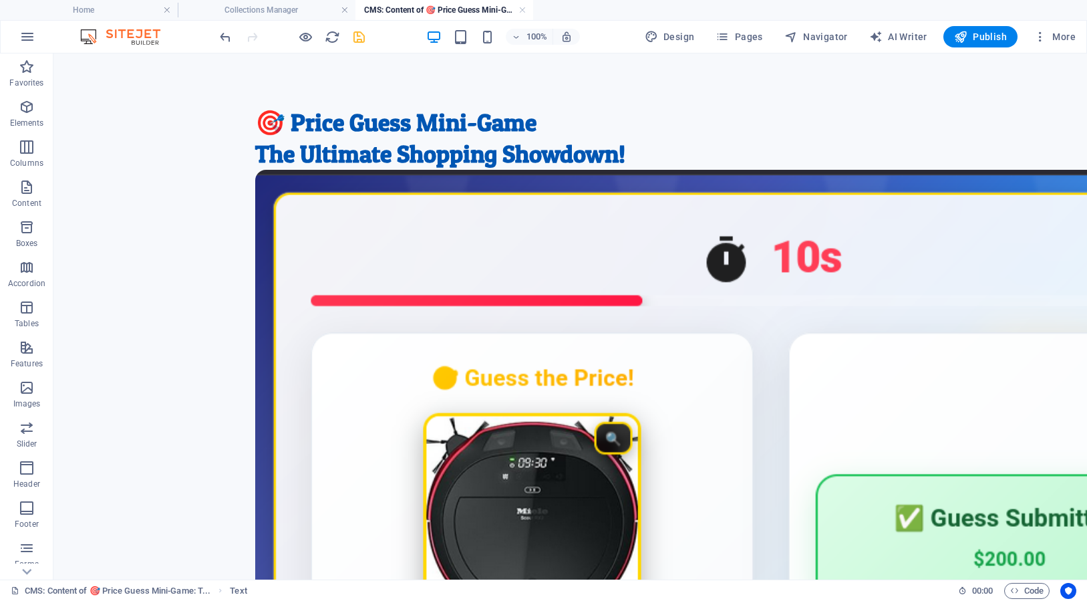
drag, startPoint x: 1082, startPoint y: 490, endPoint x: 862, endPoint y: 96, distance: 451.9
click at [360, 40] on icon "save" at bounding box center [358, 36] width 15 height 15
click at [116, 9] on h4 "Home" at bounding box center [89, 10] width 178 height 15
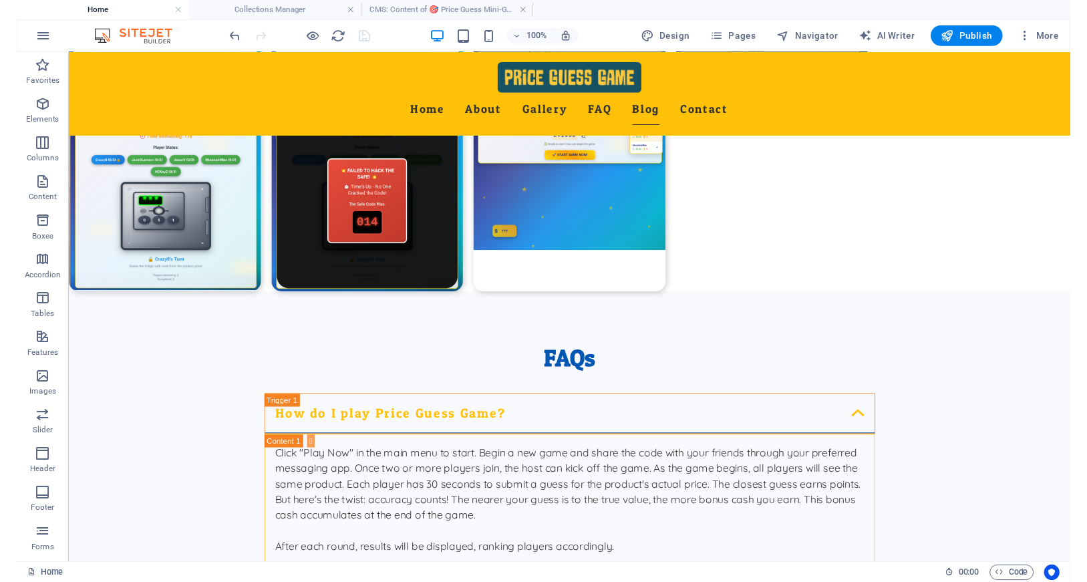
scroll to position [2497, 0]
